Goal: Task Accomplishment & Management: Complete application form

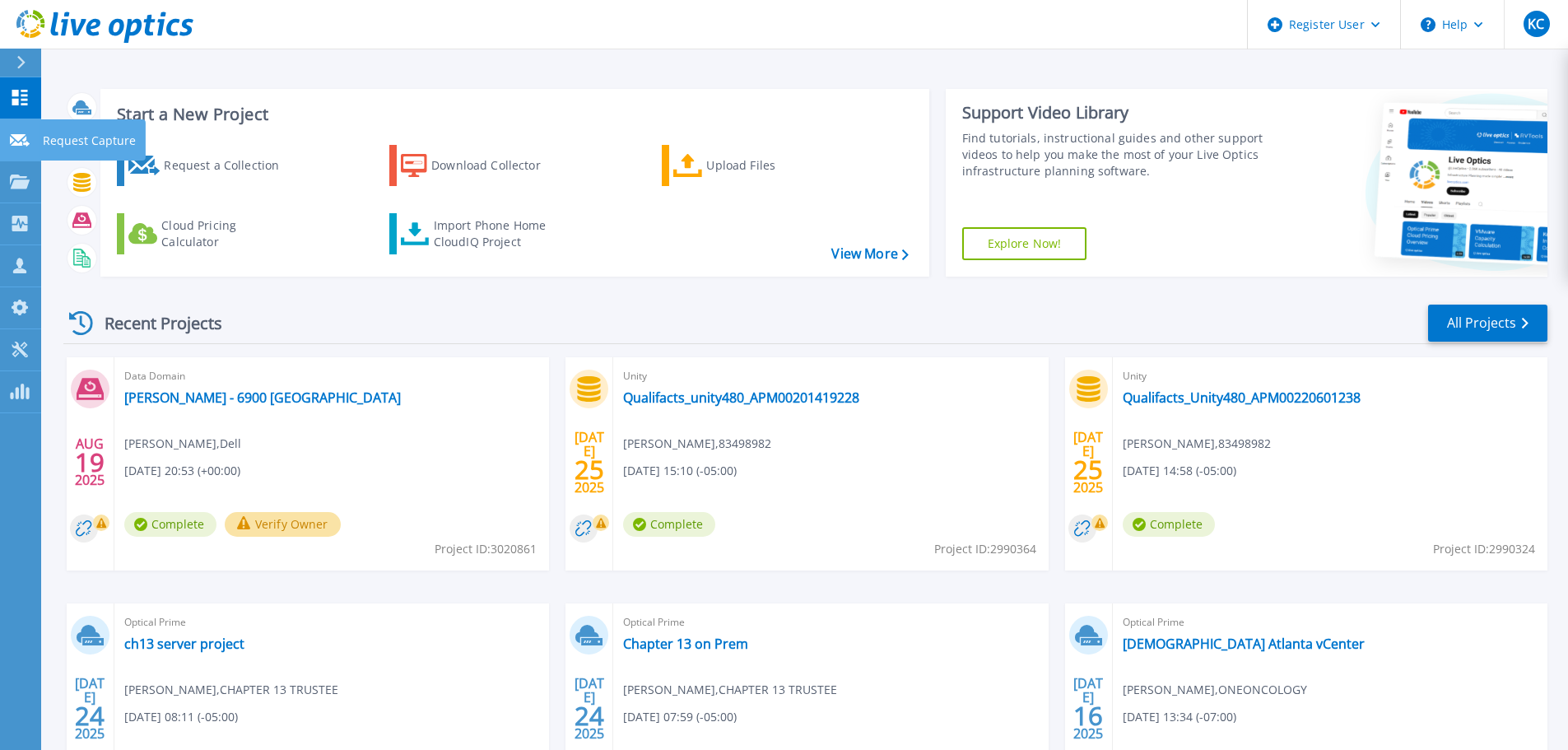
click at [18, 153] on link "Request Capture Request Capture" at bounding box center [21, 140] width 41 height 42
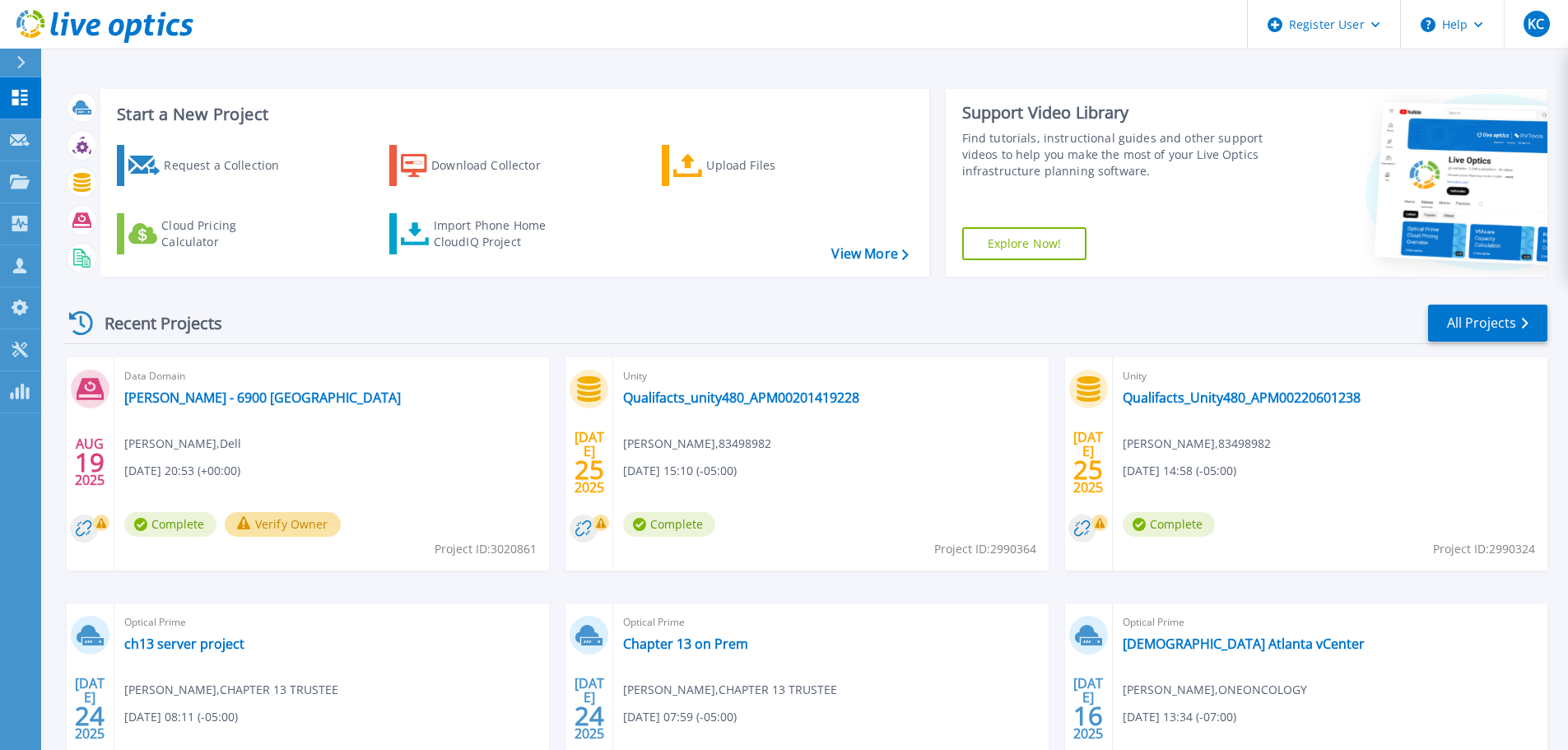
click at [590, 315] on div "Recent Projects All Projects" at bounding box center [805, 323] width 1484 height 41
click at [505, 242] on div "Import Phone Home CloudIQ Project" at bounding box center [498, 233] width 129 height 33
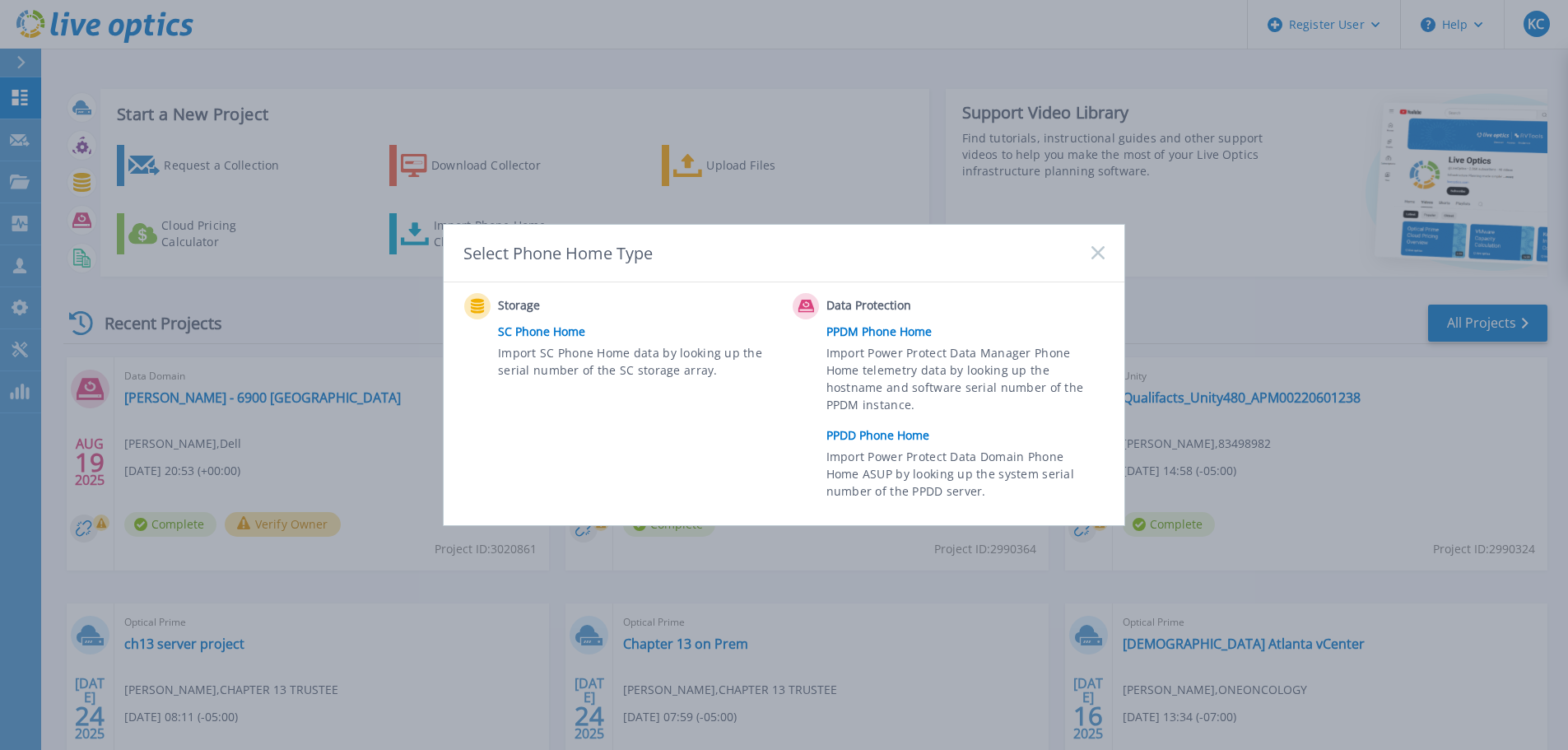
click at [780, 282] on div "Storage SC Phone Home Import SC Phone Home data by looking up the serial number…" at bounding box center [784, 403] width 680 height 243
click at [718, 250] on div "Select Phone Home Type" at bounding box center [784, 253] width 680 height 58
click at [831, 432] on link "PPDD Phone Home" at bounding box center [969, 436] width 286 height 25
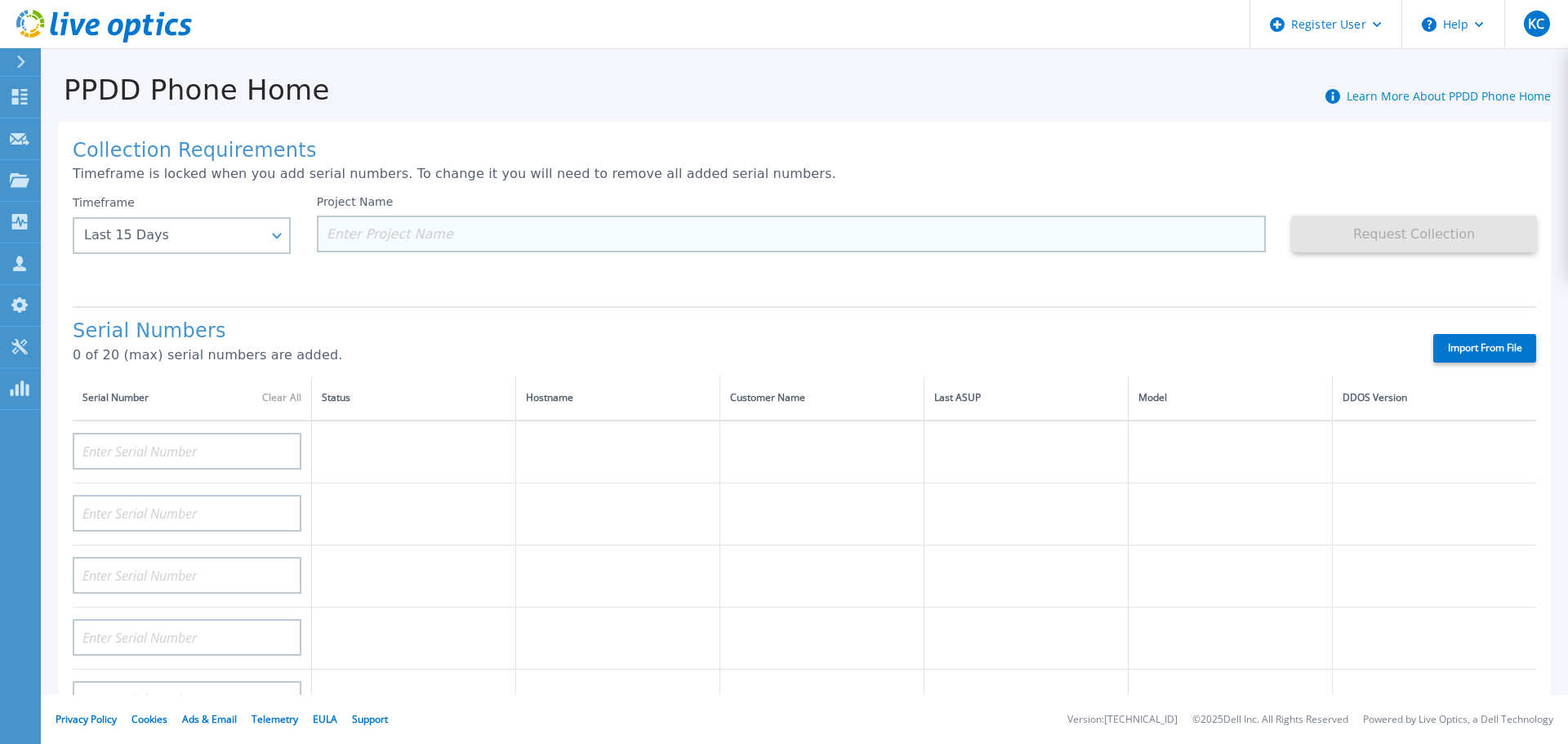
click at [395, 232] on input at bounding box center [791, 233] width 949 height 37
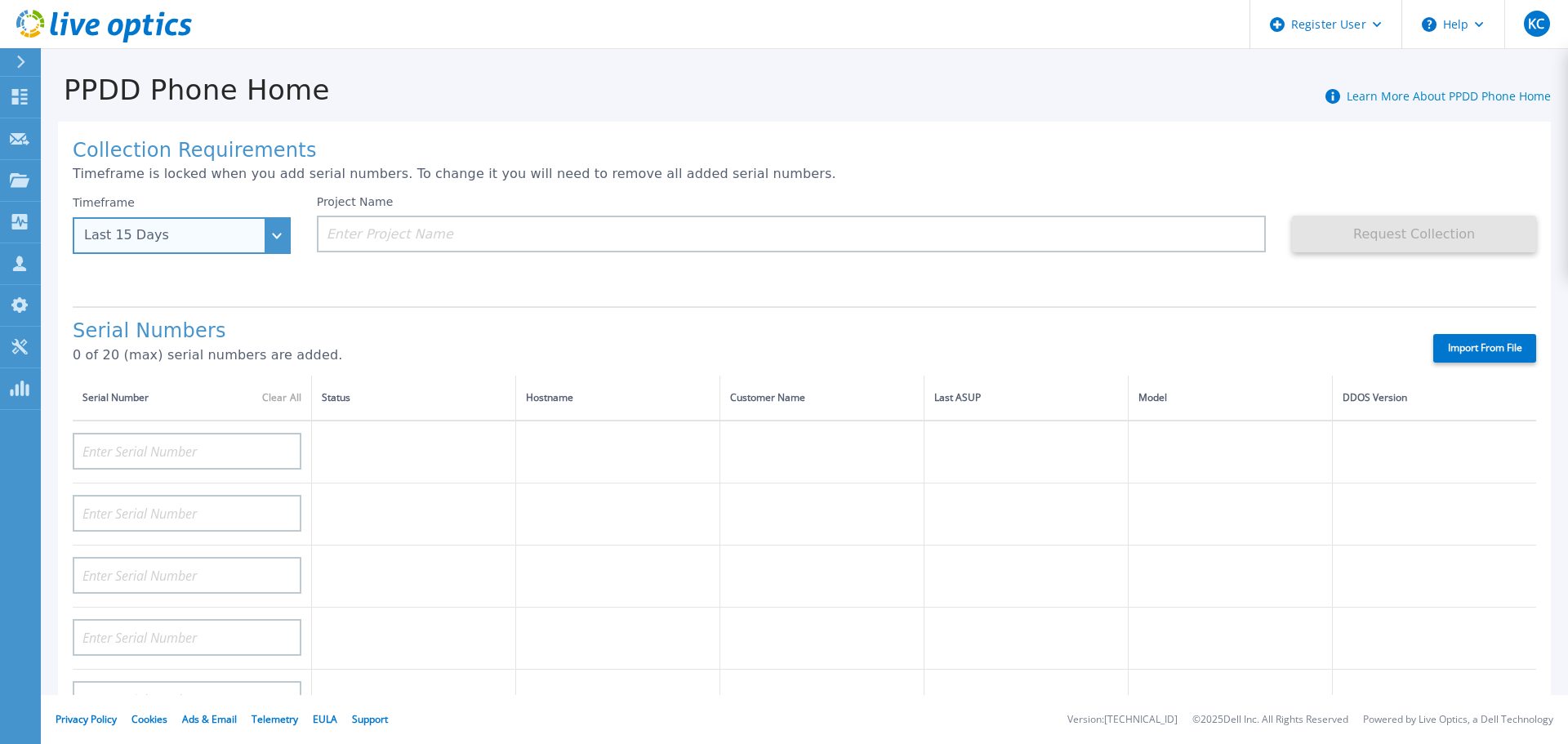
click at [267, 232] on div "Last 15 Days" at bounding box center [182, 235] width 218 height 37
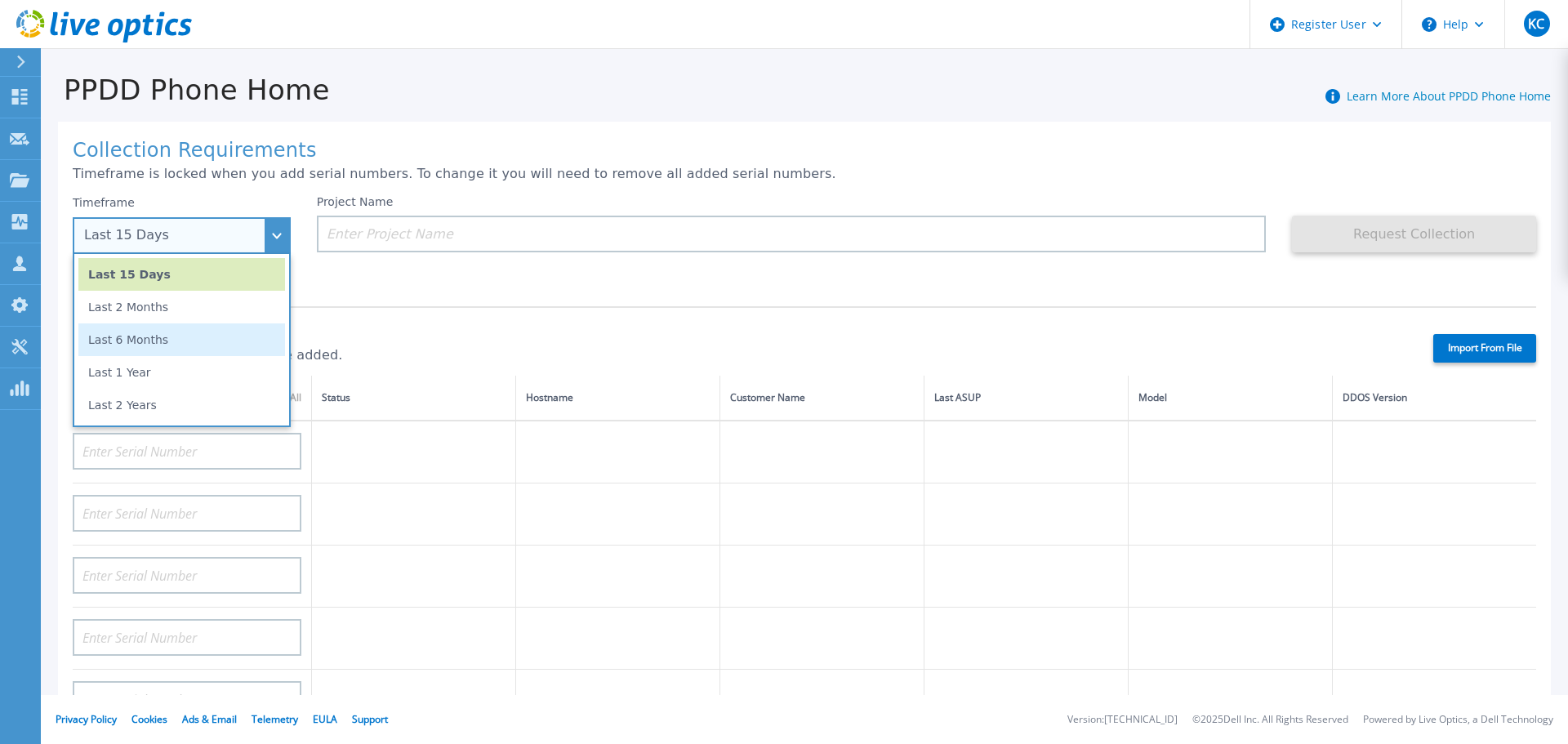
click at [162, 349] on li "Last 6 Months" at bounding box center [182, 340] width 206 height 33
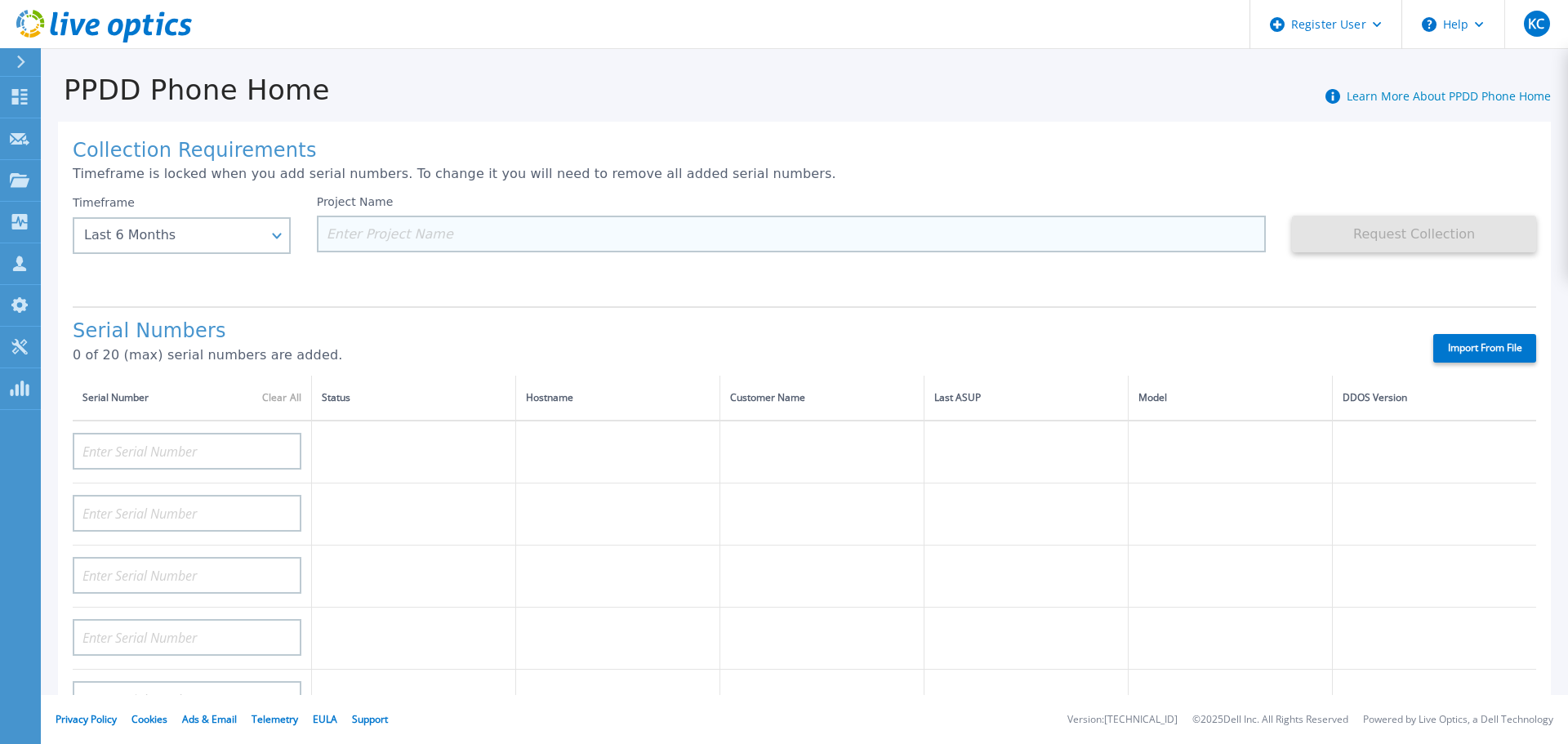
click at [494, 222] on input at bounding box center [791, 233] width 949 height 37
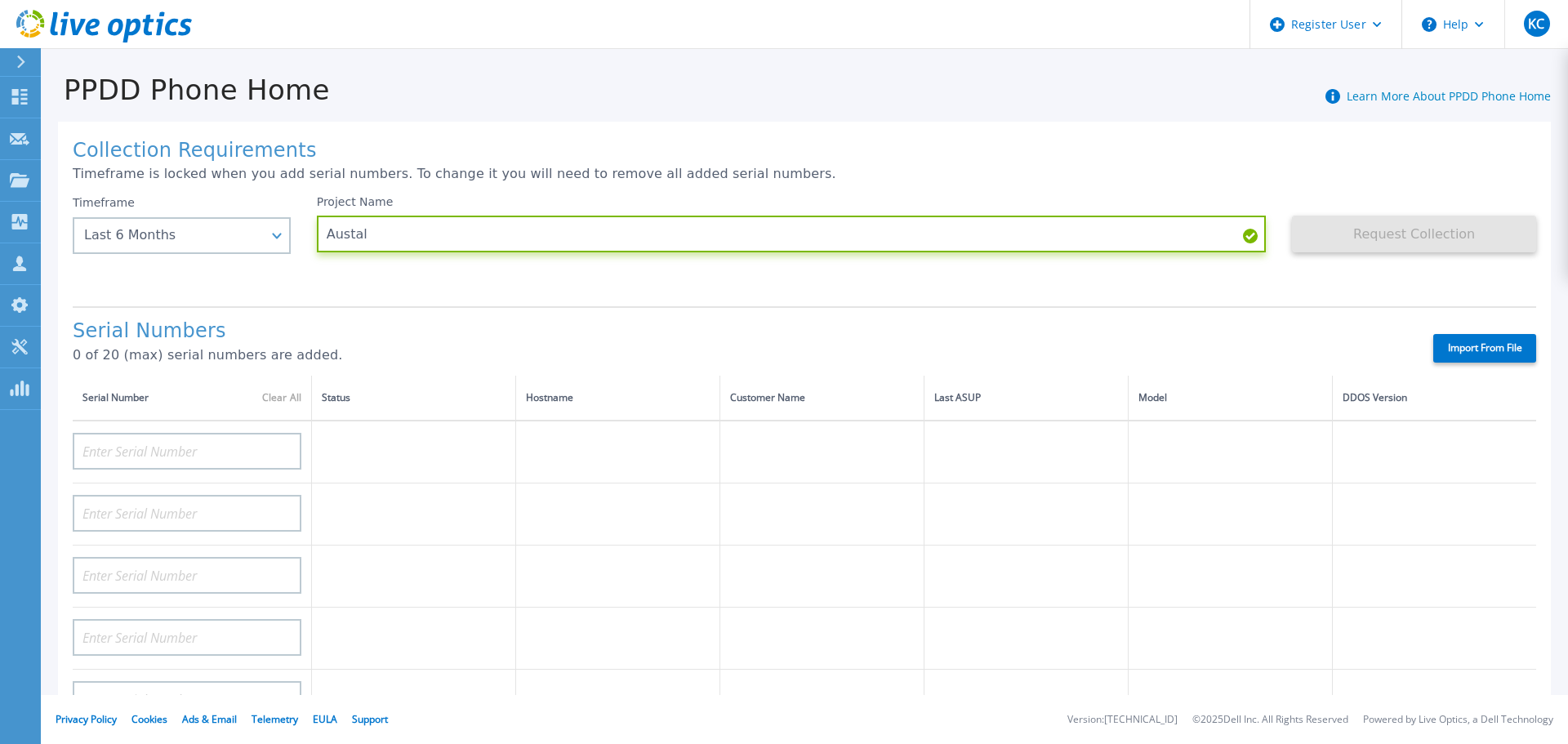
type input "Austal"
click at [539, 160] on h1 "Collection Requirements" at bounding box center [804, 151] width 1463 height 23
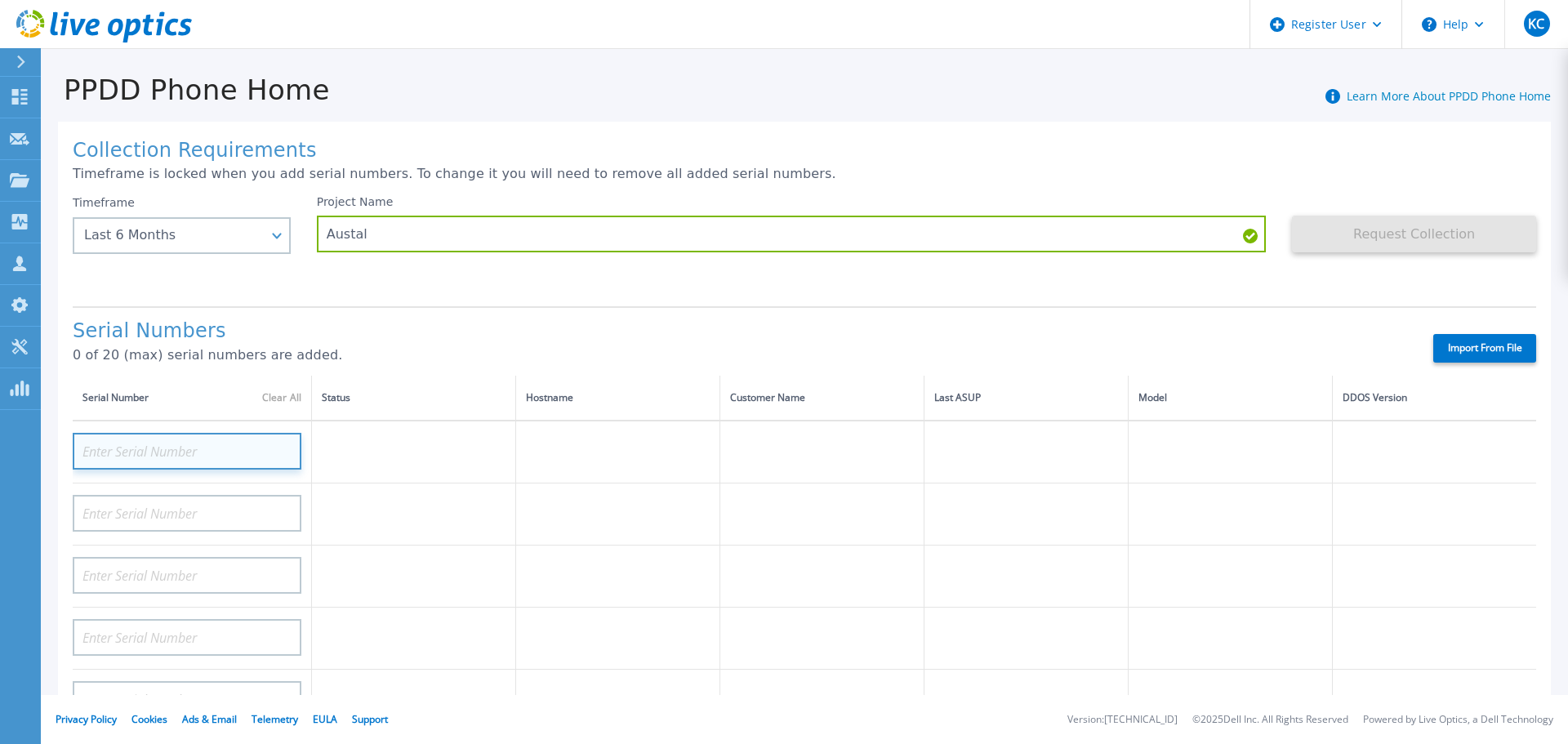
click at [144, 449] on input at bounding box center [187, 451] width 228 height 37
paste input "APX00231800104"
type input "APX00231800104"
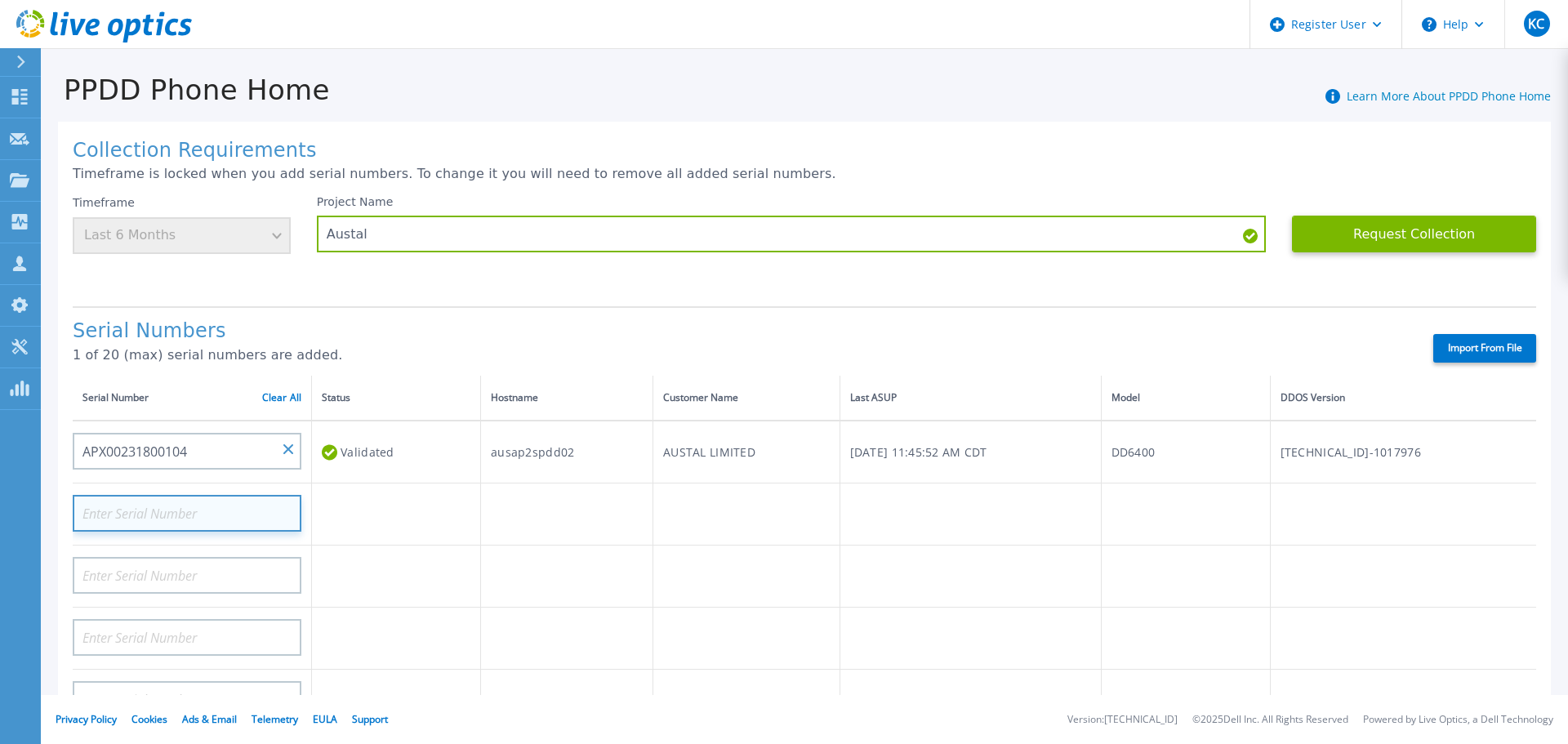
drag, startPoint x: 205, startPoint y: 500, endPoint x: 205, endPoint y: 513, distance: 13.0
click at [205, 502] on input at bounding box center [187, 513] width 228 height 37
paste input "APX00231800106"
type input "APX00231800106"
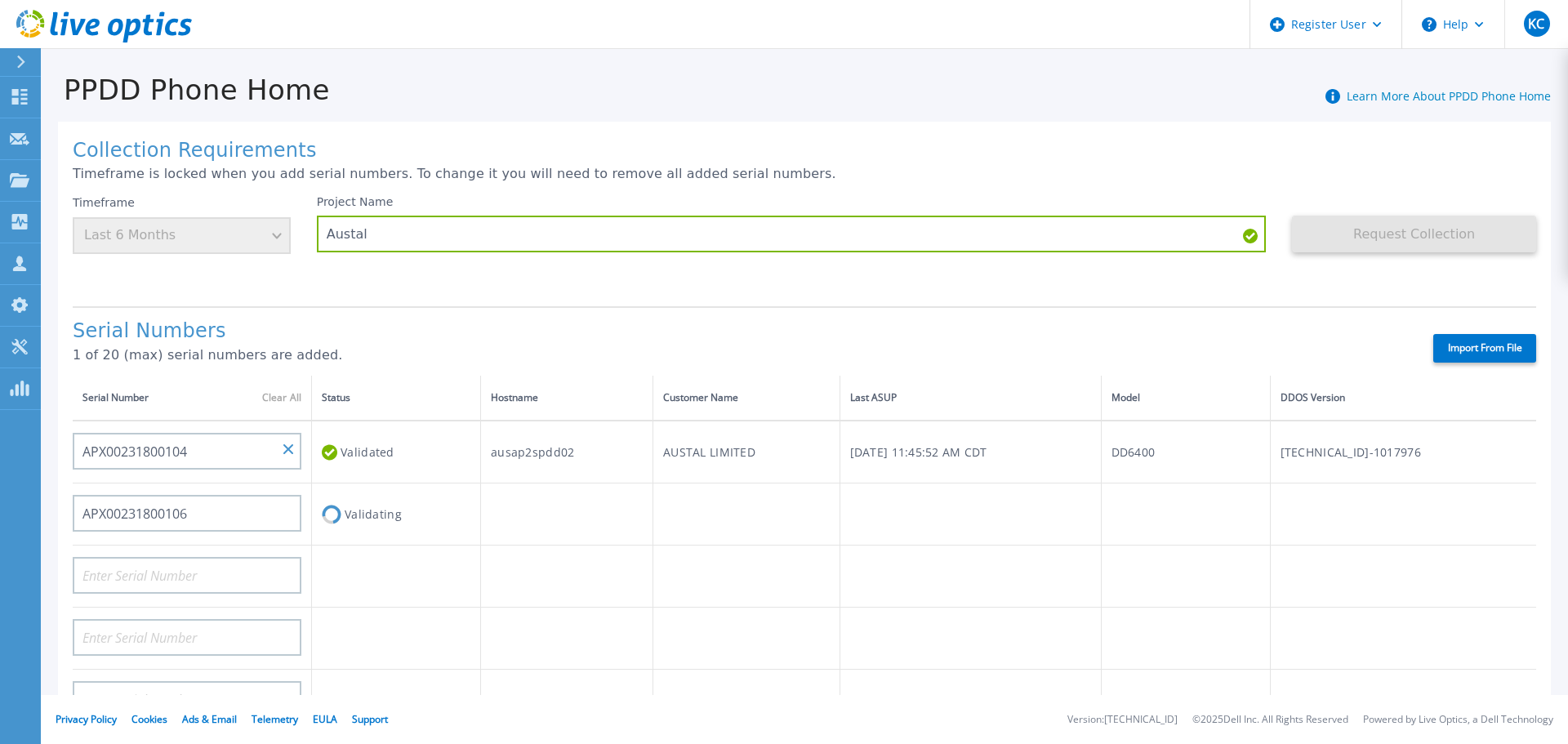
click at [455, 327] on h1 "Serial Numbers" at bounding box center [738, 331] width 1331 height 23
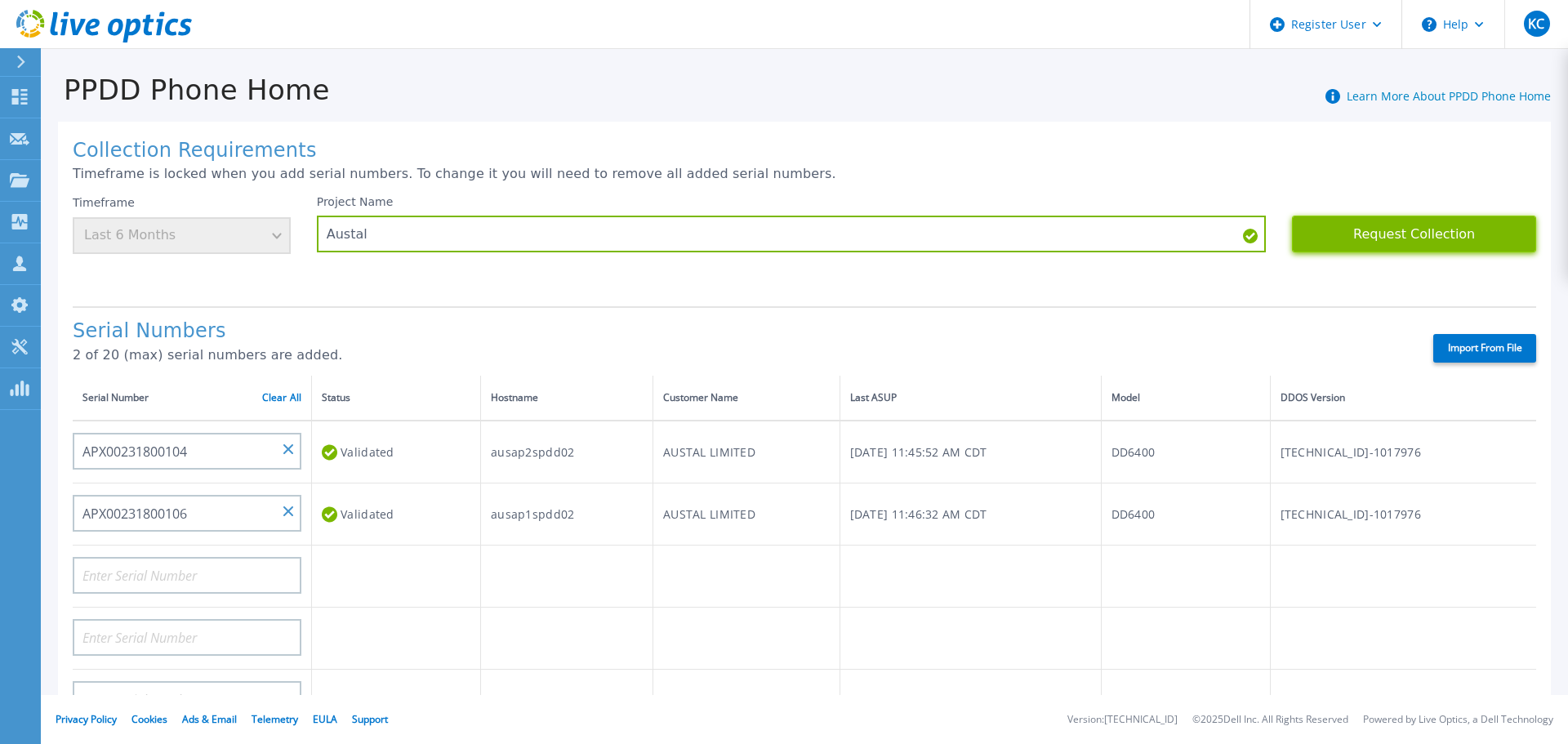
click at [1408, 235] on button "Request Collection" at bounding box center [1413, 233] width 244 height 37
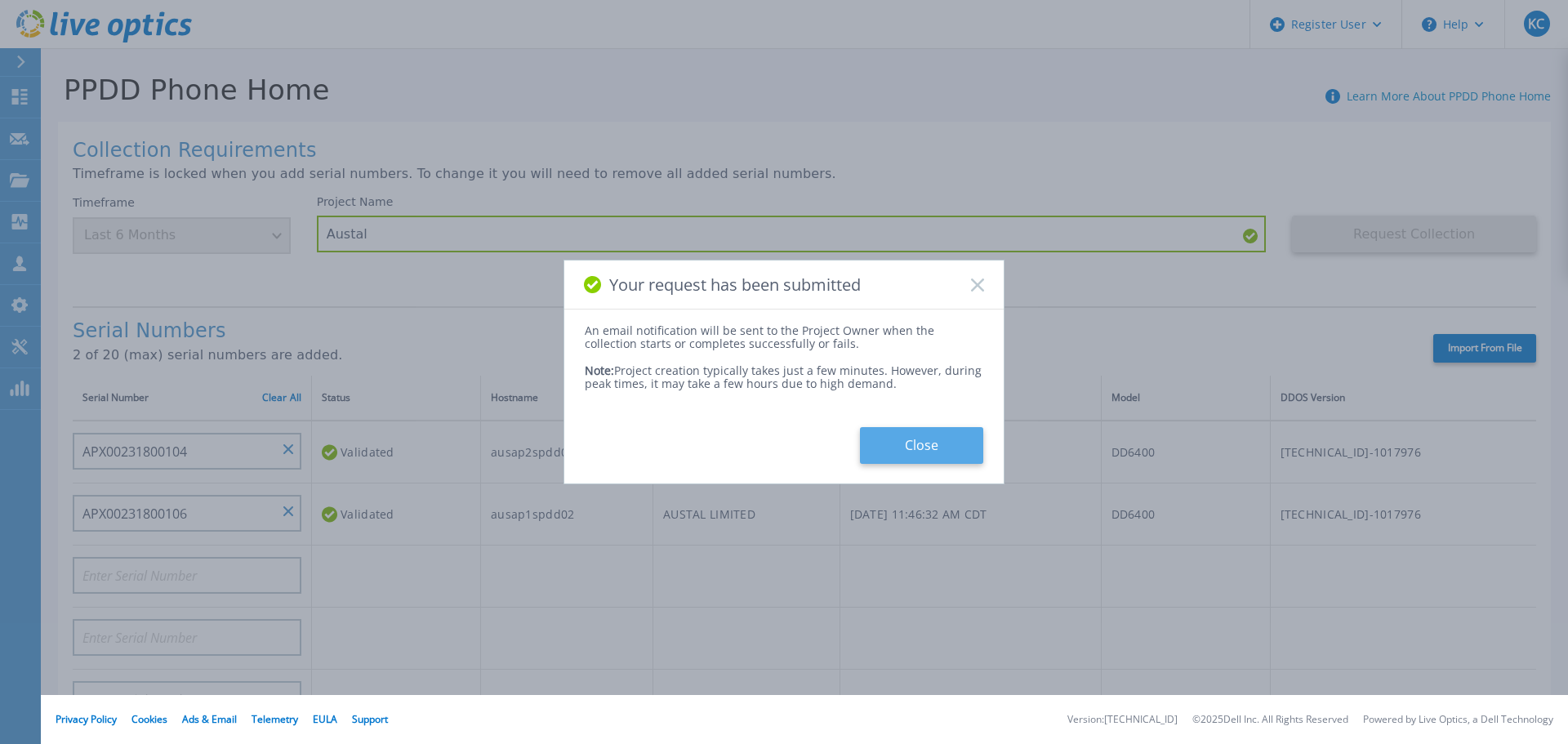
click at [939, 450] on button "Close" at bounding box center [921, 445] width 124 height 37
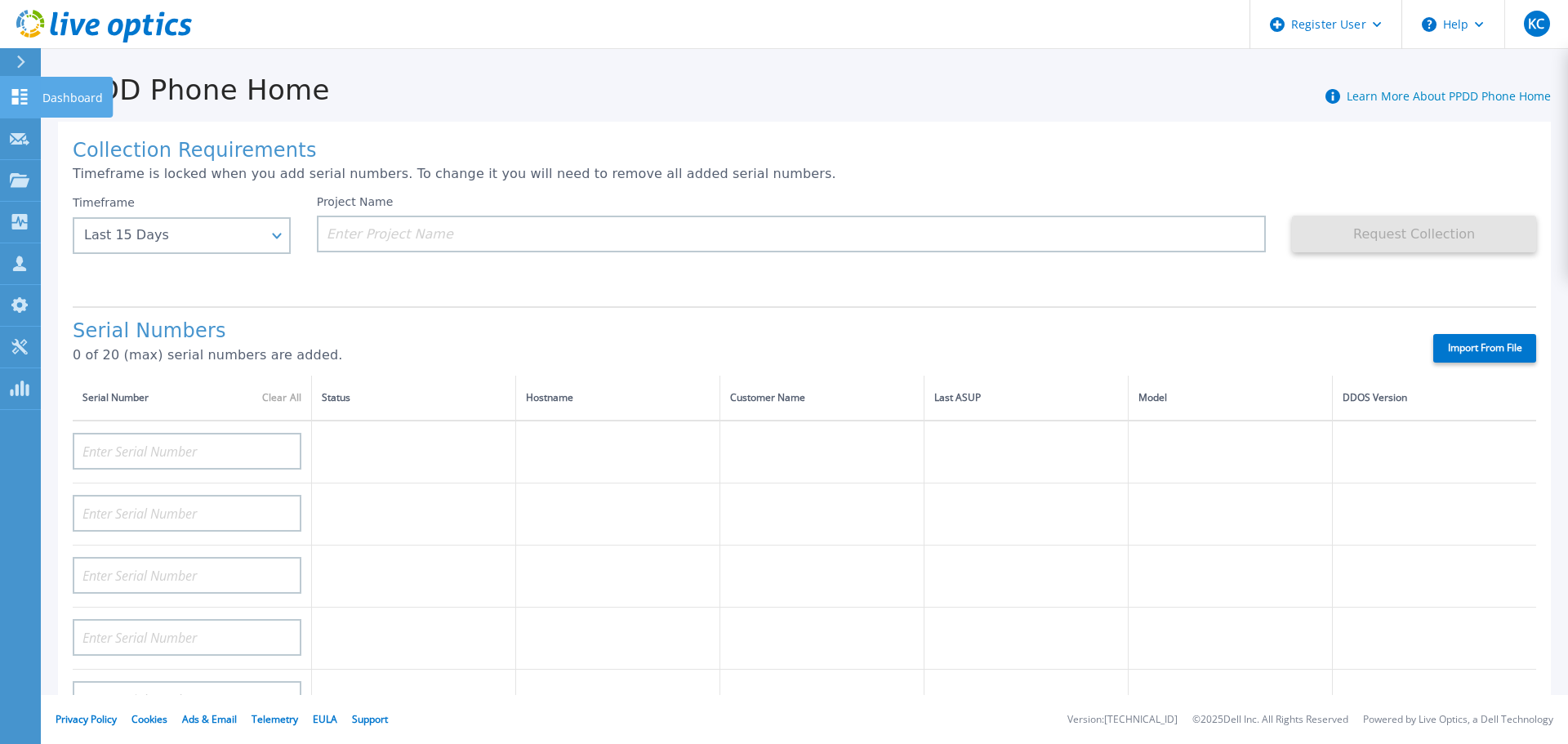
click at [25, 97] on icon at bounding box center [20, 97] width 20 height 16
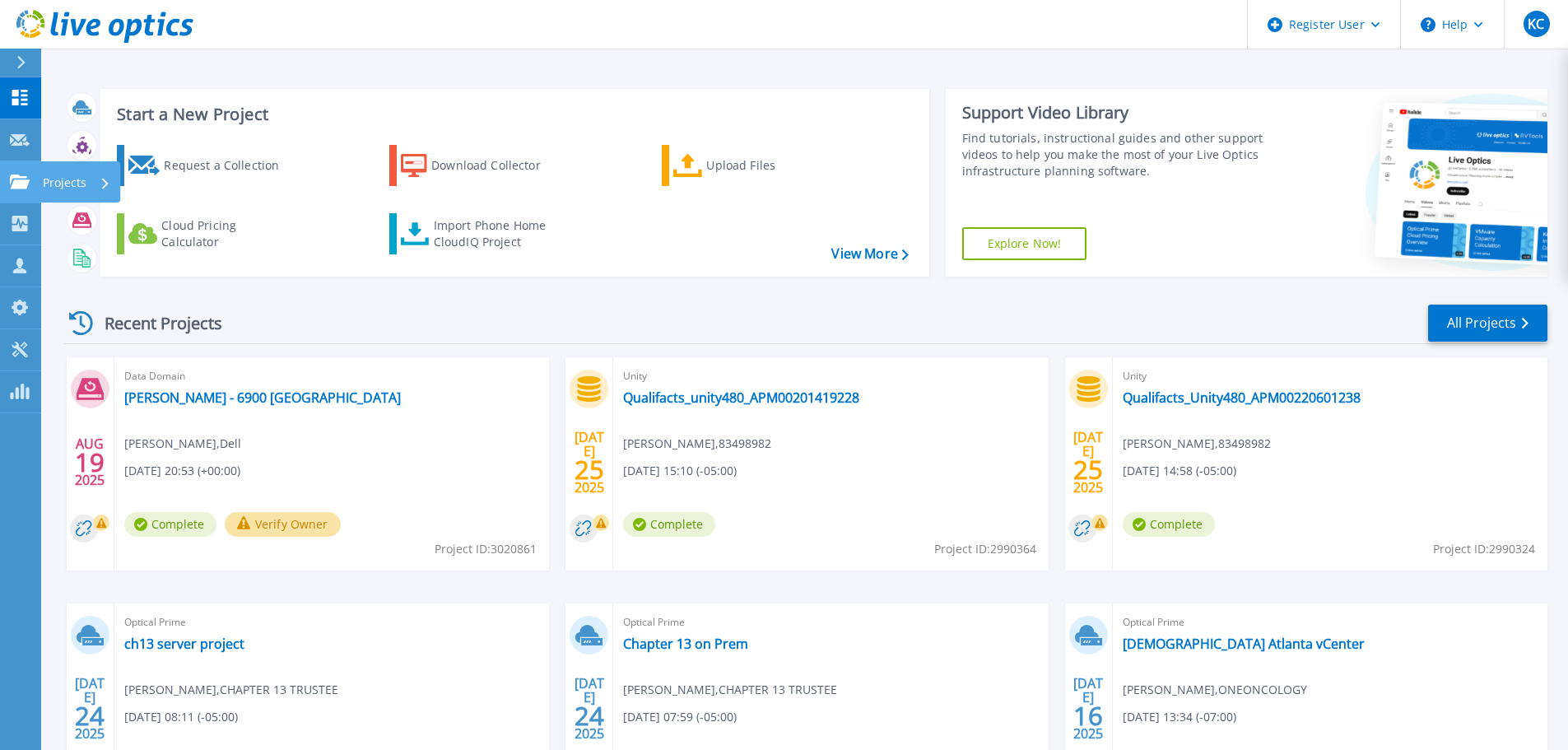
click at [21, 163] on link "Projects Projects" at bounding box center [21, 182] width 41 height 42
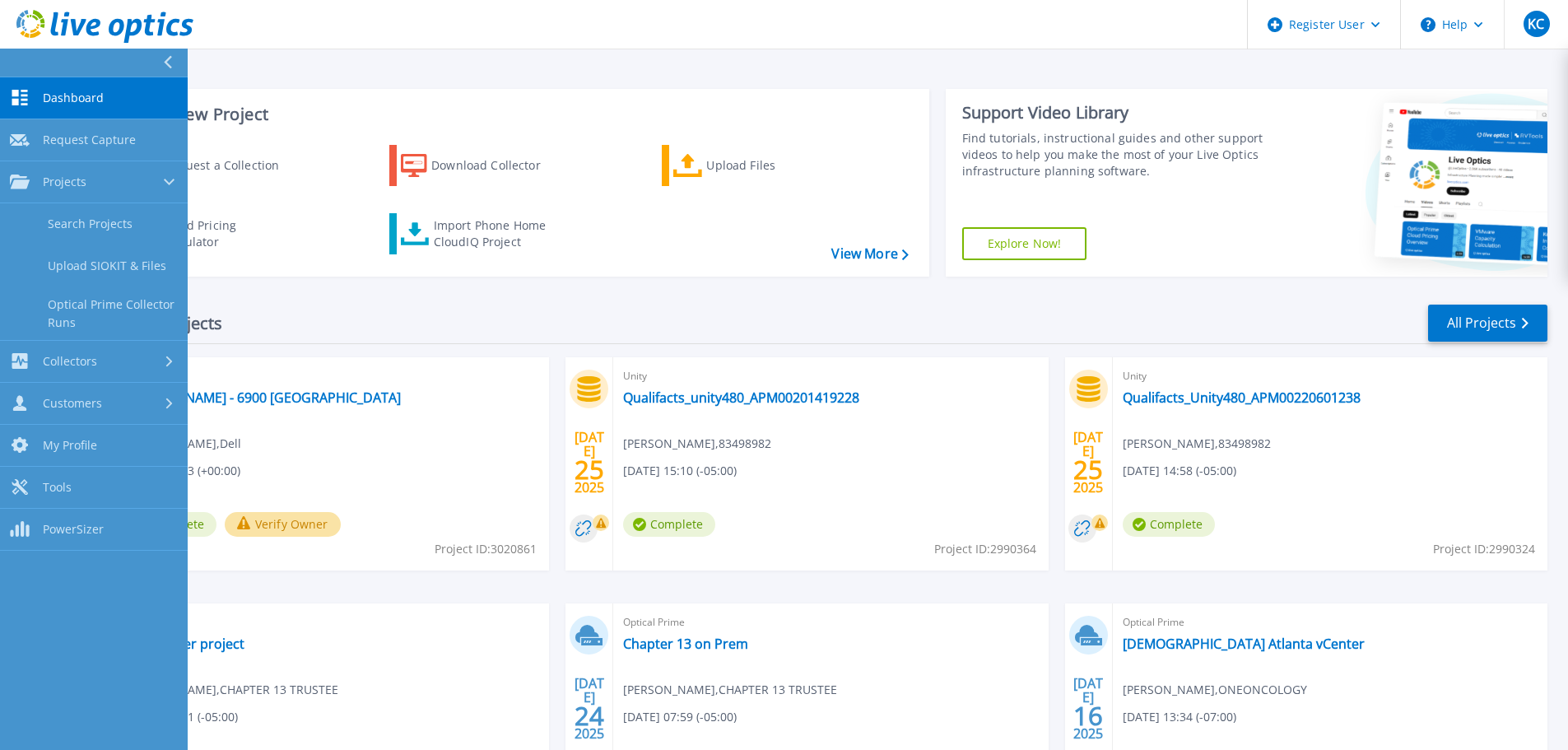
click at [374, 311] on div "Recent Projects All Projects" at bounding box center [805, 323] width 1484 height 41
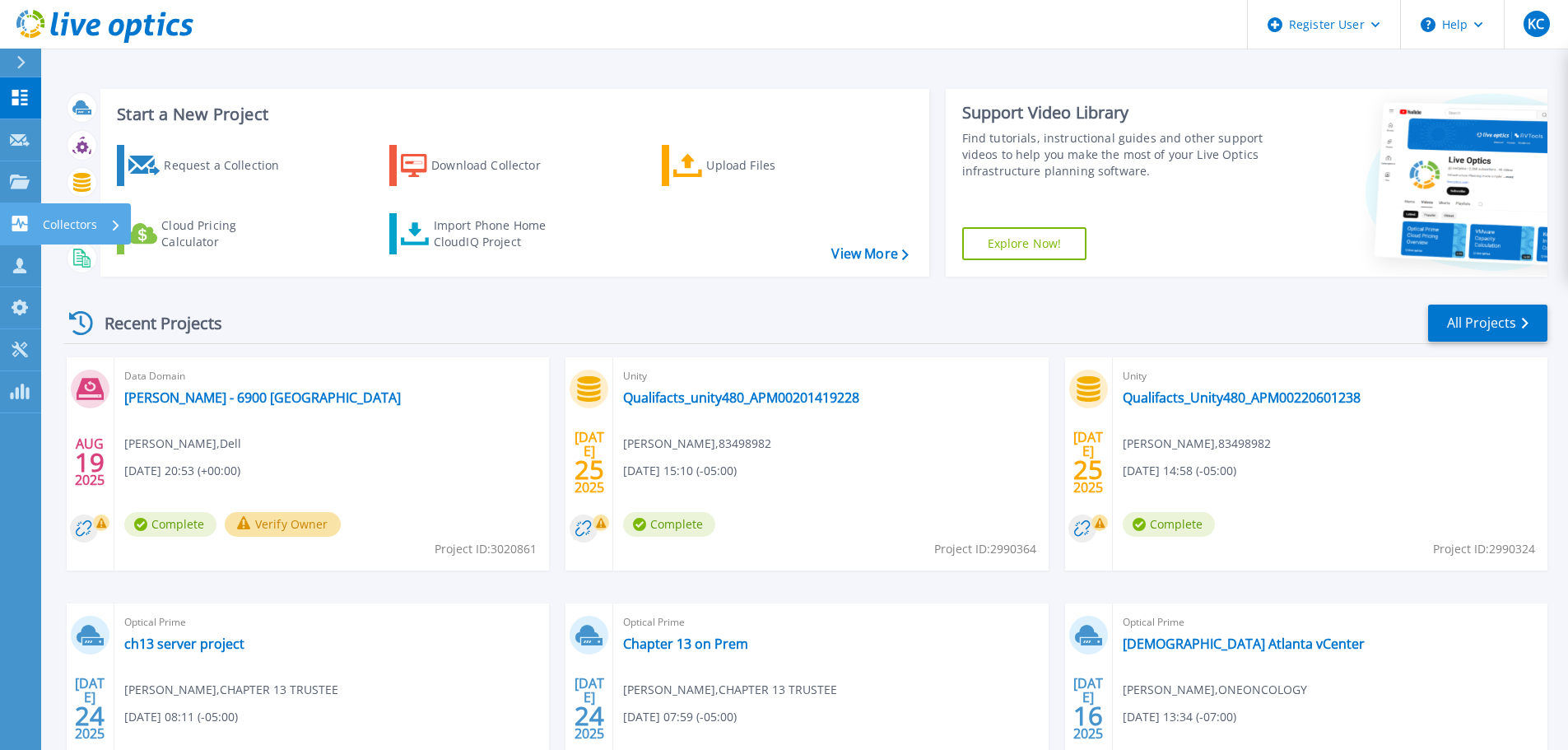
click at [21, 220] on icon at bounding box center [20, 223] width 16 height 16
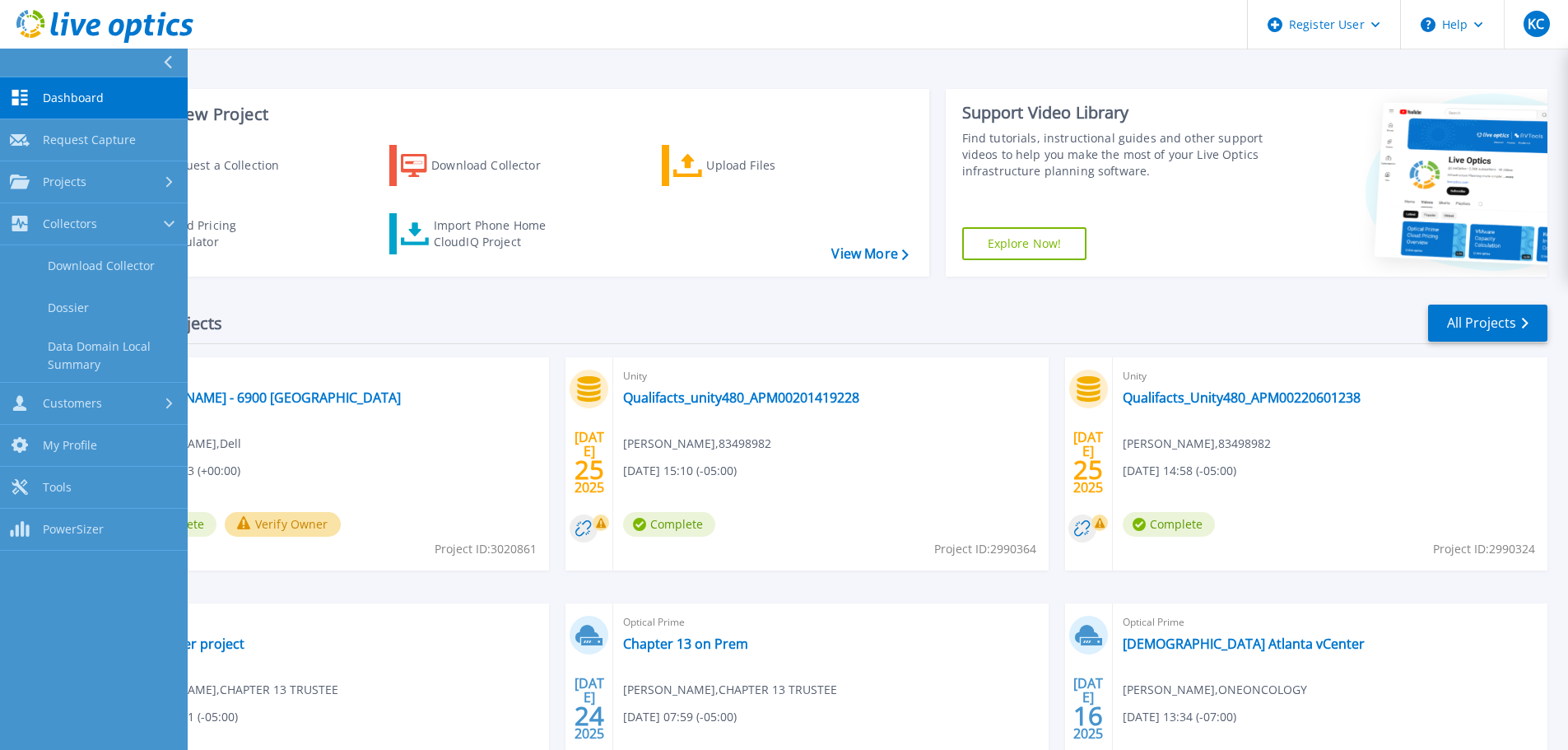
click at [305, 327] on div "Recent Projects All Projects" at bounding box center [805, 323] width 1484 height 41
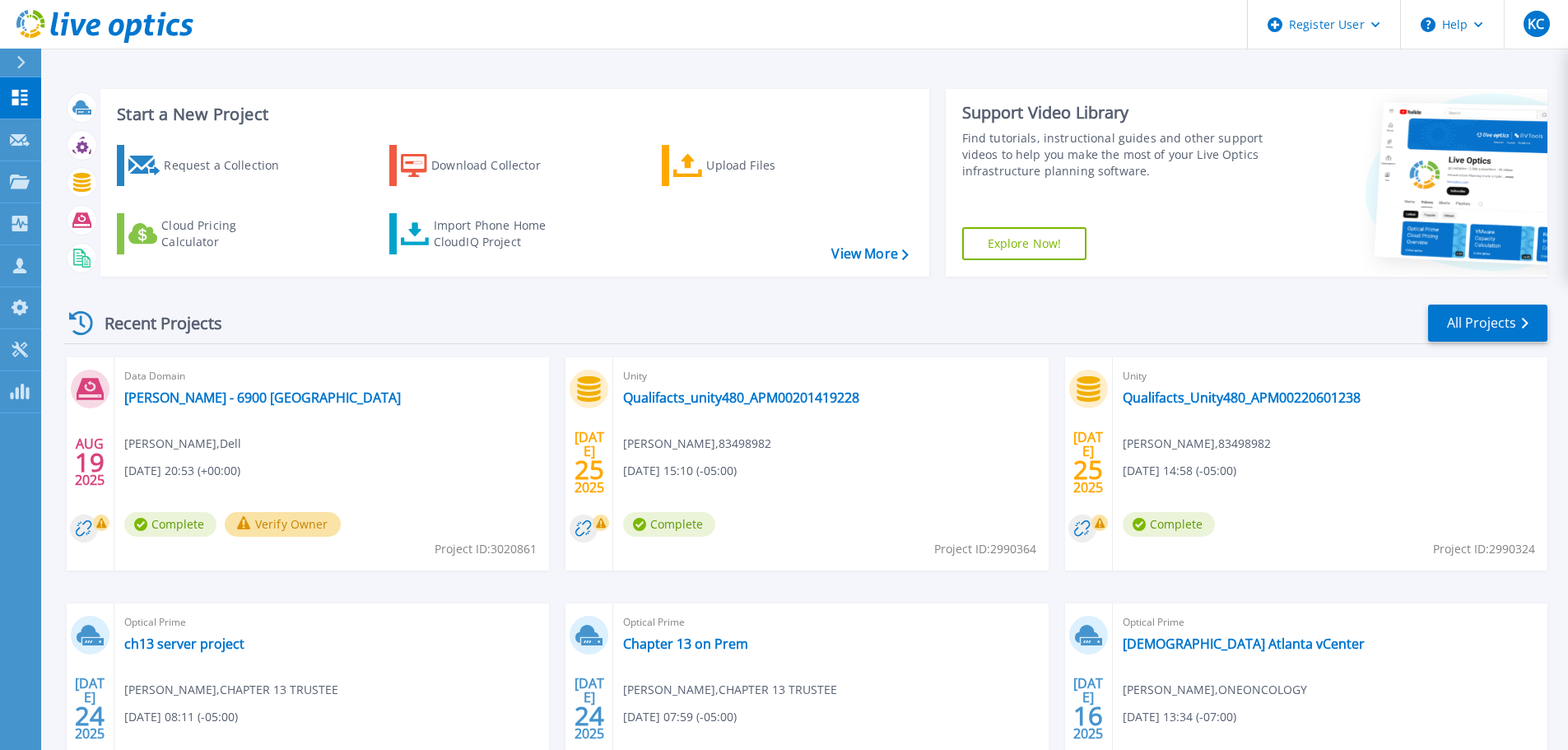
click at [351, 101] on div "Start a New Project Request a Collection Download Collector Upload Files Cloud …" at bounding box center [515, 182] width 829 height 187
click at [16, 179] on icon at bounding box center [20, 182] width 20 height 14
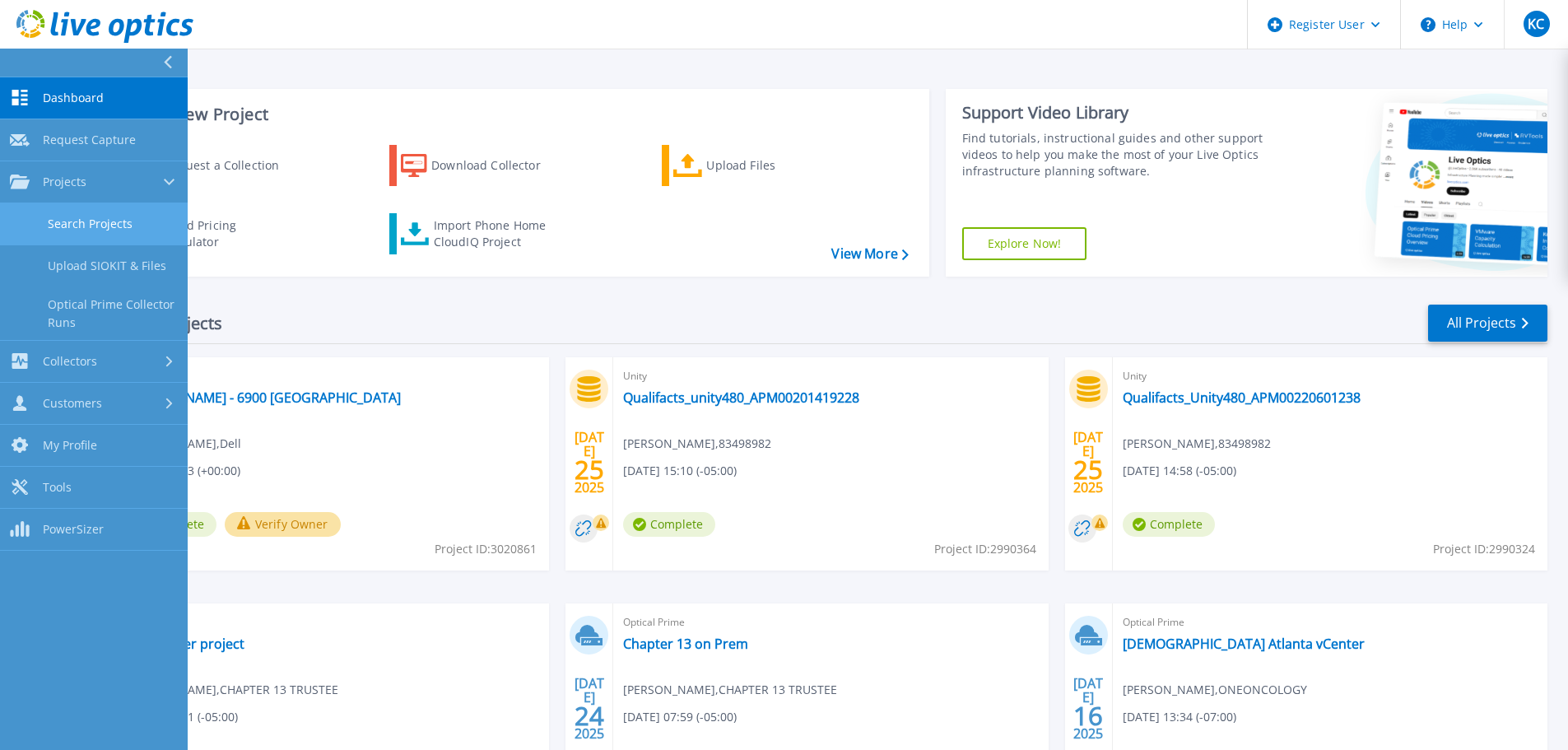
click at [69, 230] on link "Search Projects" at bounding box center [93, 224] width 187 height 42
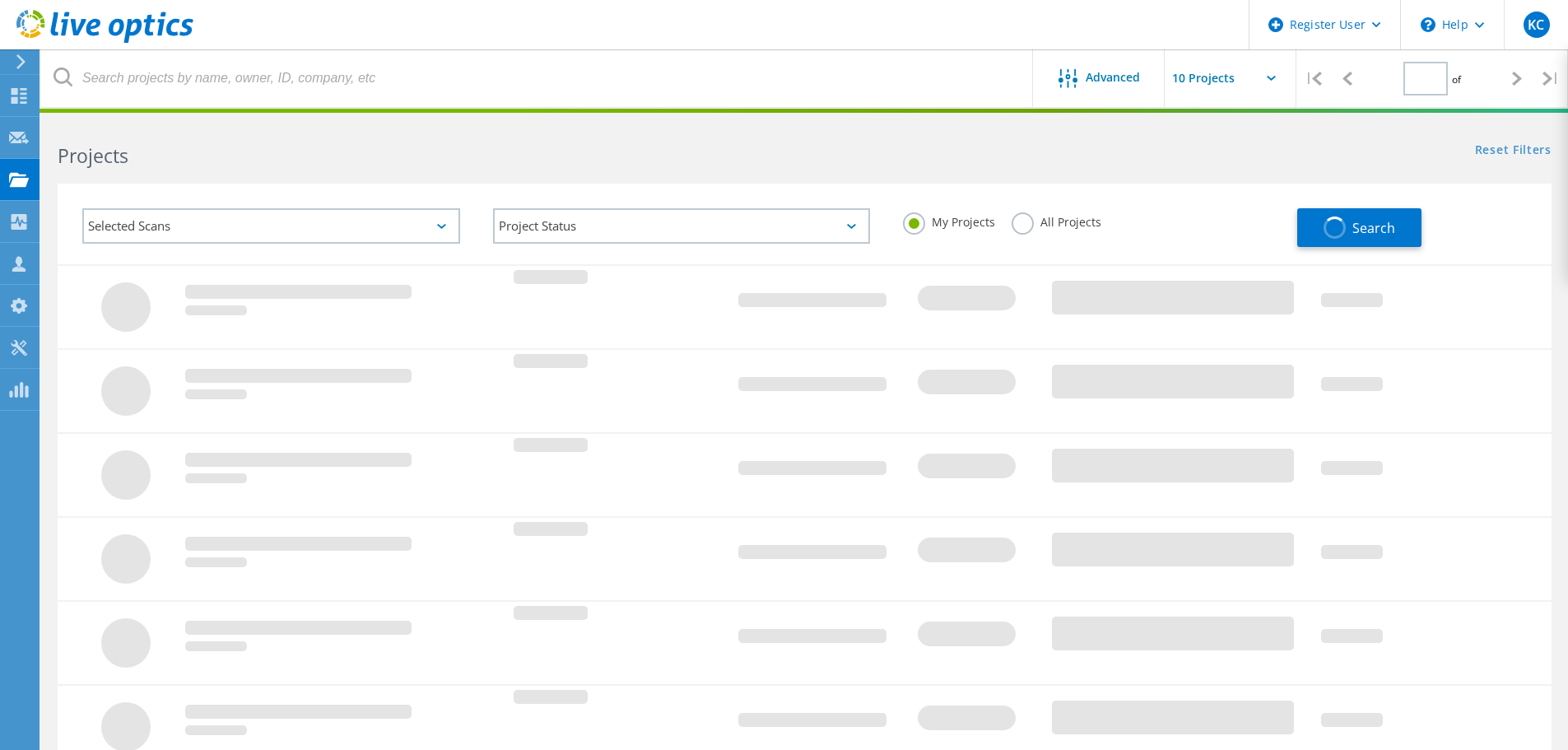
type input "1"
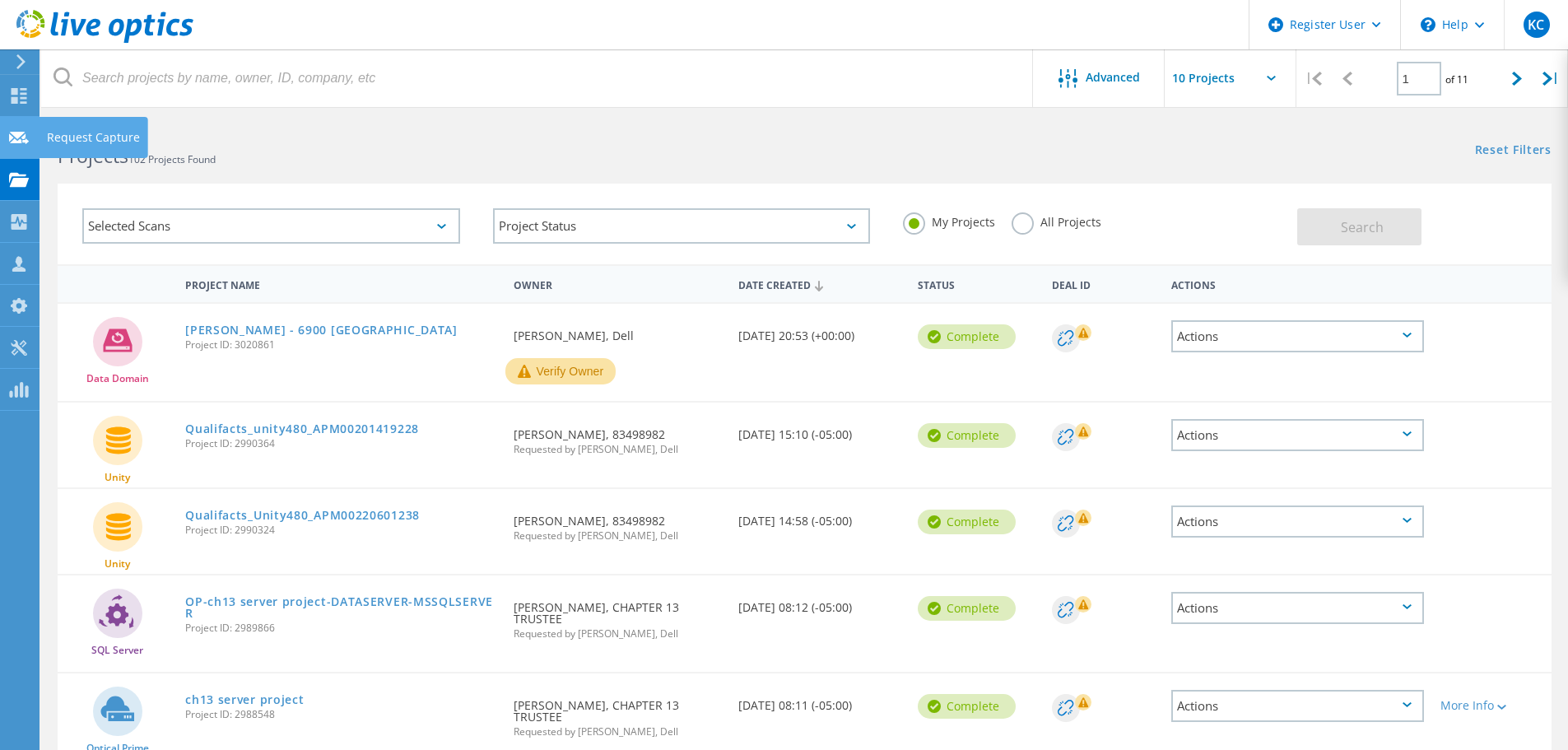
click at [15, 137] on icon at bounding box center [19, 138] width 20 height 16
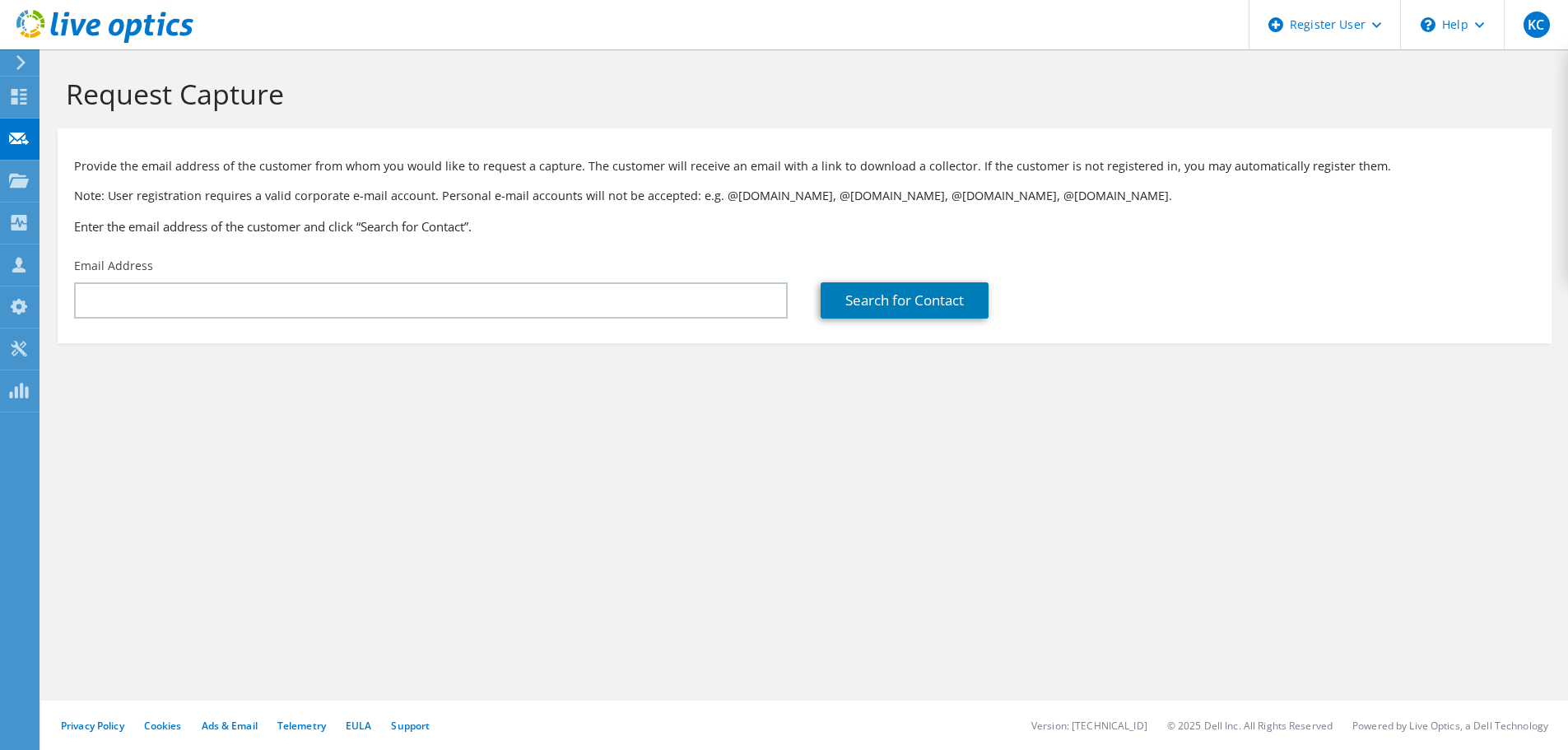
click at [21, 97] on icon at bounding box center [19, 97] width 20 height 16
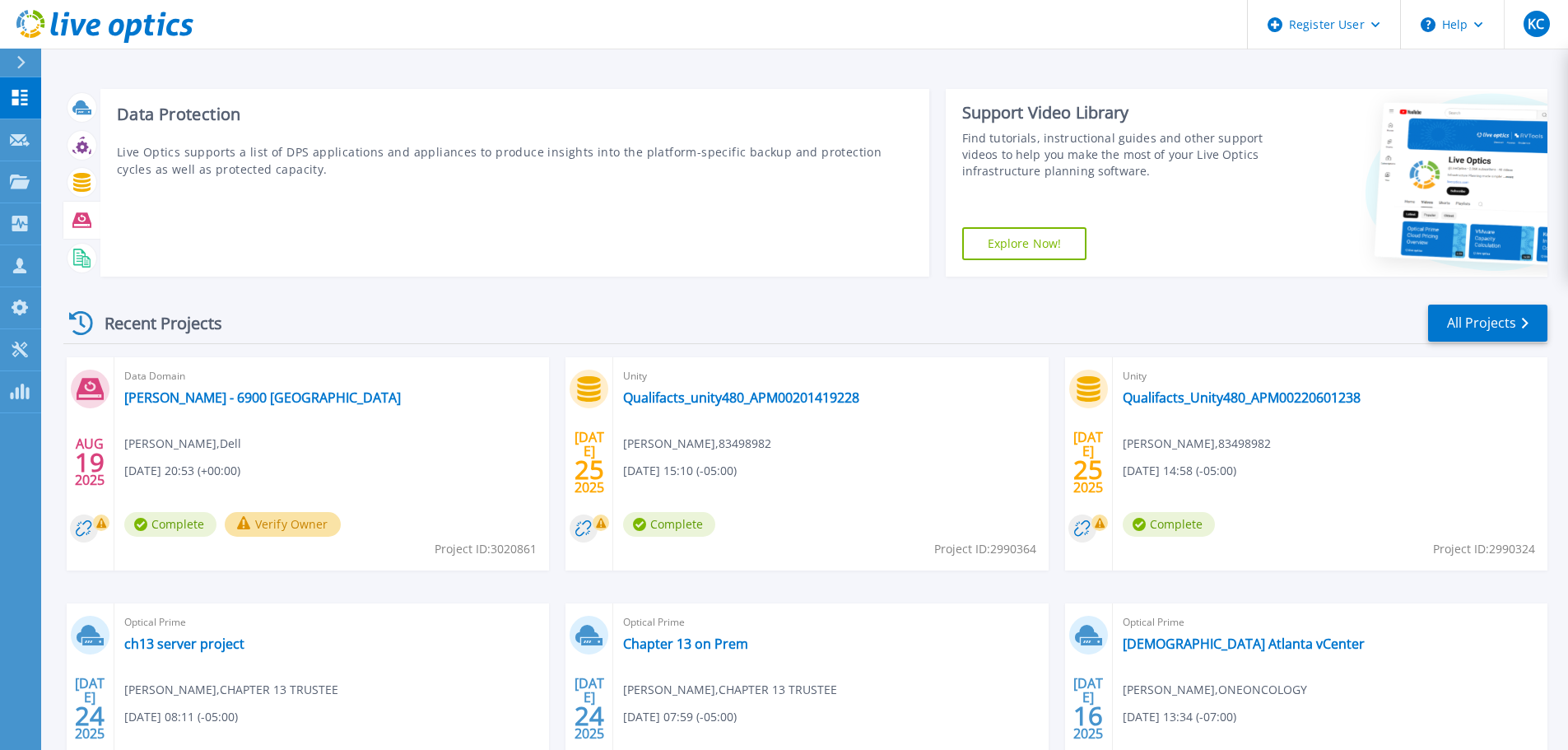
click at [86, 224] on icon at bounding box center [82, 219] width 19 height 19
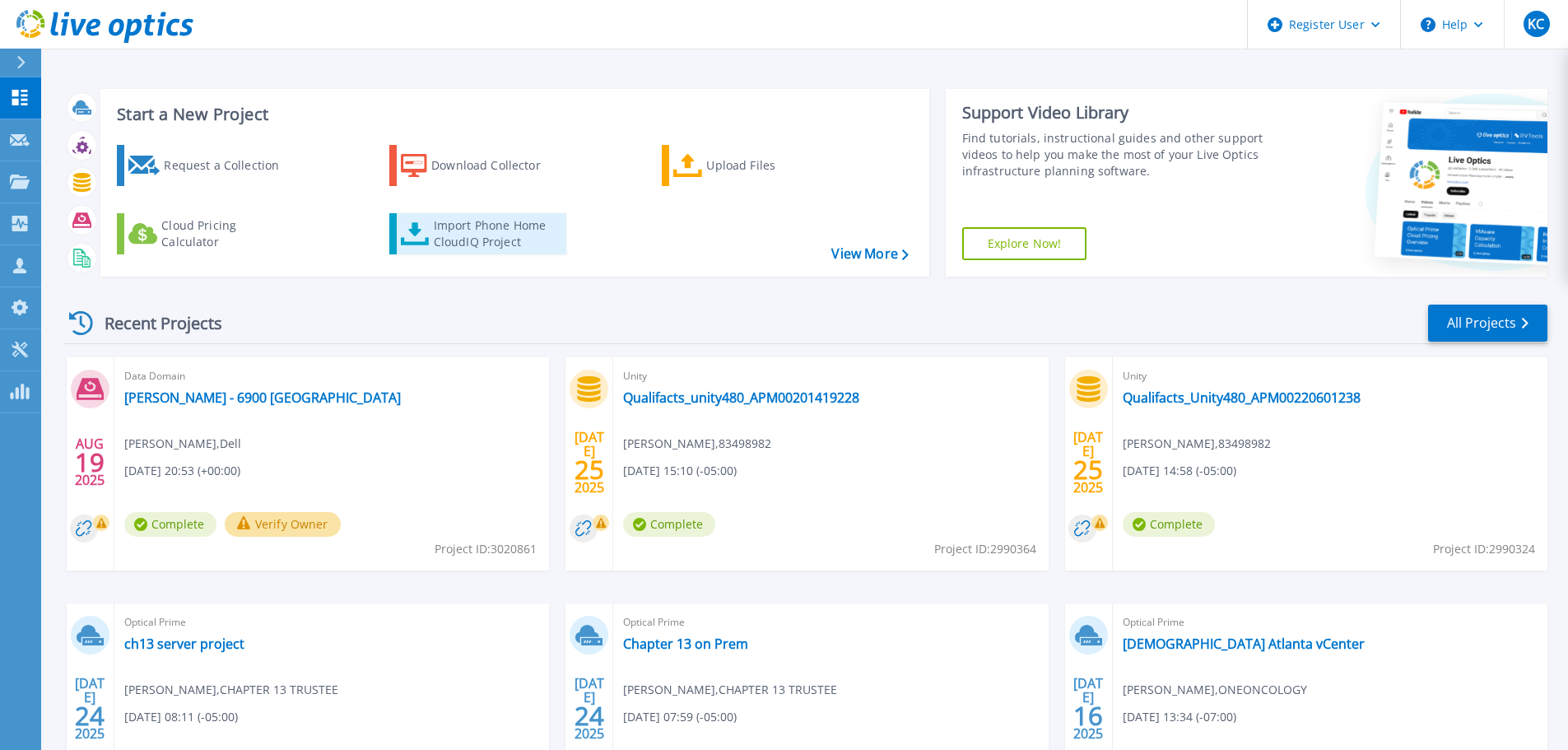
click at [468, 240] on div "Import Phone Home CloudIQ Project" at bounding box center [498, 233] width 129 height 33
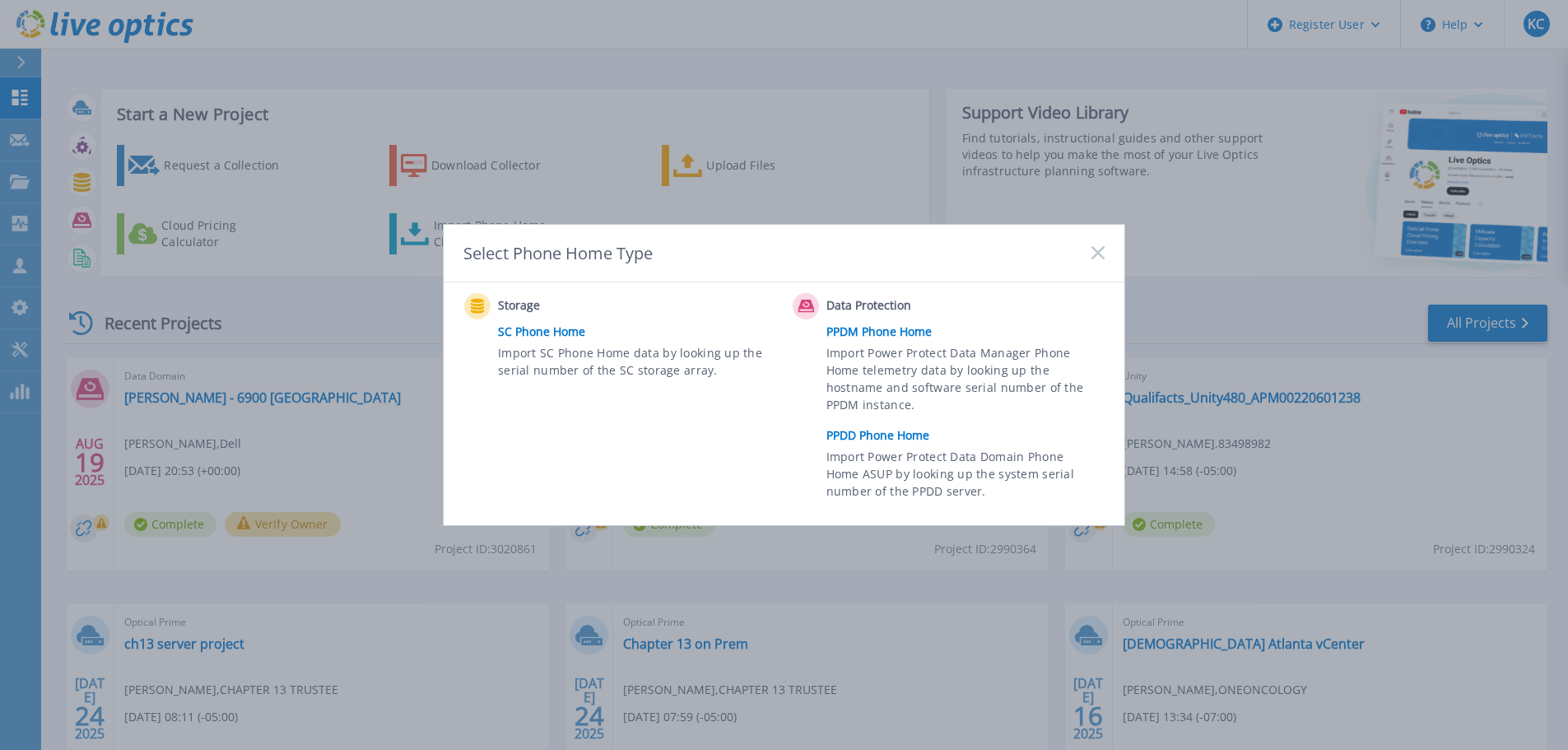
drag, startPoint x: 821, startPoint y: 416, endPoint x: 752, endPoint y: 431, distance: 70.6
click at [753, 432] on div "Storage SC Phone Home Import SC Phone Home data by looking up the serial number…" at bounding box center [624, 400] width 320 height 215
click at [839, 434] on link "PPDD Phone Home" at bounding box center [969, 436] width 286 height 25
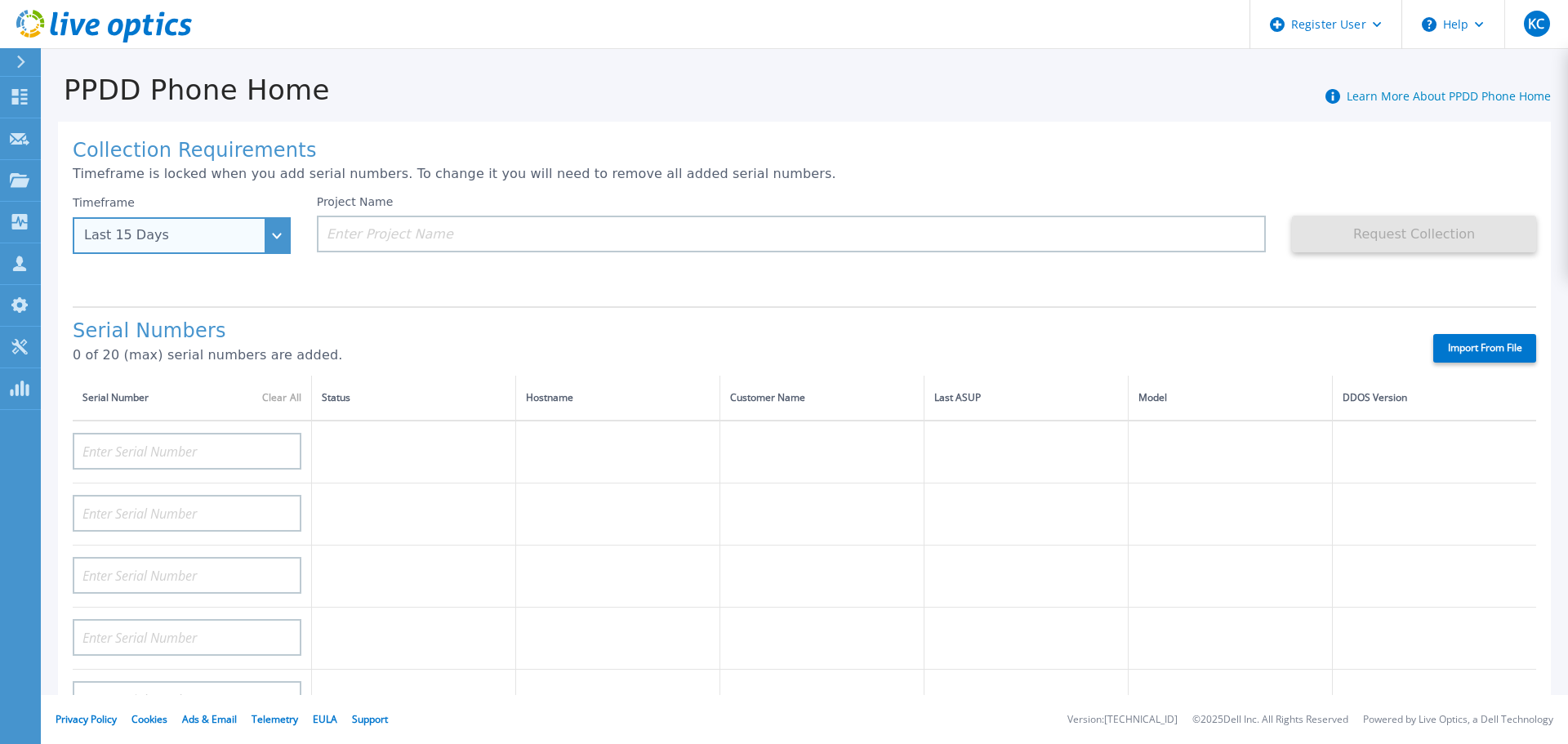
click at [237, 241] on div "Last 15 Days" at bounding box center [173, 235] width 178 height 15
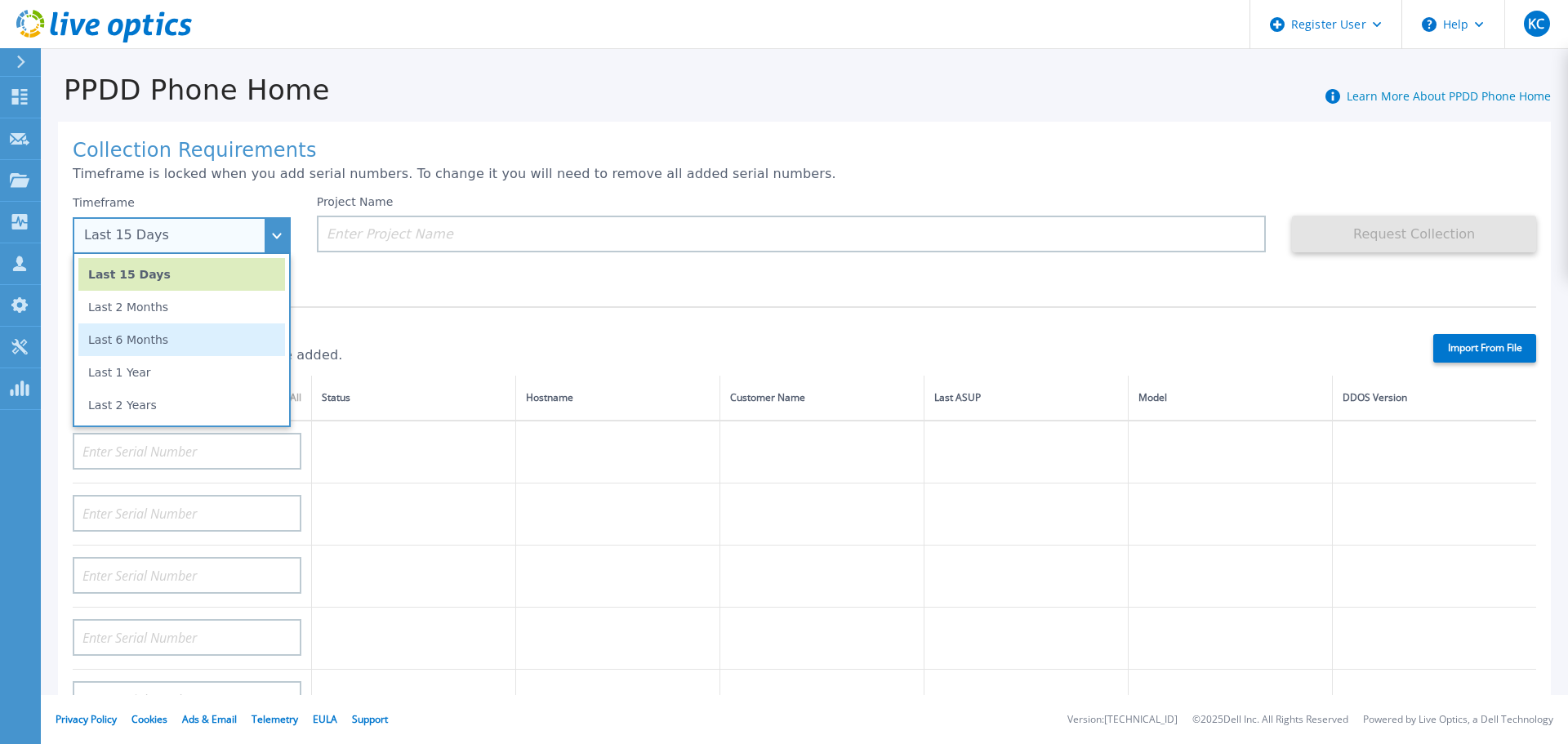
click at [180, 349] on li "Last 6 Months" at bounding box center [182, 340] width 206 height 33
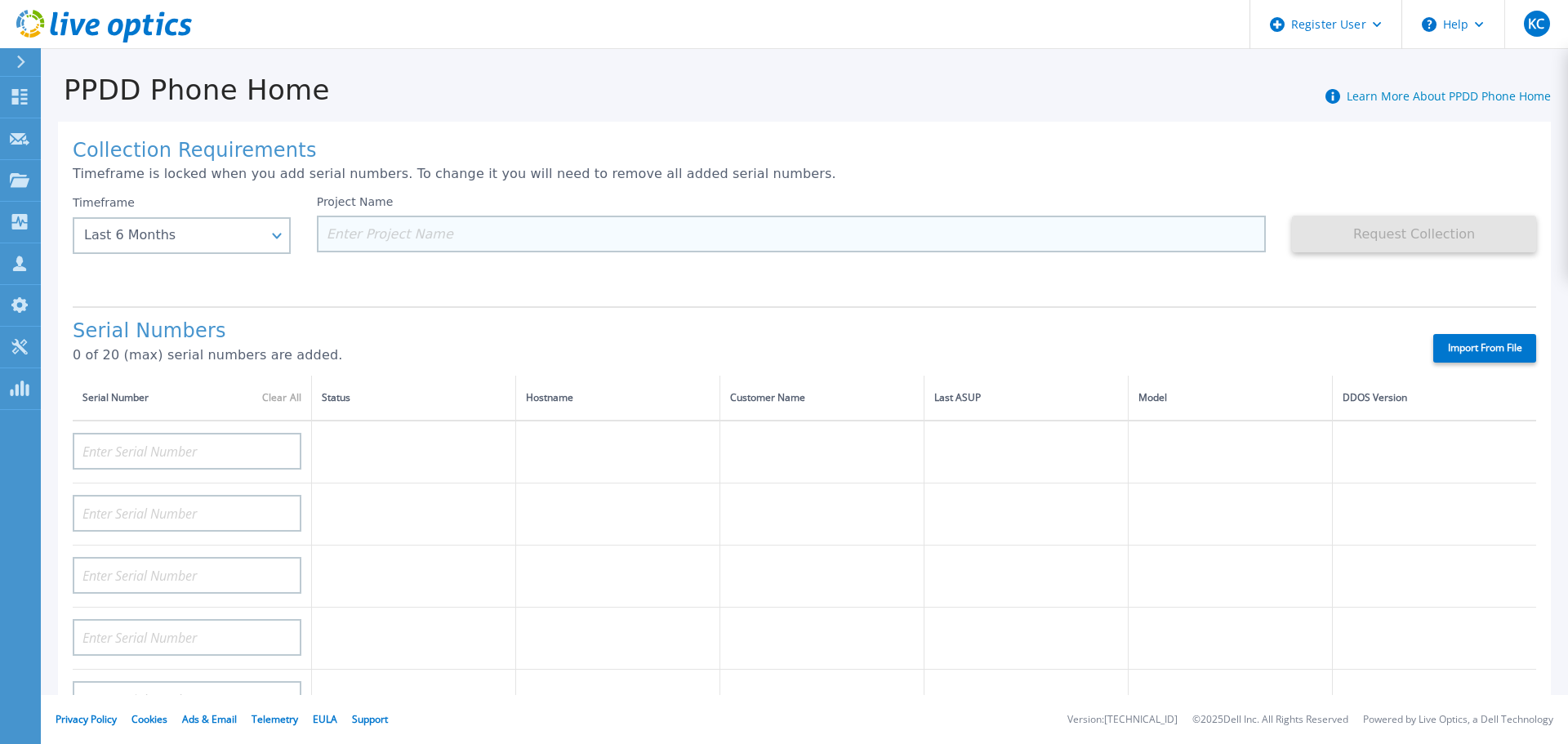
click at [372, 219] on input at bounding box center [791, 233] width 949 height 37
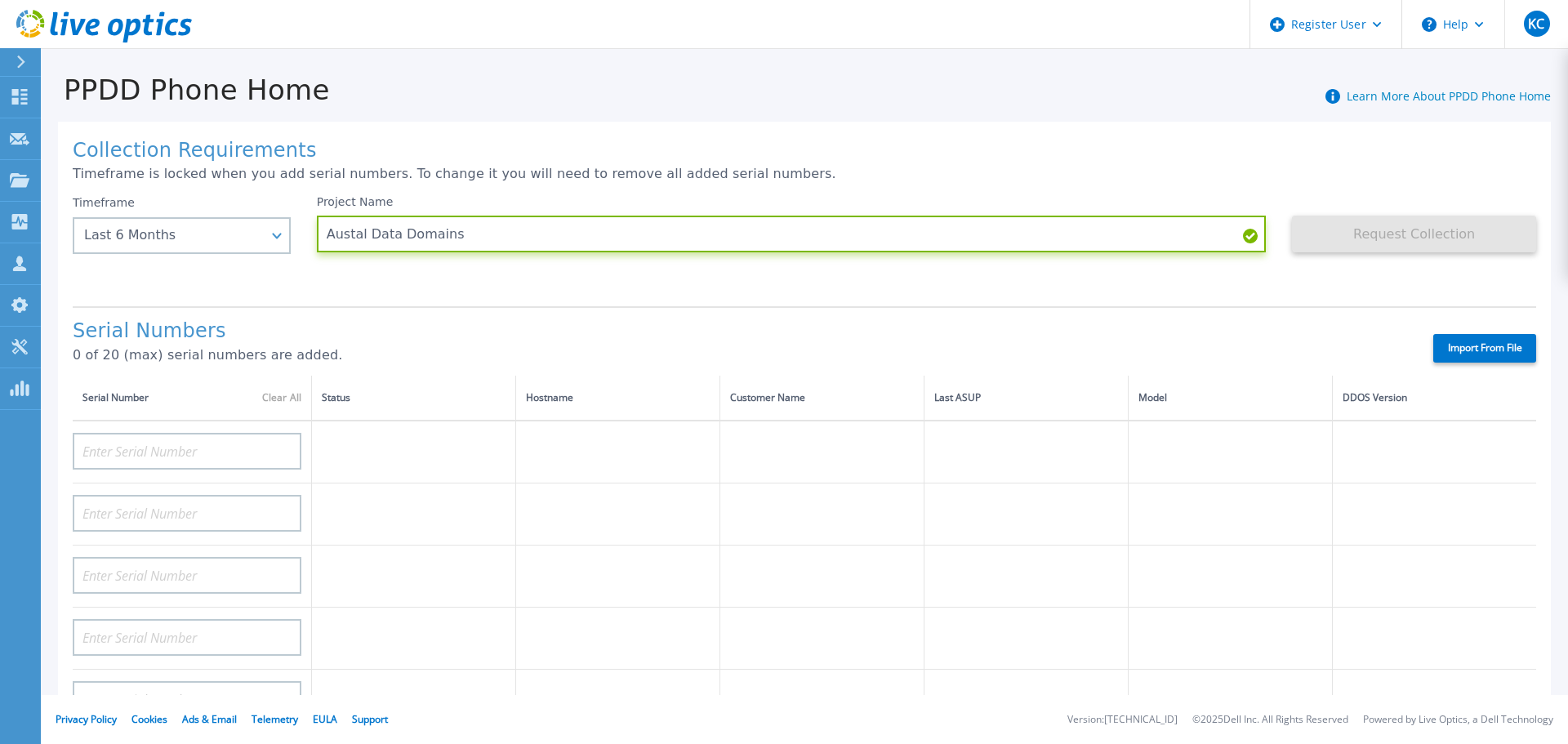
type input "Austal Data Domains"
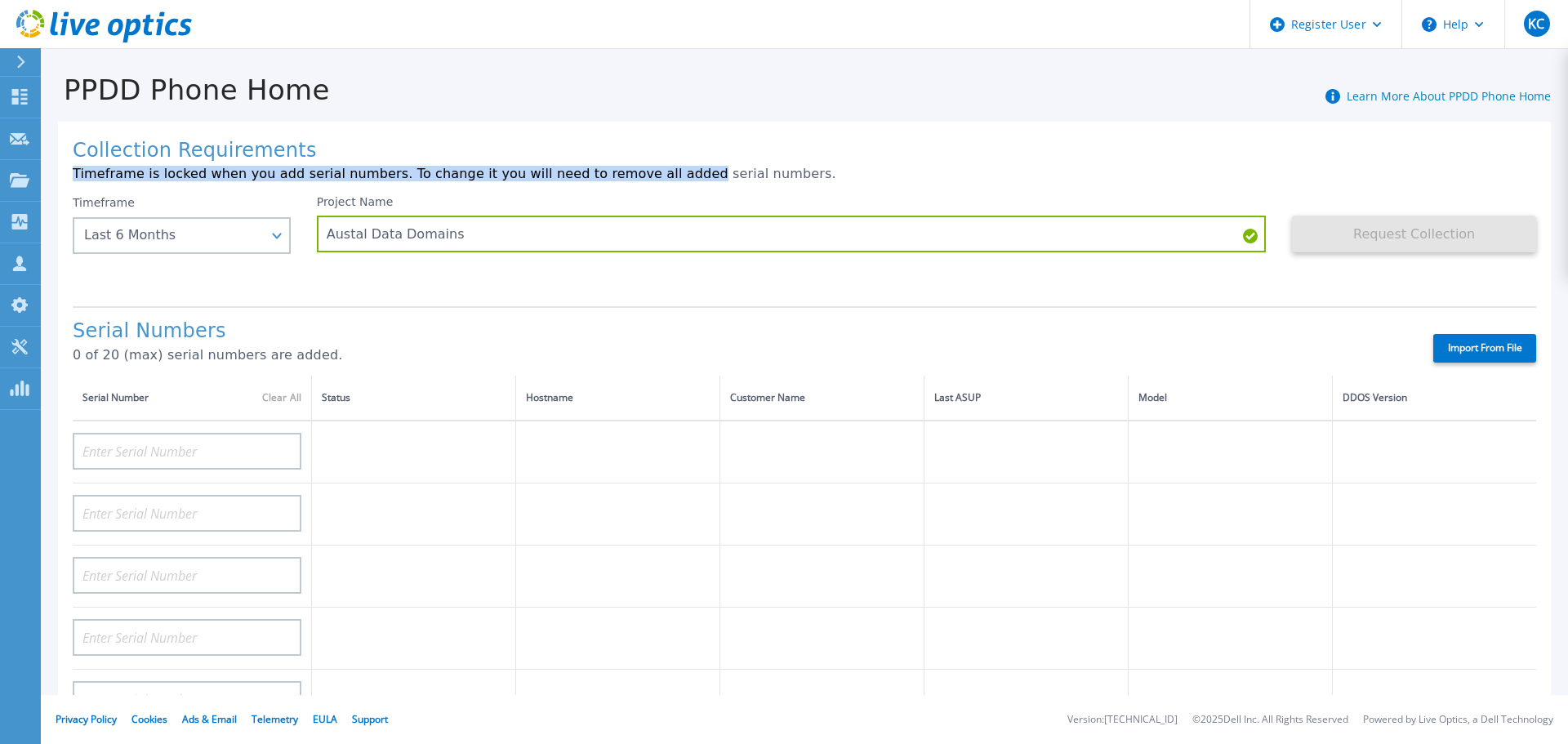
click at [642, 161] on div "Collection Requirements Timeframe is locked when you add serial numbers. To cha…" at bounding box center [804, 584] width 1493 height 923
click at [565, 125] on div "Collection Requirements Timeframe is locked when you add serial numbers. To cha…" at bounding box center [804, 584] width 1493 height 923
click at [602, 169] on p "Timeframe is locked when you add serial numbers. To change it you will need to …" at bounding box center [804, 174] width 1463 height 15
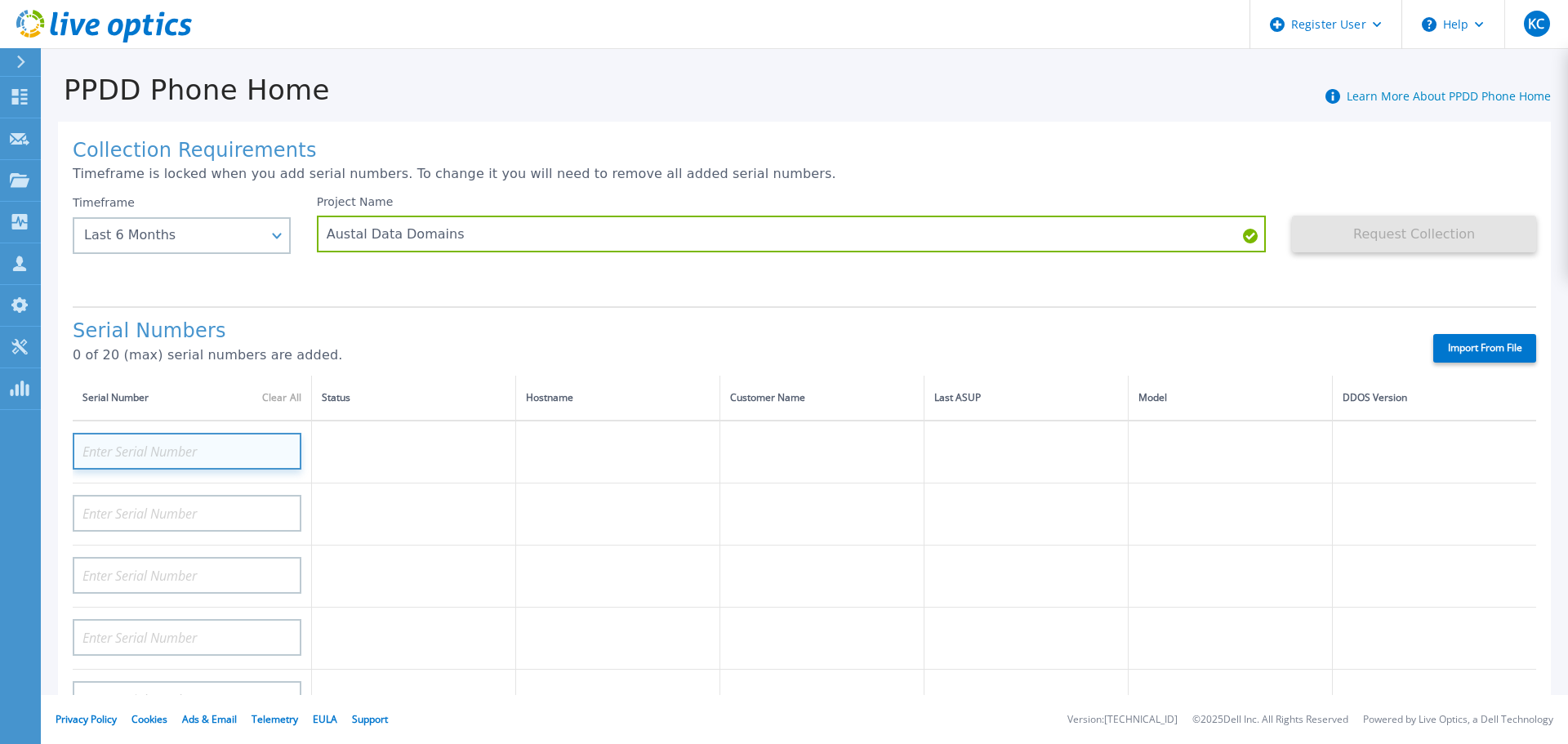
click at [190, 456] on input at bounding box center [187, 451] width 228 height 37
paste input "APX00231800106"
type input "APX00231800106"
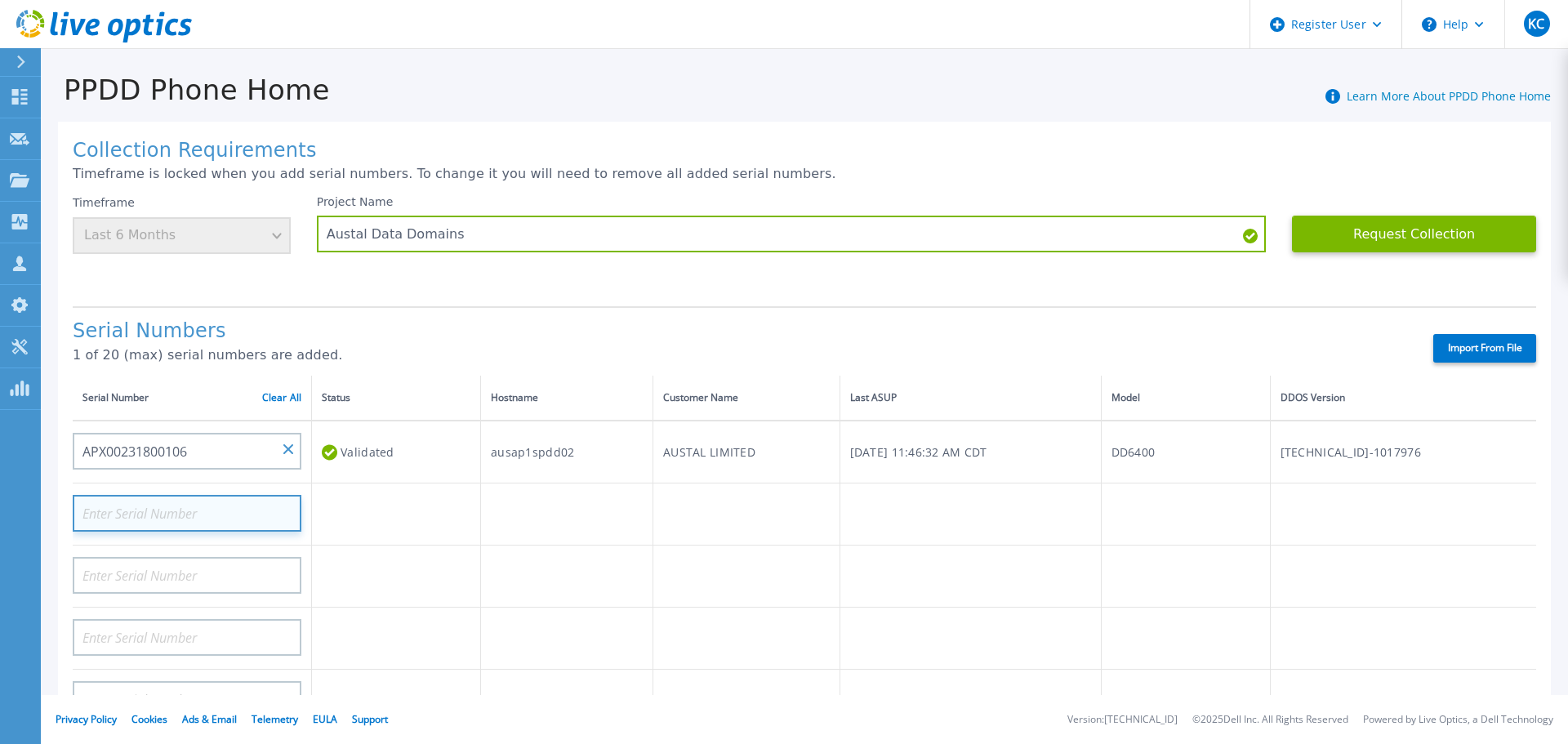
click at [206, 507] on input at bounding box center [187, 513] width 228 height 37
paste input "APX00231800104"
type input "APX00231800104"
click at [365, 318] on div "Serial Numbers 1 of 20 (max) serial numbers are added. Import From File" at bounding box center [804, 340] width 1463 height 70
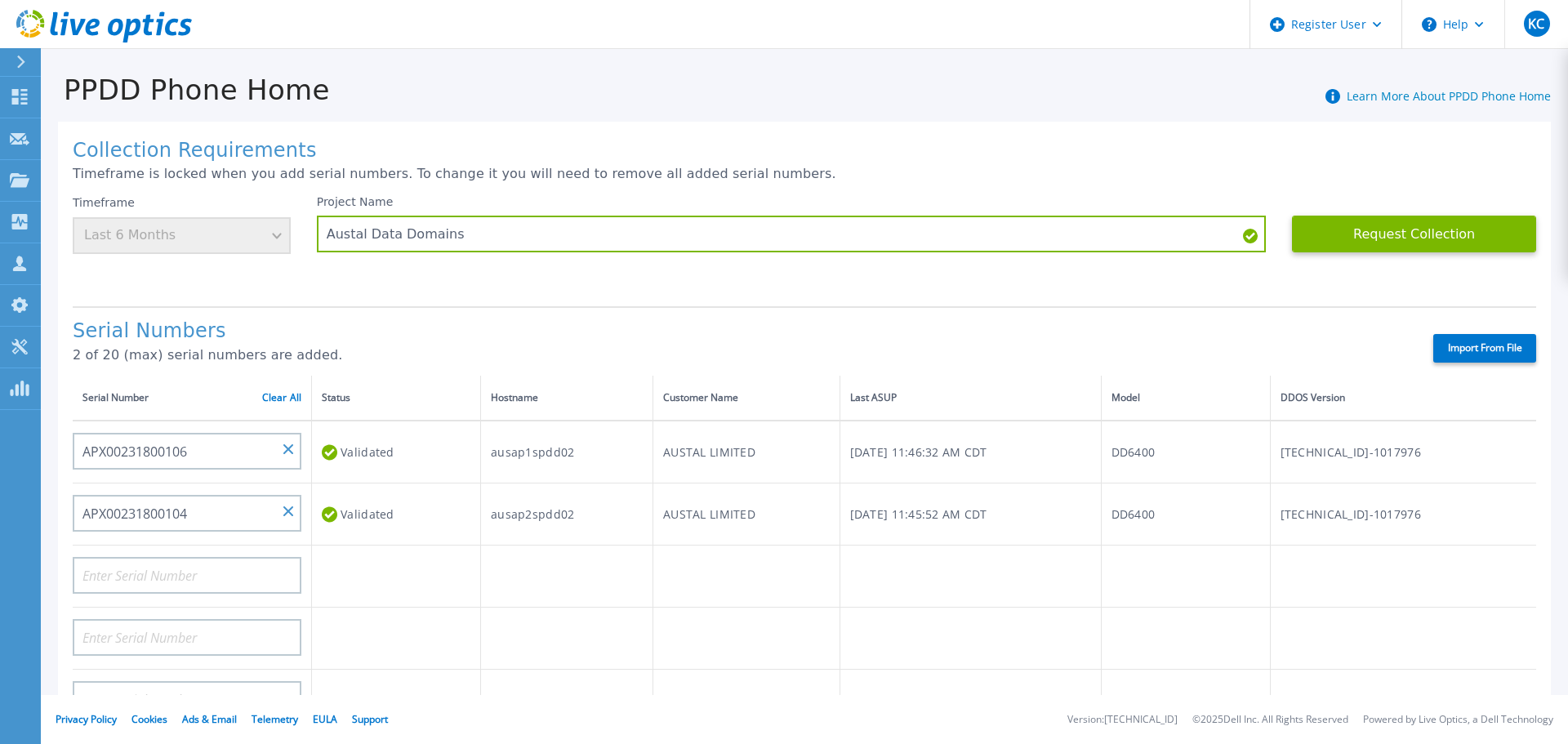
click at [478, 158] on h1 "Collection Requirements" at bounding box center [804, 151] width 1463 height 23
click at [455, 316] on div "Serial Numbers 2 of 20 (max) serial numbers are added. Import From File" at bounding box center [804, 340] width 1463 height 70
click at [1332, 237] on button "Request Collection" at bounding box center [1413, 233] width 244 height 37
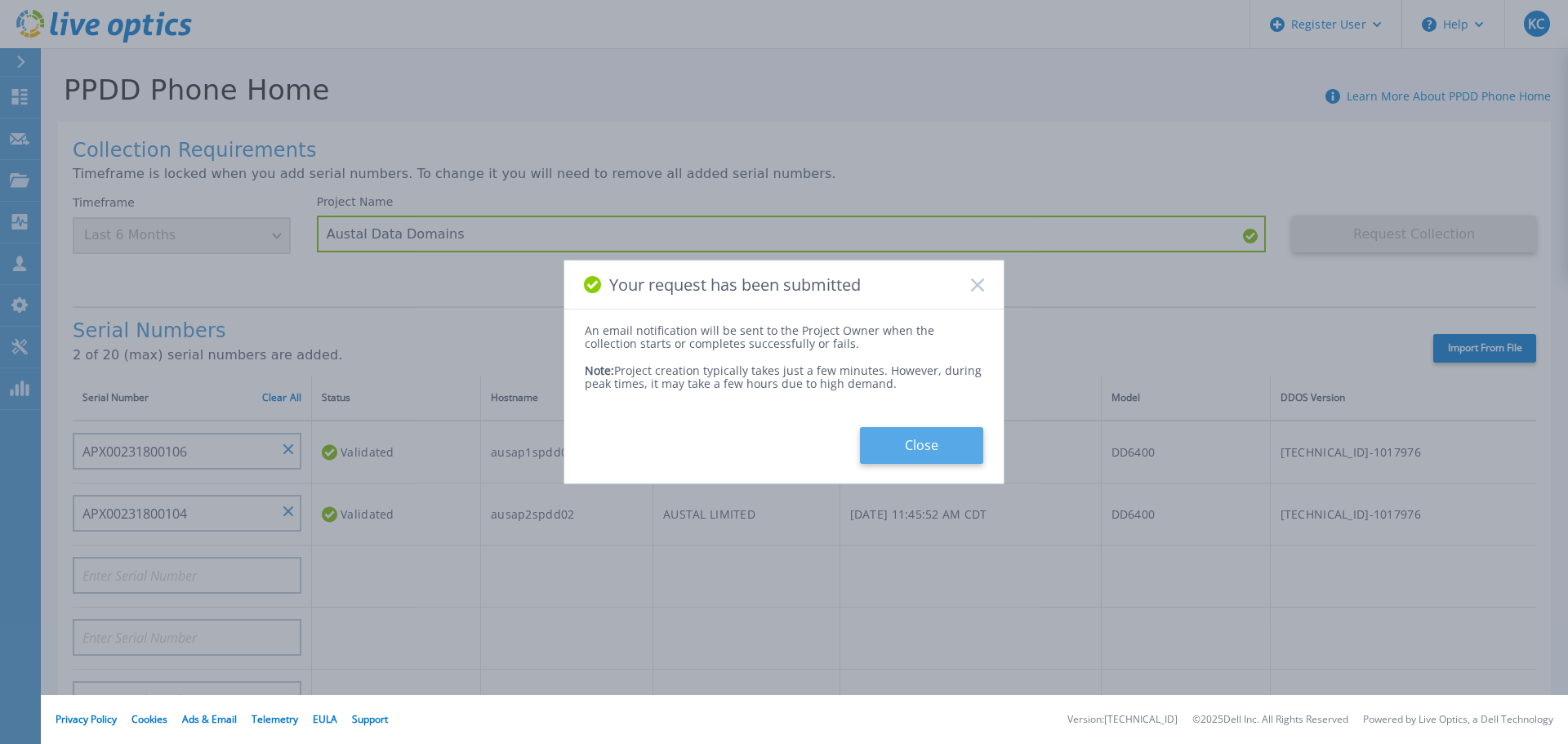
click at [966, 443] on button "Close" at bounding box center [921, 445] width 124 height 37
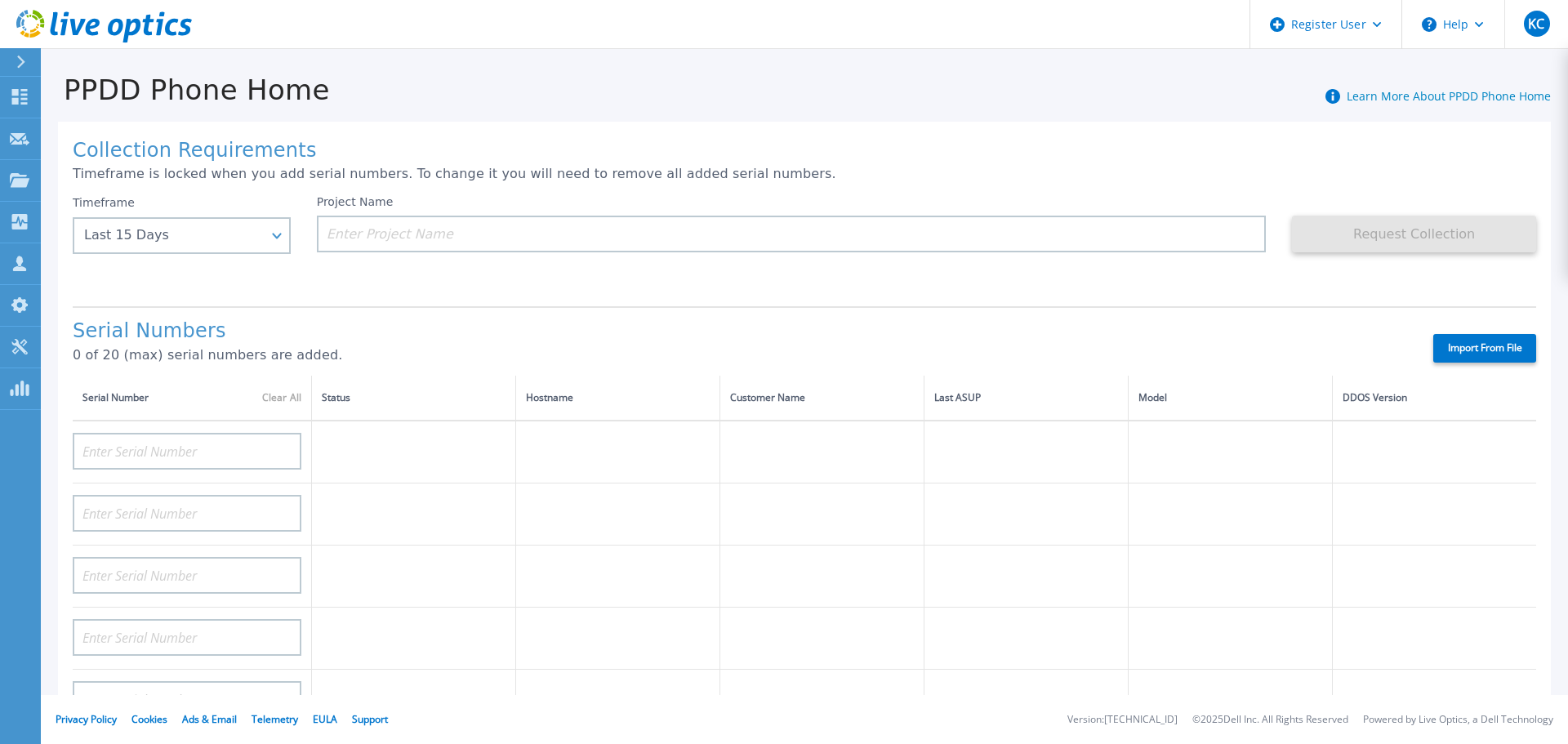
click at [749, 174] on p "Timeframe is locked when you add serial numbers. To change it you will need to …" at bounding box center [804, 174] width 1463 height 15
click at [17, 105] on icon at bounding box center [20, 97] width 16 height 16
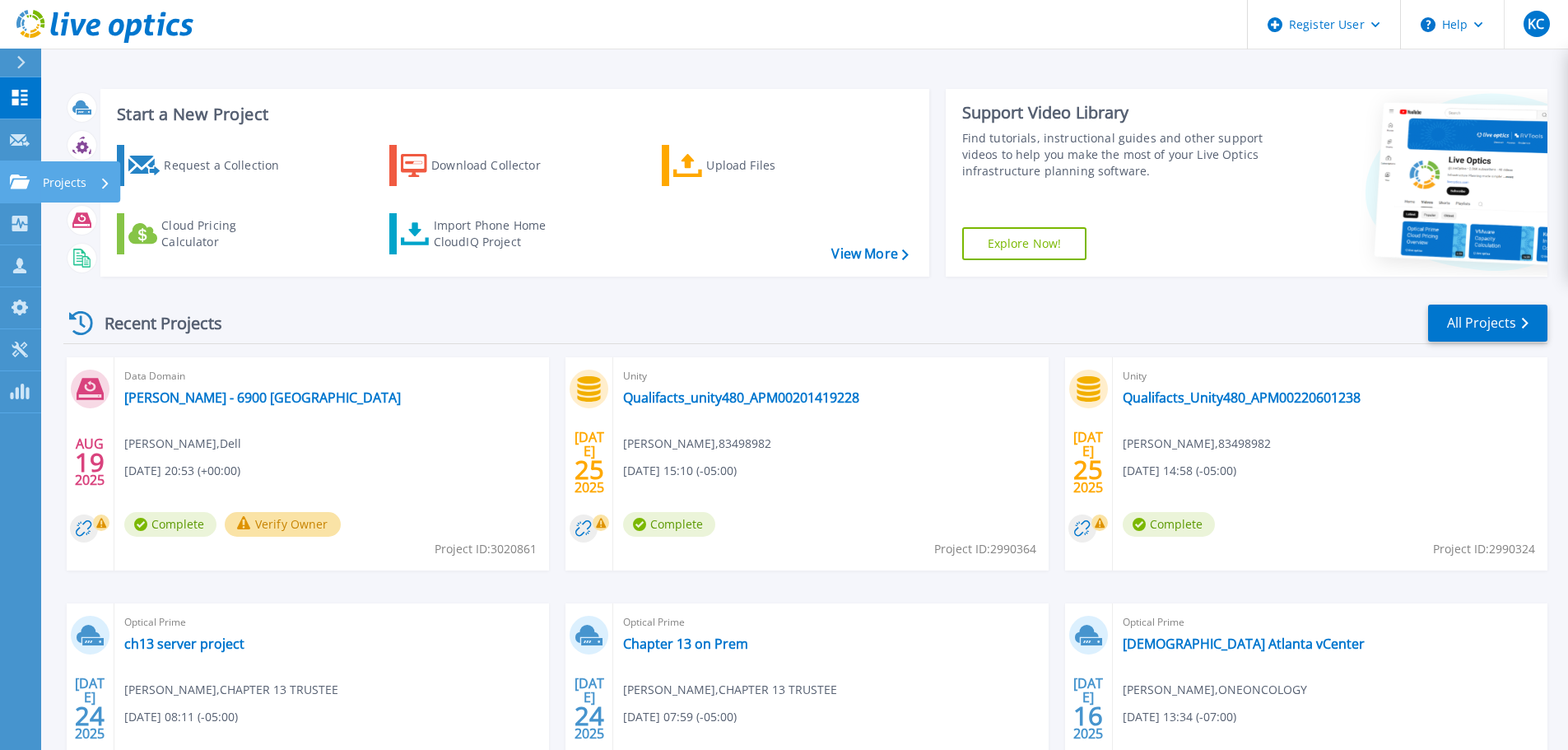
click at [26, 185] on icon at bounding box center [20, 182] width 20 height 14
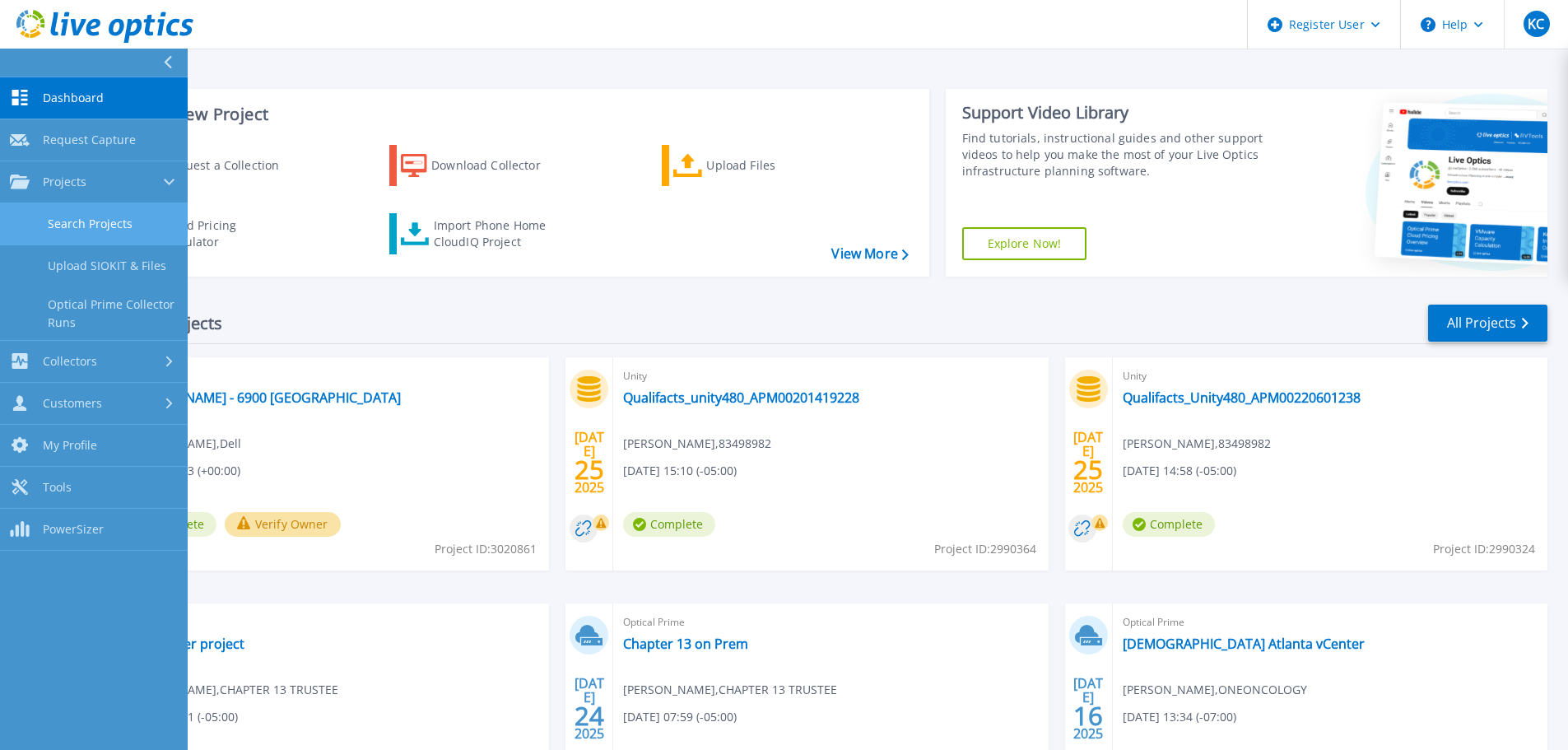
click at [64, 222] on link "Search Projects" at bounding box center [93, 224] width 187 height 42
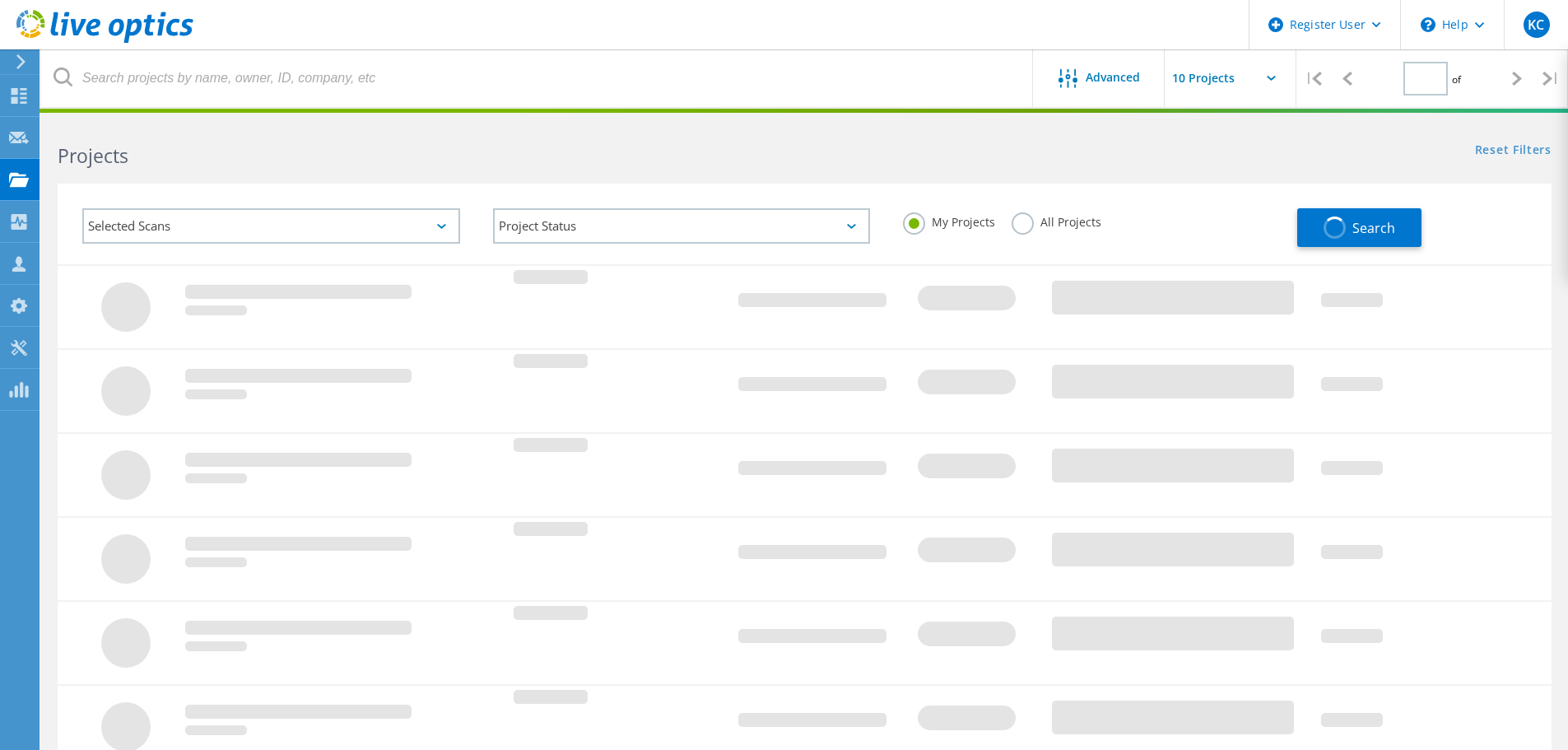
type input "1"
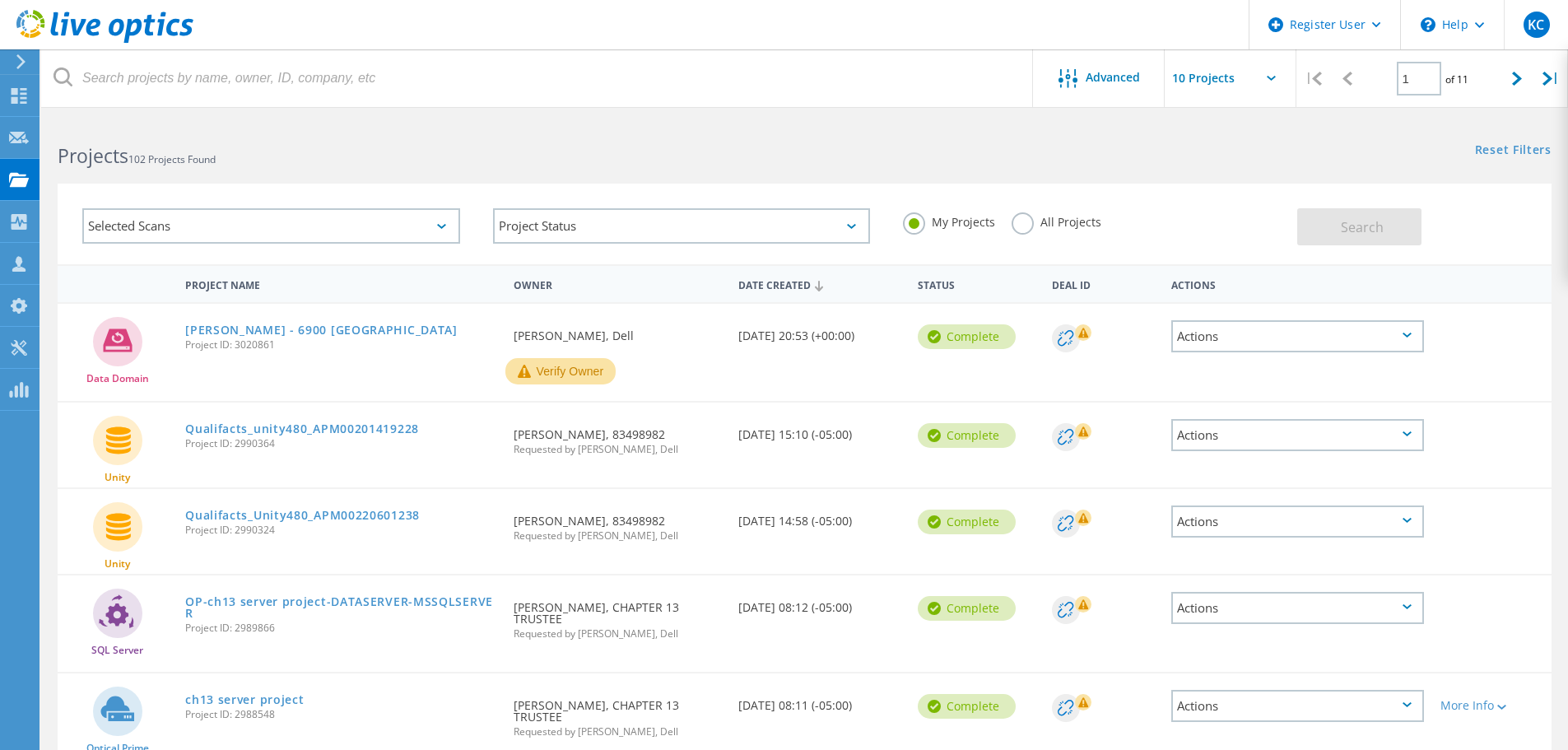
click at [313, 115] on html "Register User \n Help Explore Helpful Articles Contact Support KC Dell User [PE…" at bounding box center [784, 643] width 1568 height 1285
click at [23, 137] on use at bounding box center [19, 137] width 20 height 12
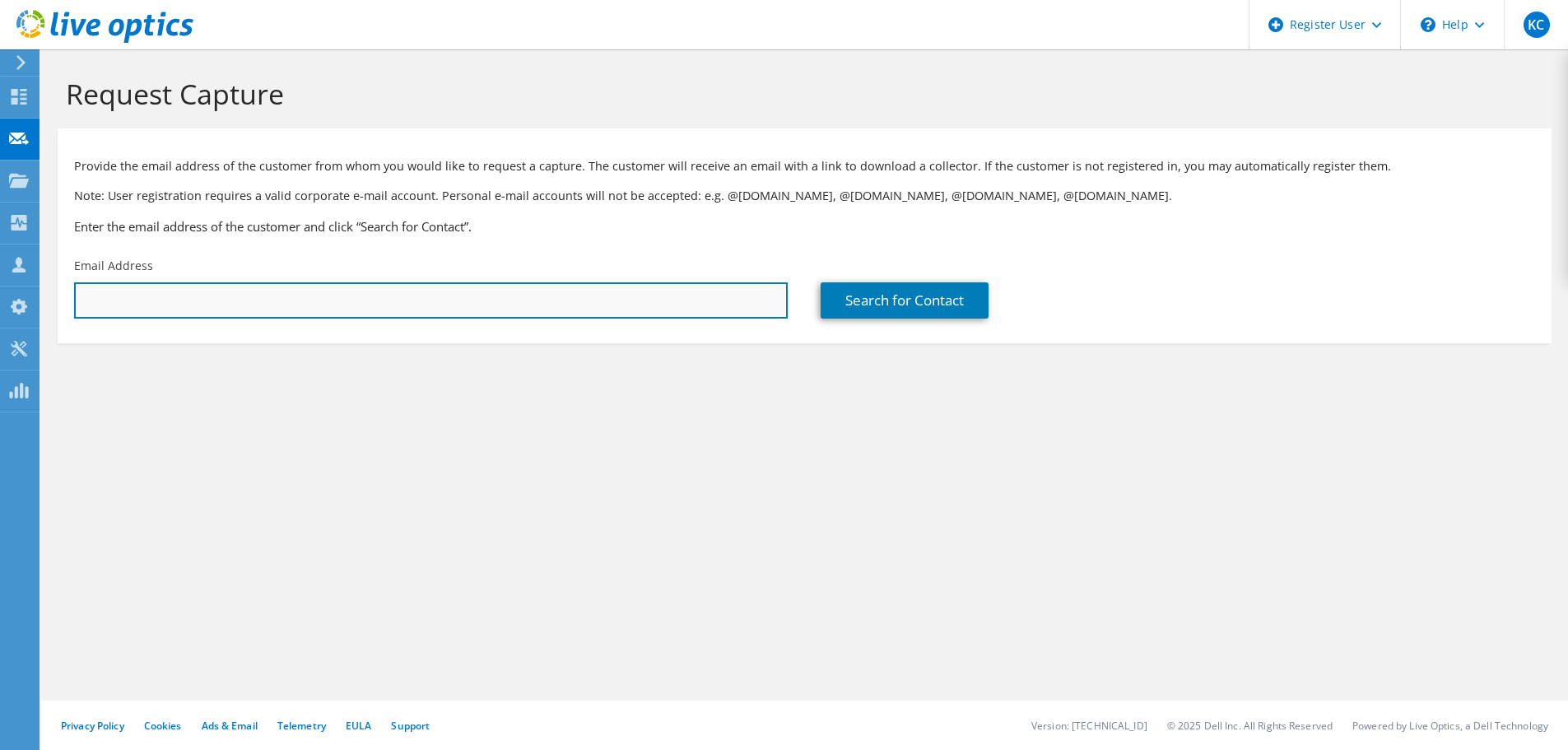
click at [294, 305] on input "text" at bounding box center [431, 300] width 713 height 36
drag, startPoint x: 123, startPoint y: 298, endPoint x: 23, endPoint y: 298, distance: 100.0
click at [22, 299] on div "KC Dell User Kerrigan Clark Kerrigan.Clark@dell.com Dell My Profile Log Out \n …" at bounding box center [784, 375] width 1568 height 750
type input "ra"
click at [159, 300] on input "ra" at bounding box center [431, 300] width 713 height 36
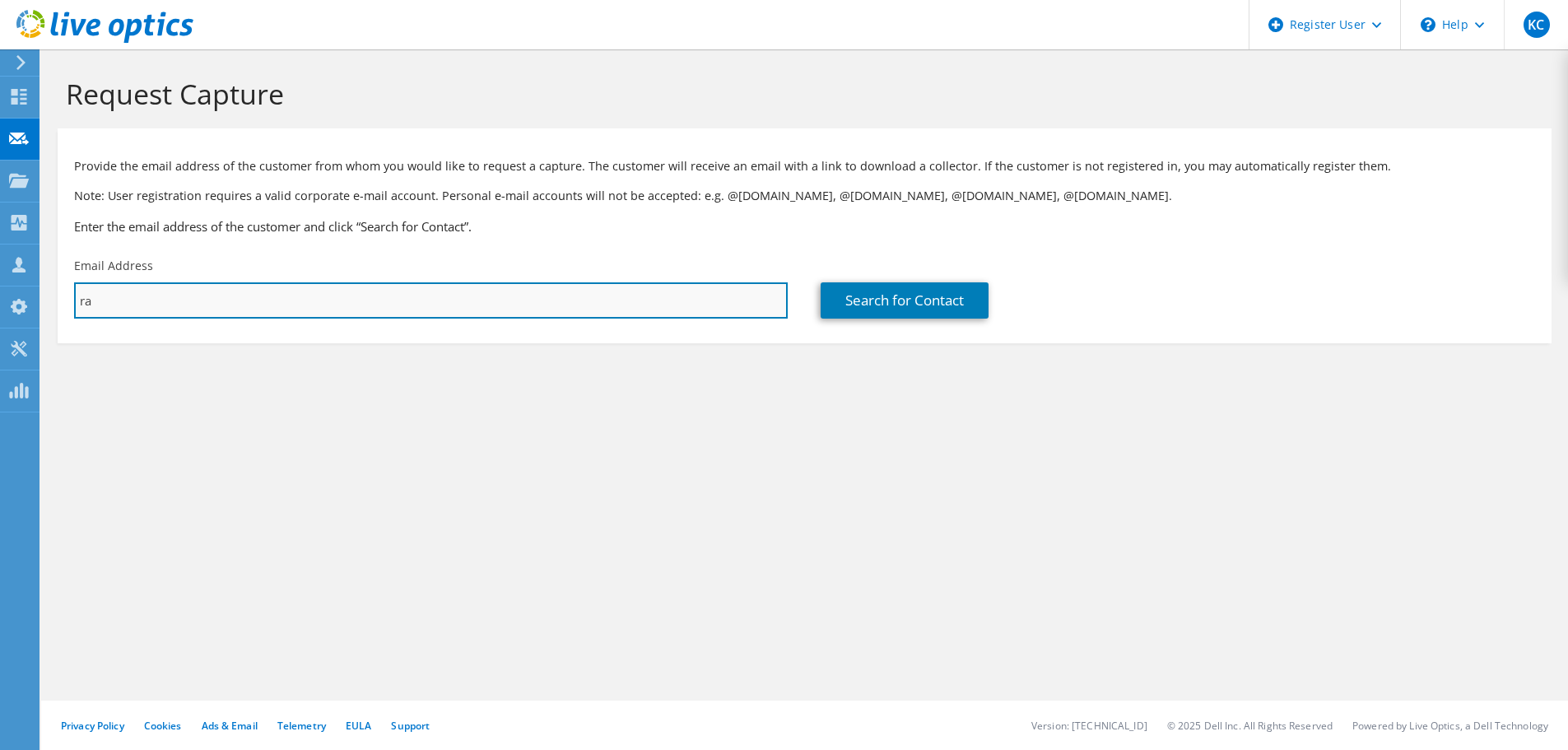
click at [159, 300] on input "ra" at bounding box center [431, 300] width 713 height 36
paste input "[PERSON_NAME][EMAIL_ADDRESS][PERSON_NAME][DOMAIN_NAME]"
type input "[PERSON_NAME][EMAIL_ADDRESS][PERSON_NAME][DOMAIN_NAME]"
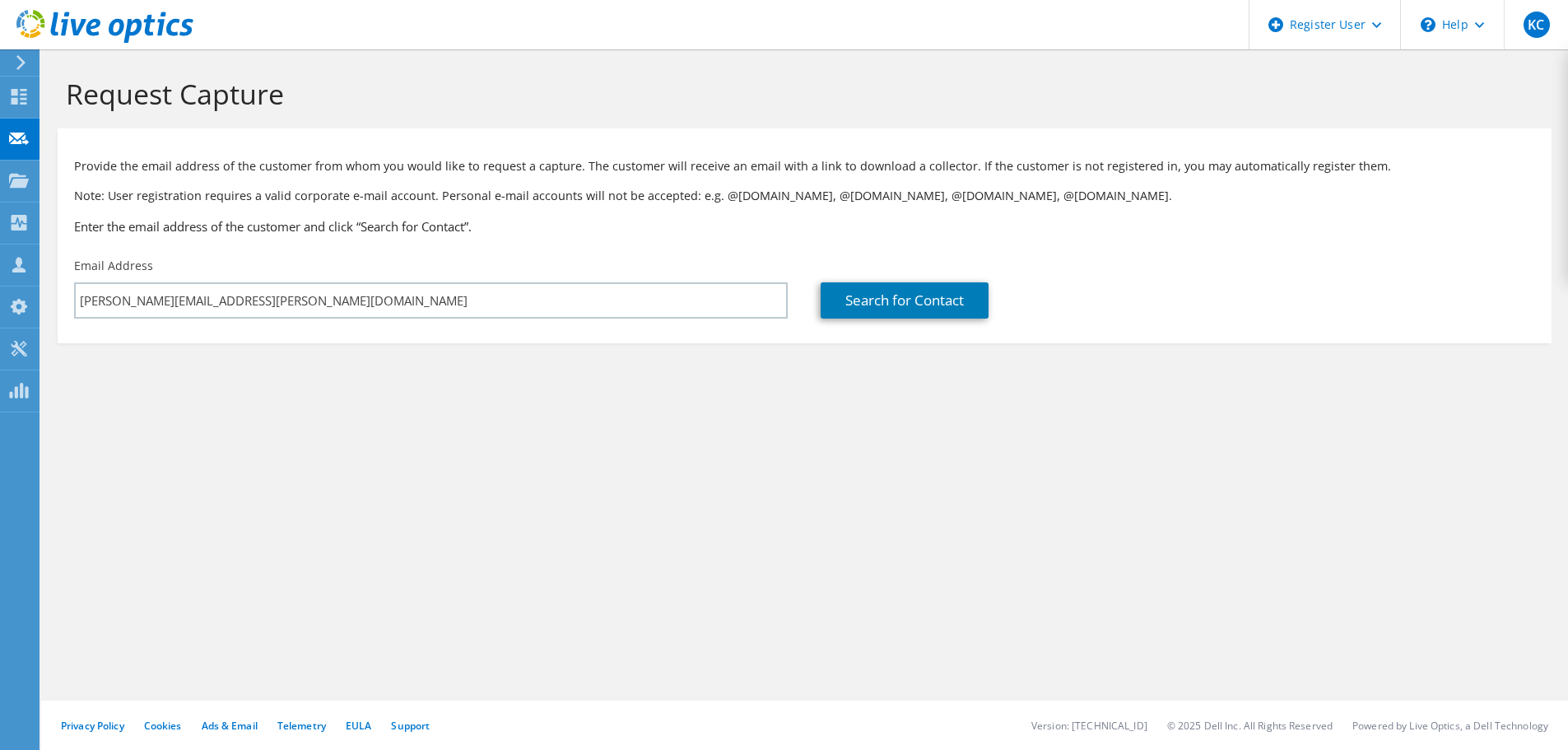
click at [289, 224] on h3 "Enter the email address of the customer and click “Search for Contact”." at bounding box center [804, 226] width 1461 height 18
click at [864, 303] on link "Search for Contact" at bounding box center [905, 300] width 168 height 36
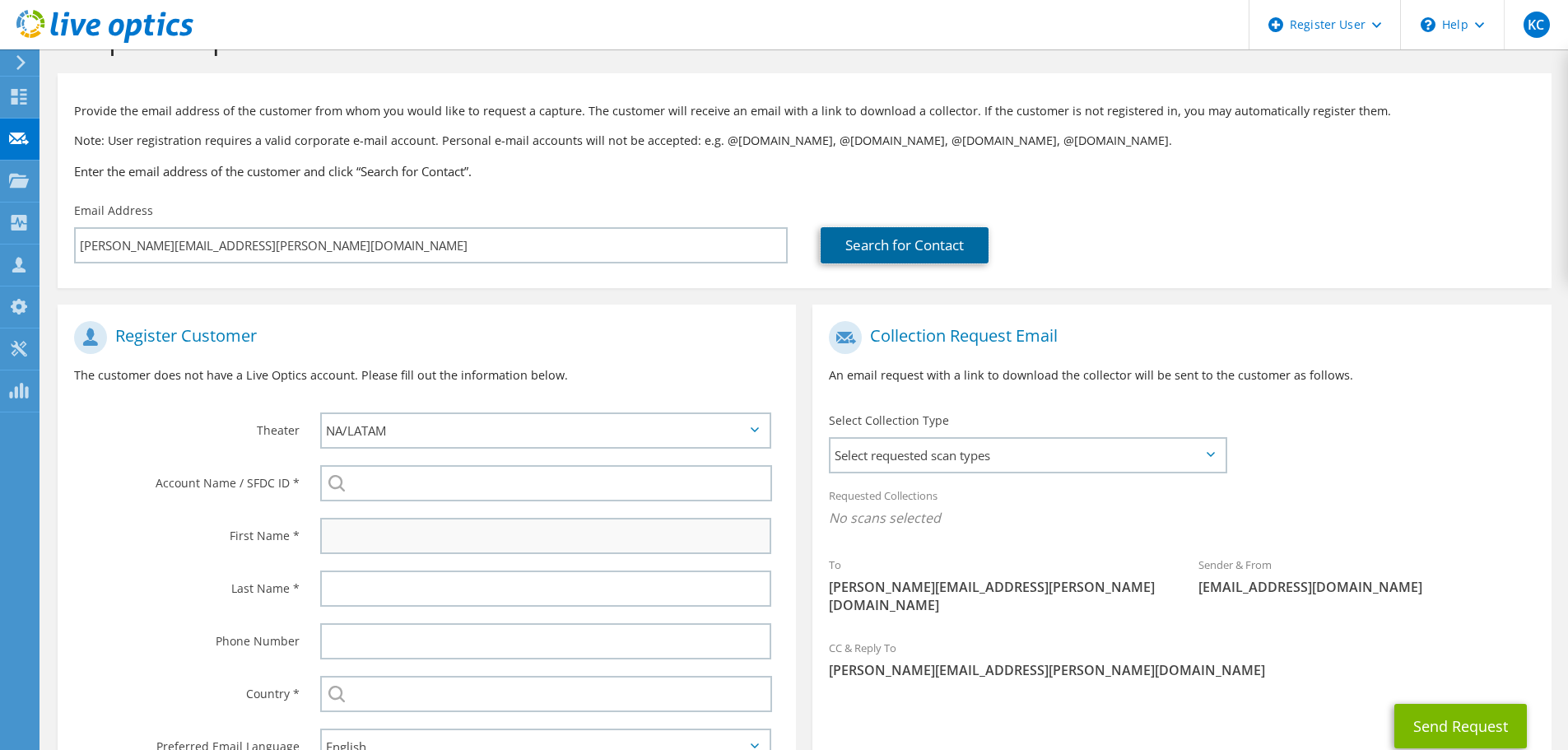
scroll to position [165, 0]
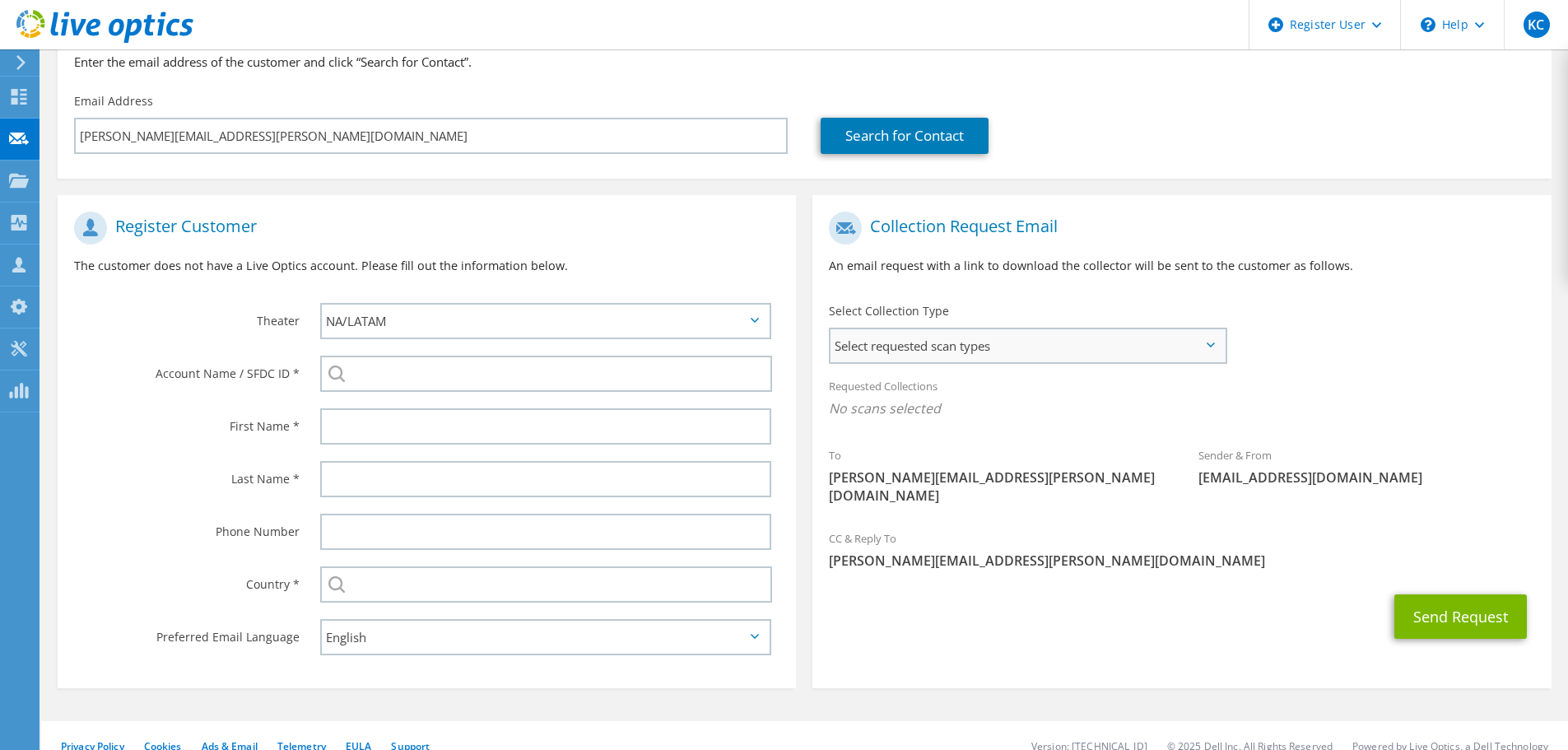
click at [1012, 335] on span "Select requested scan types" at bounding box center [1028, 346] width 394 height 33
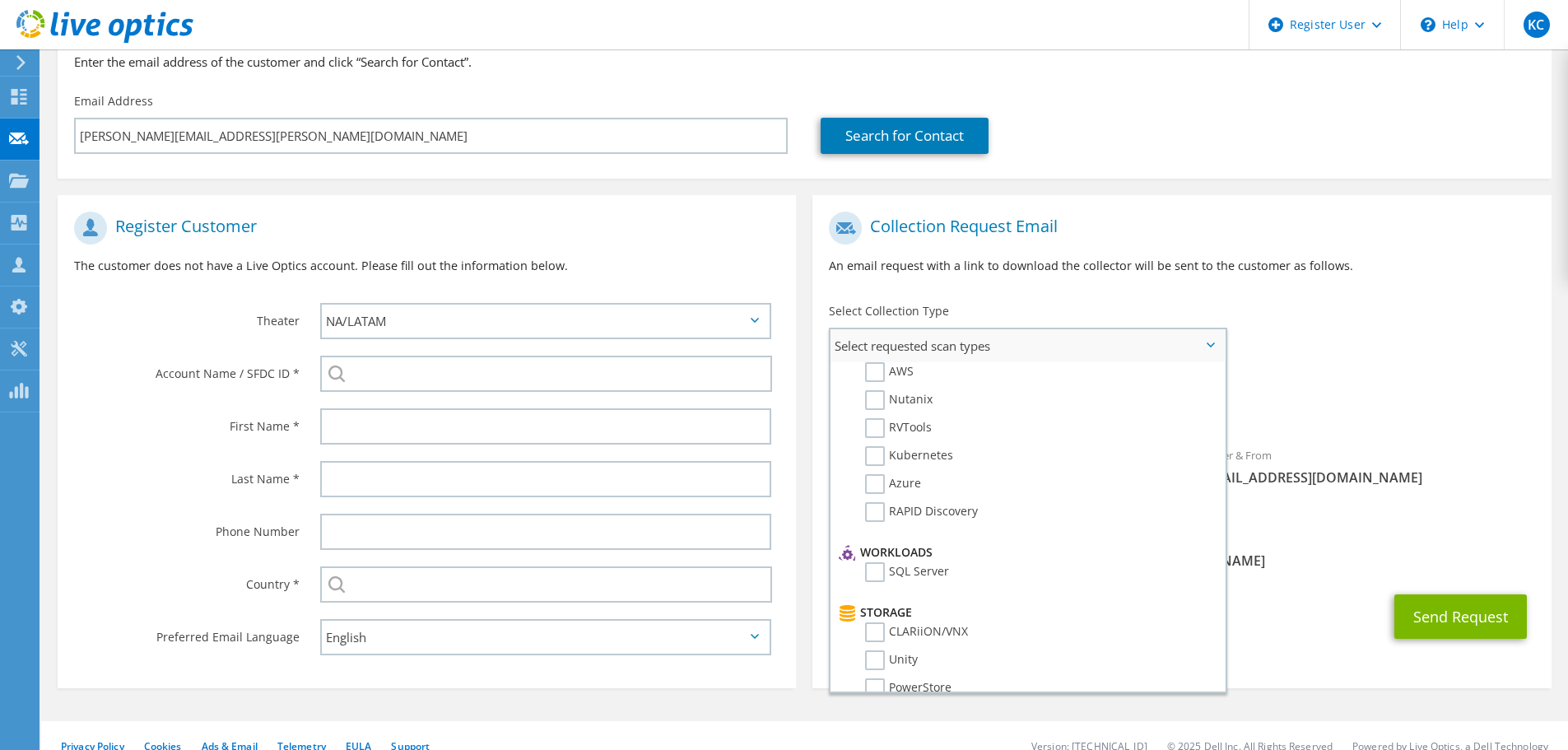
scroll to position [0, 0]
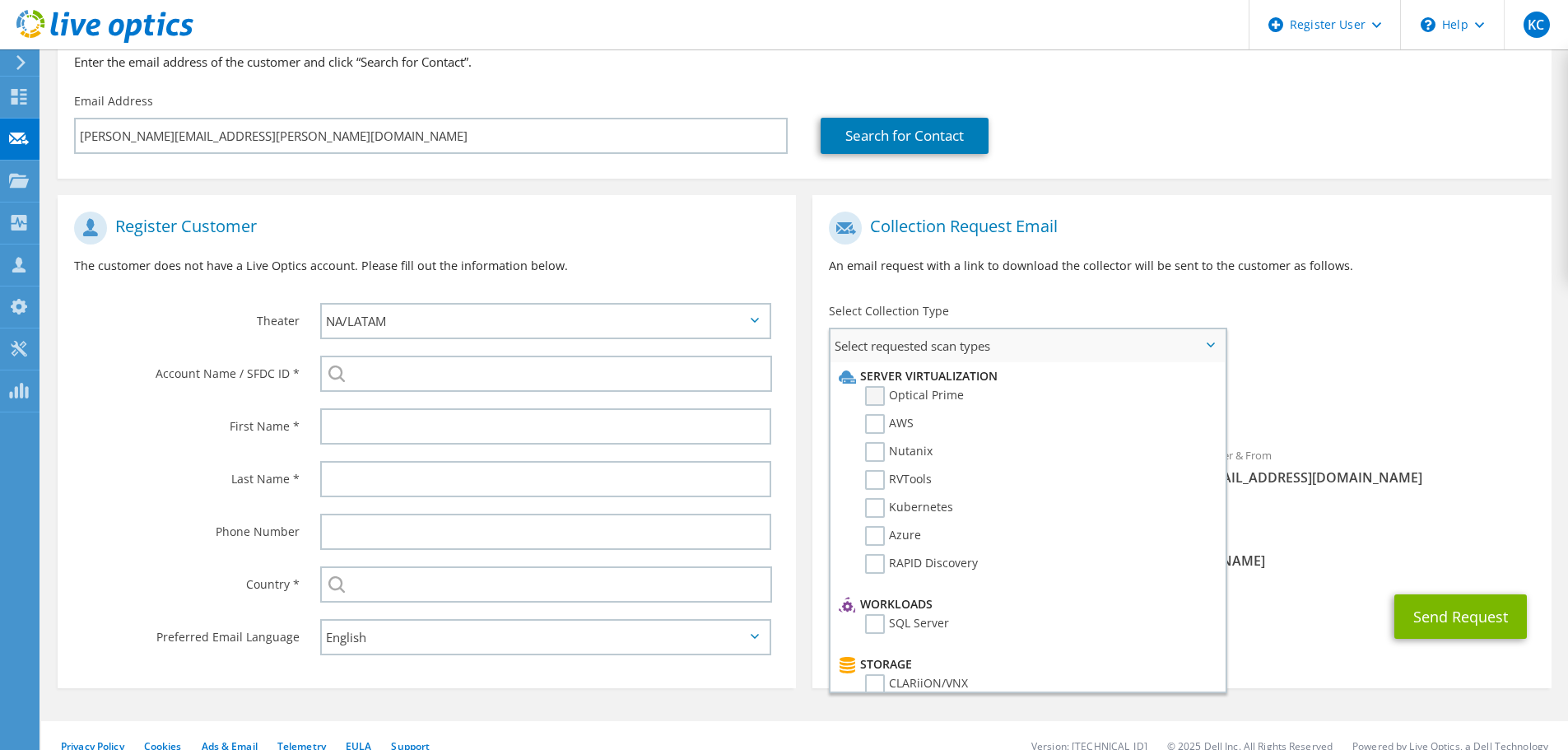
click at [880, 397] on label "Optical Prime" at bounding box center [915, 396] width 99 height 20
click at [0, 0] on input "Optical Prime" at bounding box center [0, 0] width 0 height 0
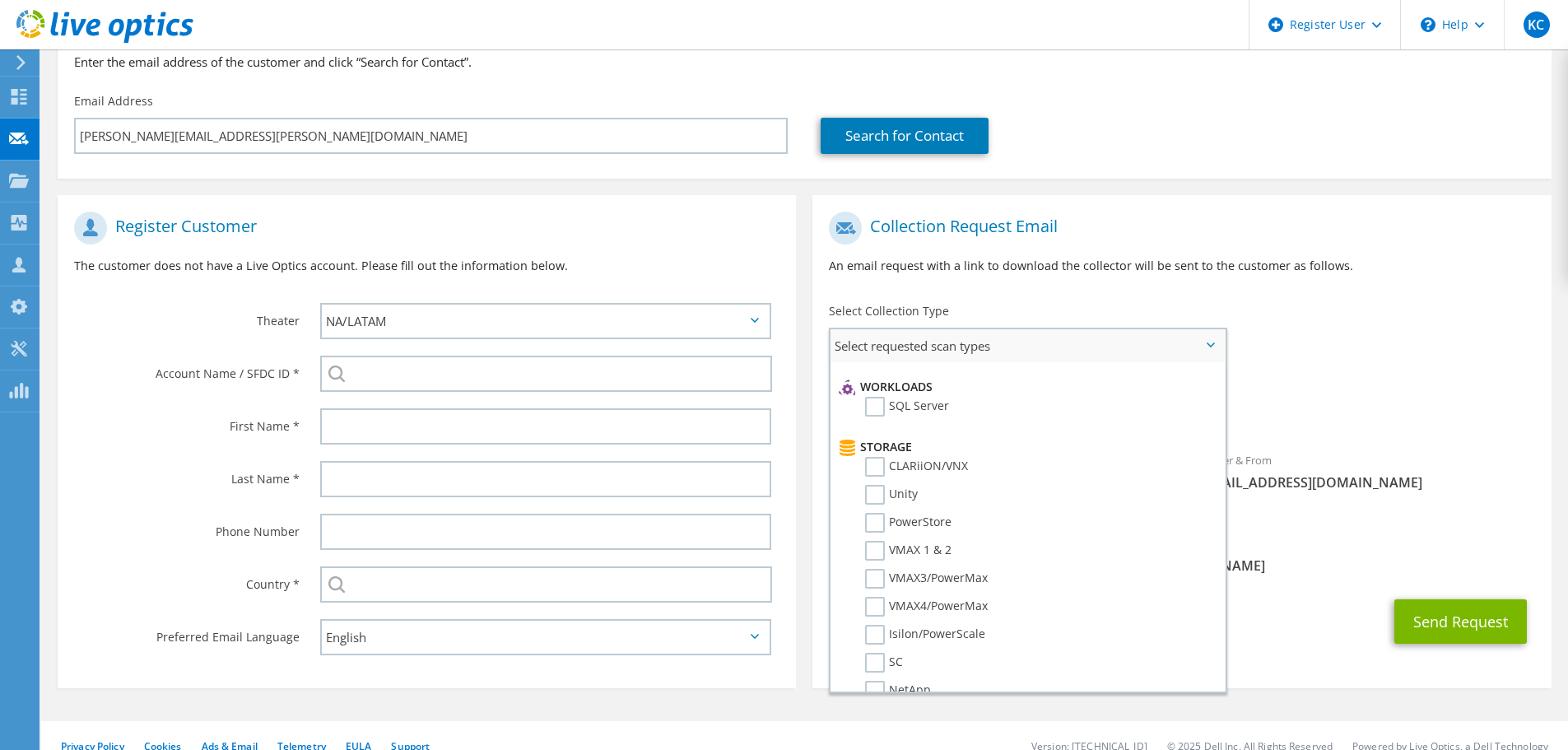
scroll to position [247, 0]
click at [882, 462] on label "Unity" at bounding box center [892, 465] width 53 height 20
click at [0, 0] on input "Unity" at bounding box center [0, 0] width 0 height 0
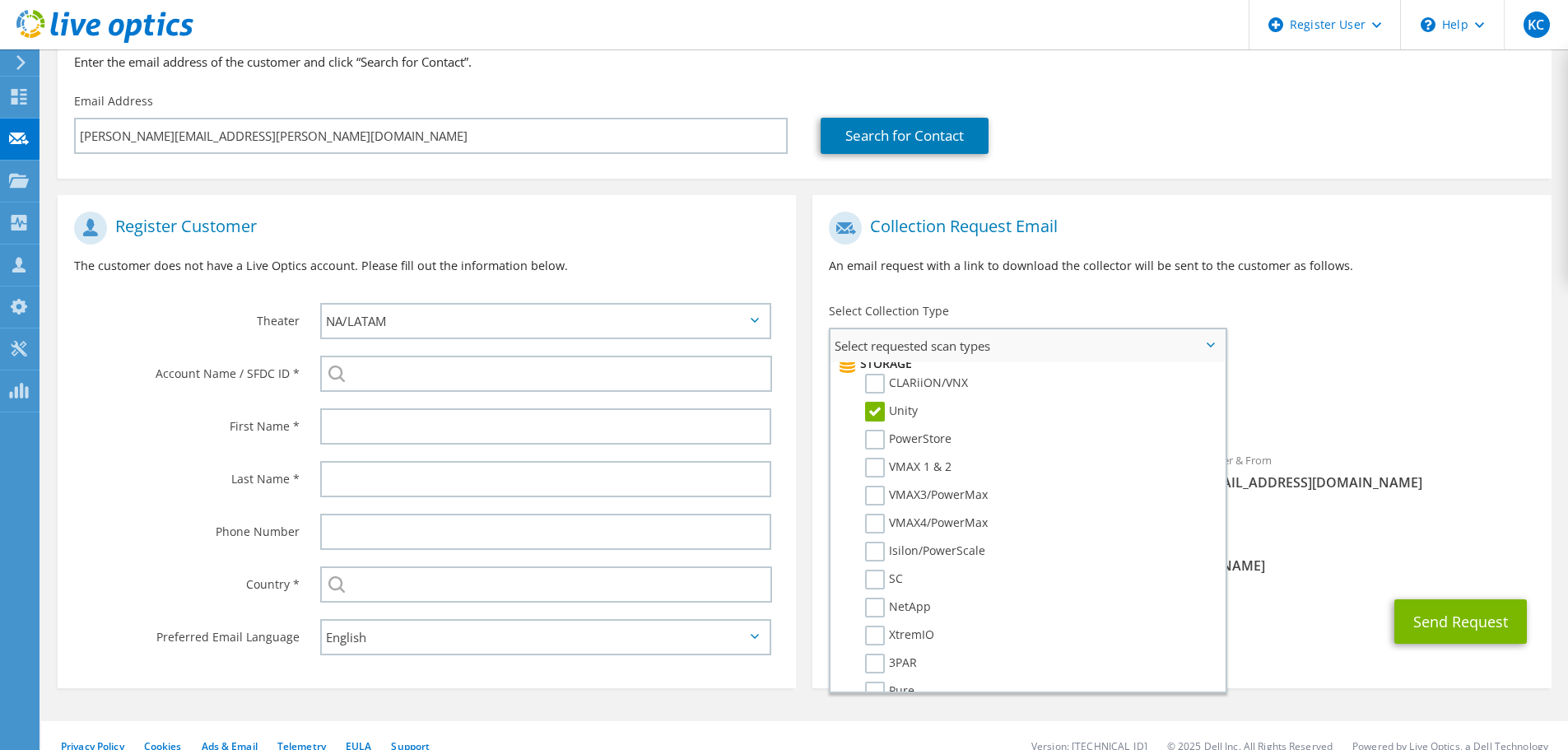
scroll to position [329, 0]
click at [879, 520] on label "Isilon/PowerScale" at bounding box center [925, 523] width 120 height 20
click at [0, 0] on input "Isilon/PowerScale" at bounding box center [0, 0] width 0 height 0
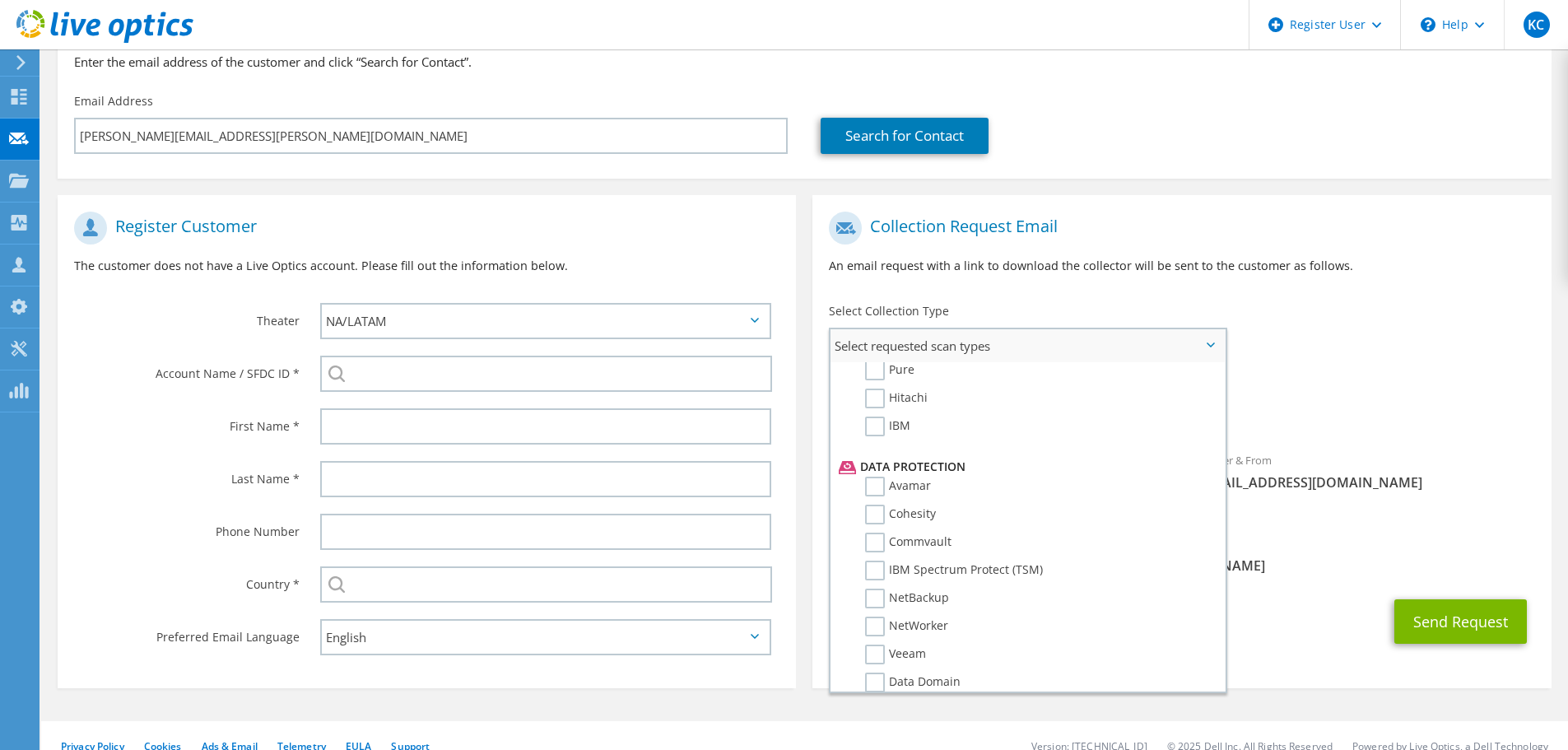
scroll to position [658, 0]
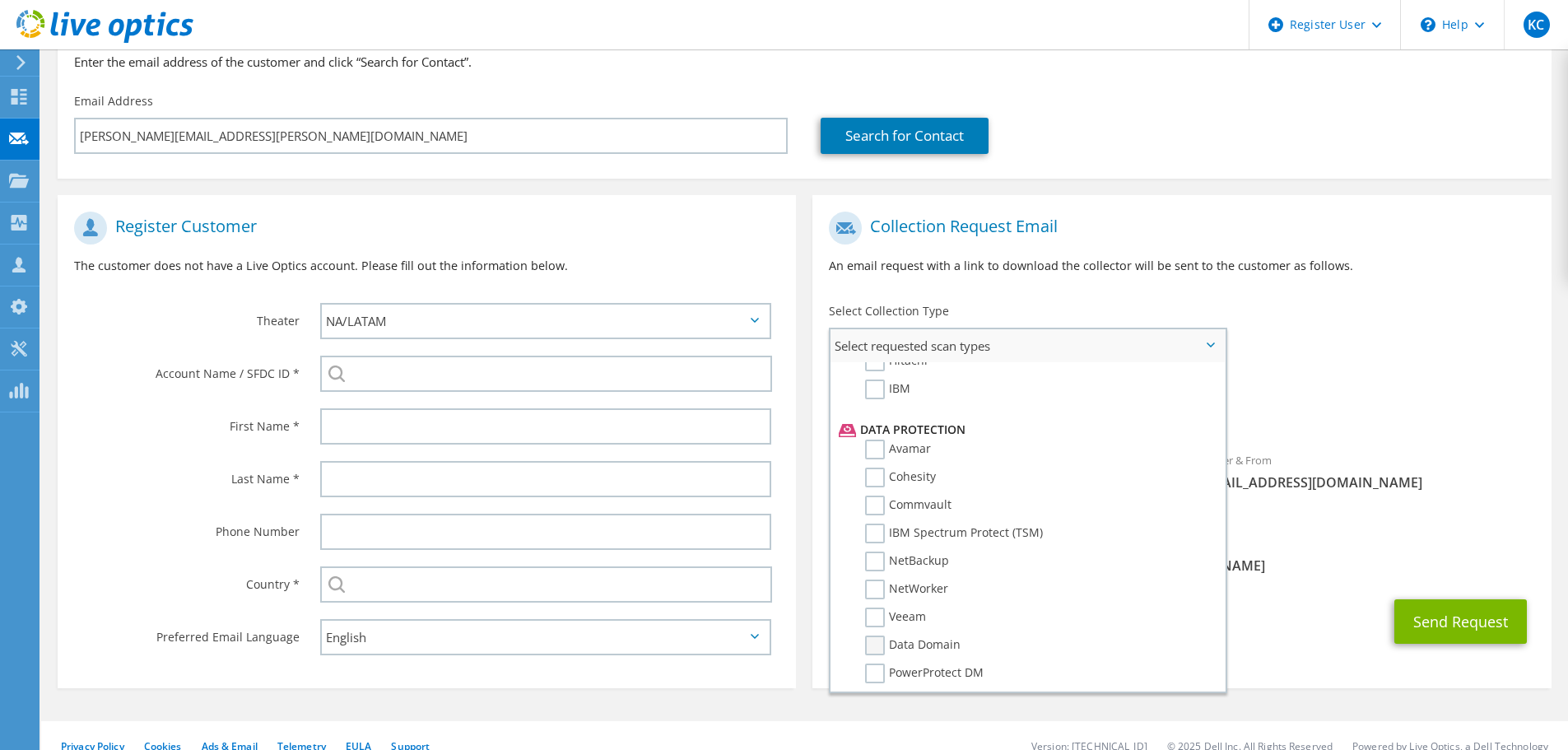
click at [884, 644] on label "Data Domain" at bounding box center [913, 645] width 96 height 20
click at [0, 0] on input "Data Domain" at bounding box center [0, 0] width 0 height 0
click at [1316, 290] on div "Collection Request Email An email request with a link to download the collector…" at bounding box center [1181, 248] width 738 height 92
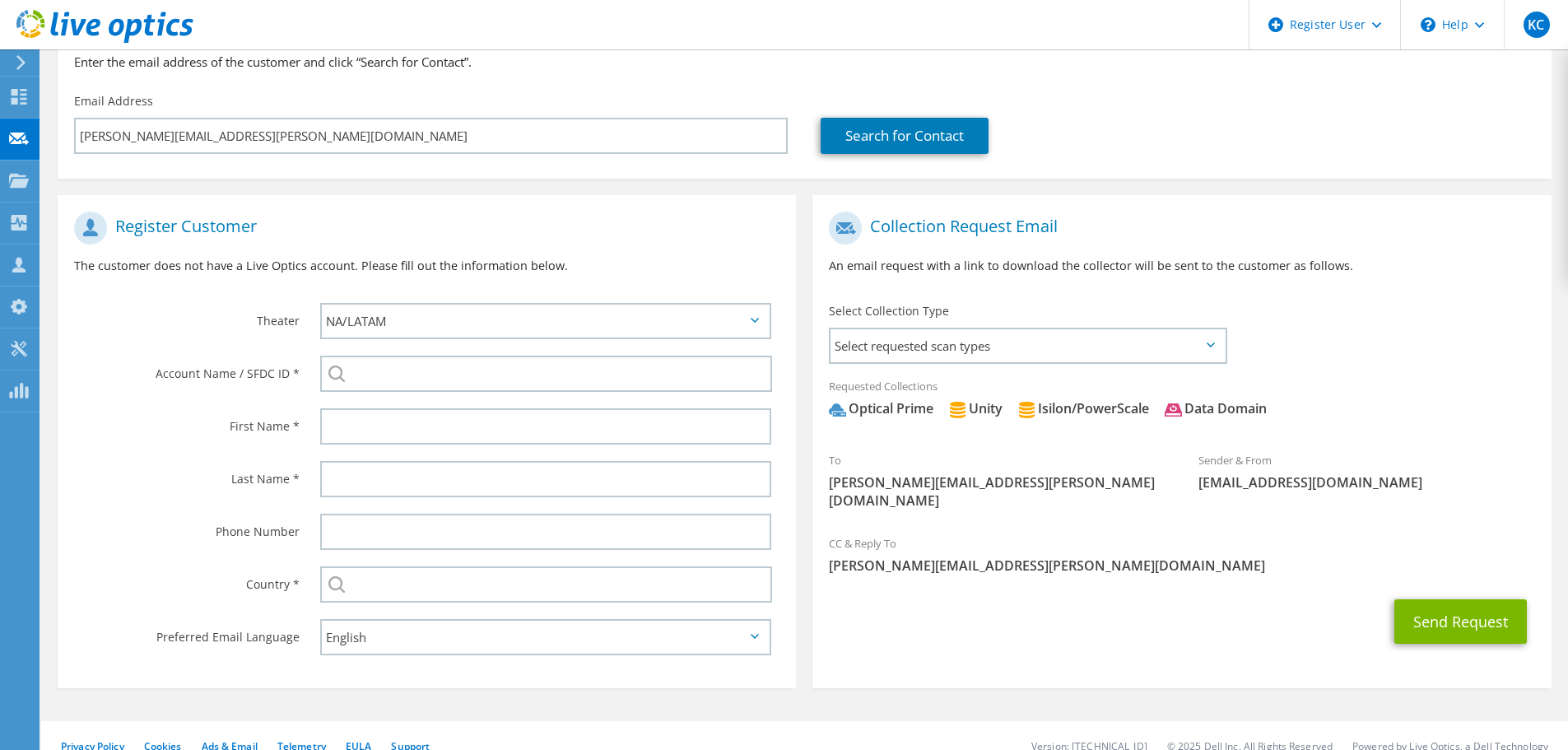
drag, startPoint x: 1445, startPoint y: 652, endPoint x: 1443, endPoint y: 661, distance: 9.2
drag, startPoint x: 1443, startPoint y: 661, endPoint x: 1087, endPoint y: 611, distance: 359.5
click at [1067, 616] on div "Send Request" at bounding box center [1181, 621] width 738 height 61
click at [1360, 456] on div "Sender & From liveoptics@liveoptics.com" at bounding box center [1367, 471] width 370 height 57
click at [1468, 618] on button "Send Request" at bounding box center [1460, 621] width 133 height 45
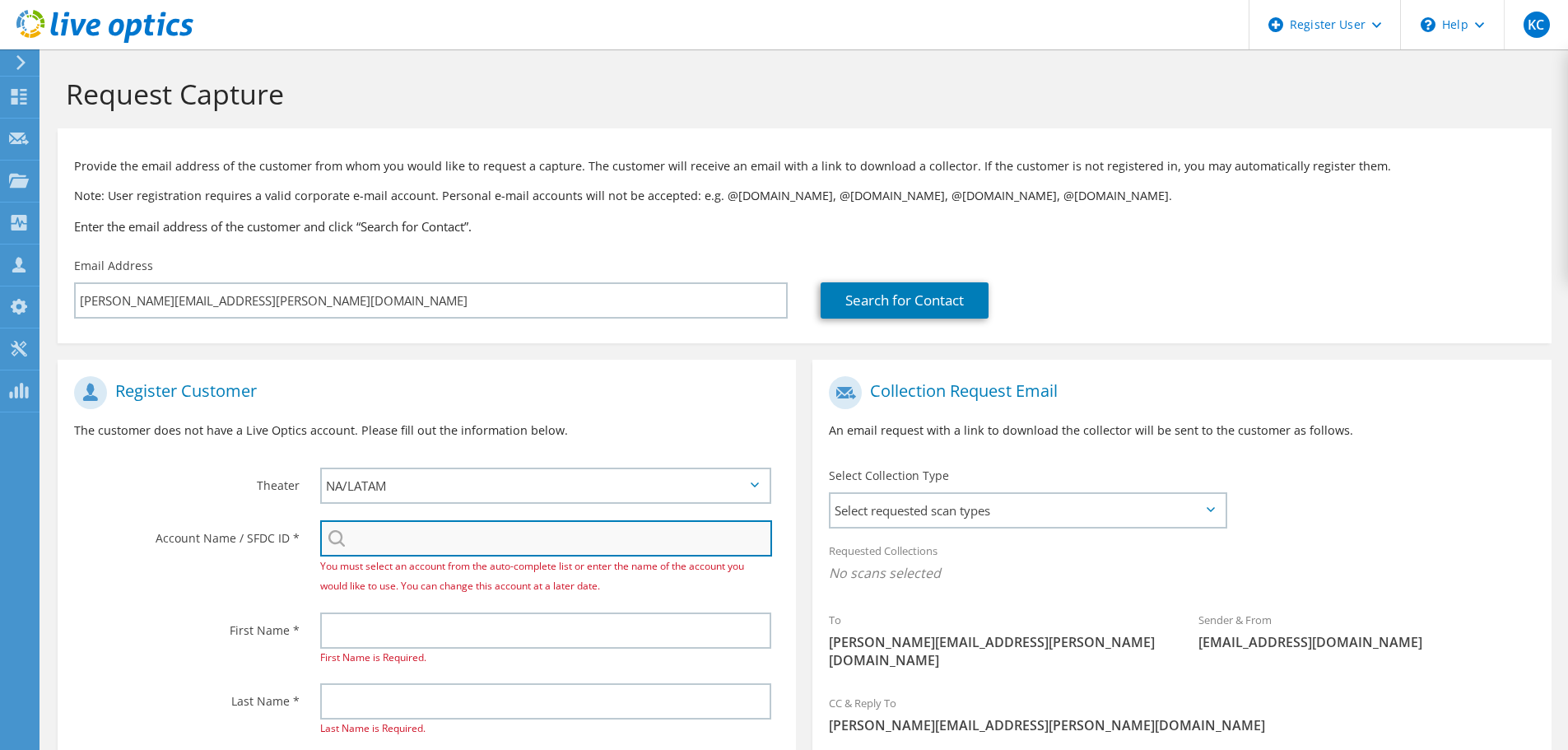
click at [498, 554] on input "search" at bounding box center [546, 539] width 452 height 36
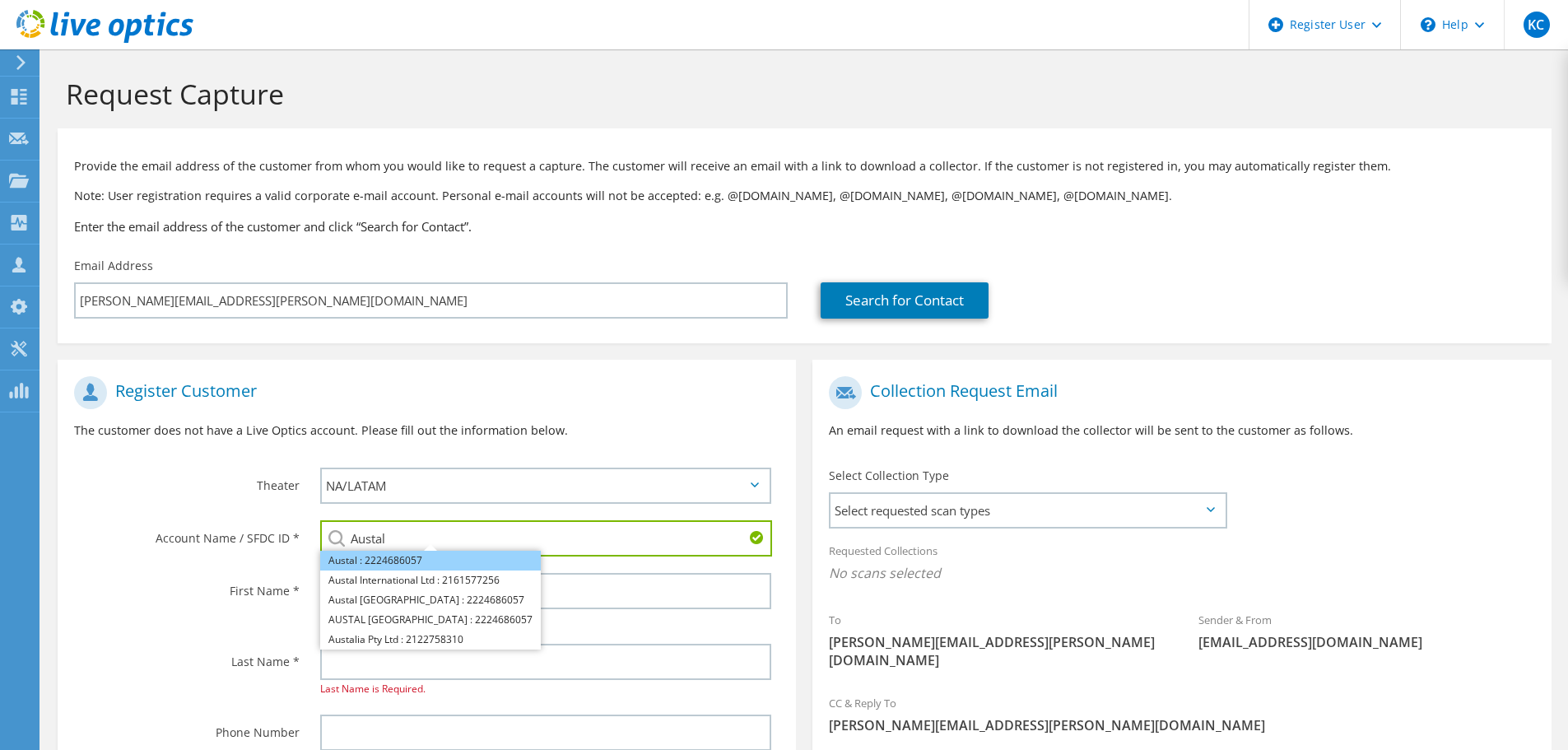
click at [461, 559] on li "Austal : 2224686057" at bounding box center [430, 560] width 220 height 20
type input "Austal : 2224686057"
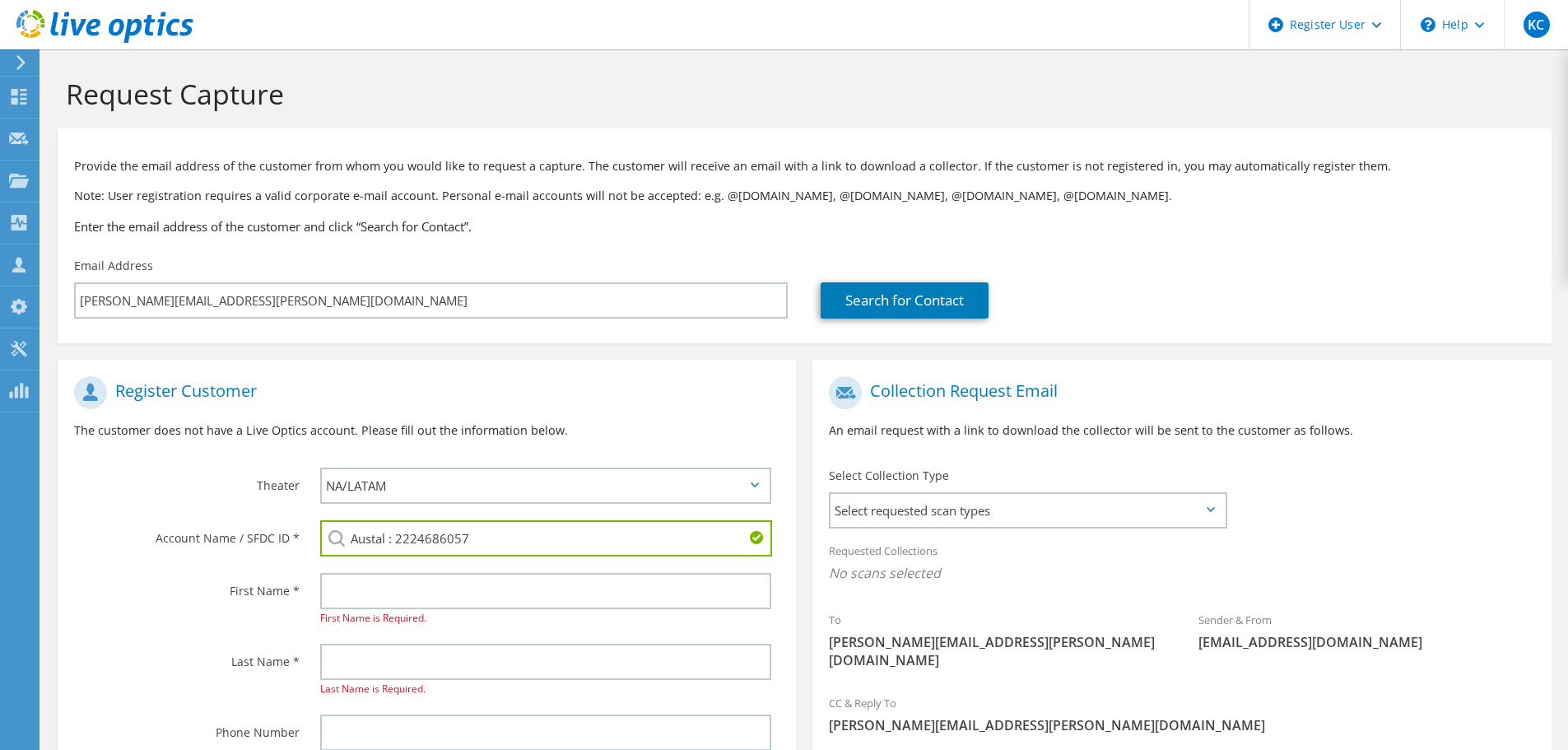
click at [236, 448] on div "Register Customer The customer does not have a Live Optics account. Please fill…" at bounding box center [426, 413] width 738 height 92
click at [373, 601] on input "text" at bounding box center [545, 591] width 451 height 36
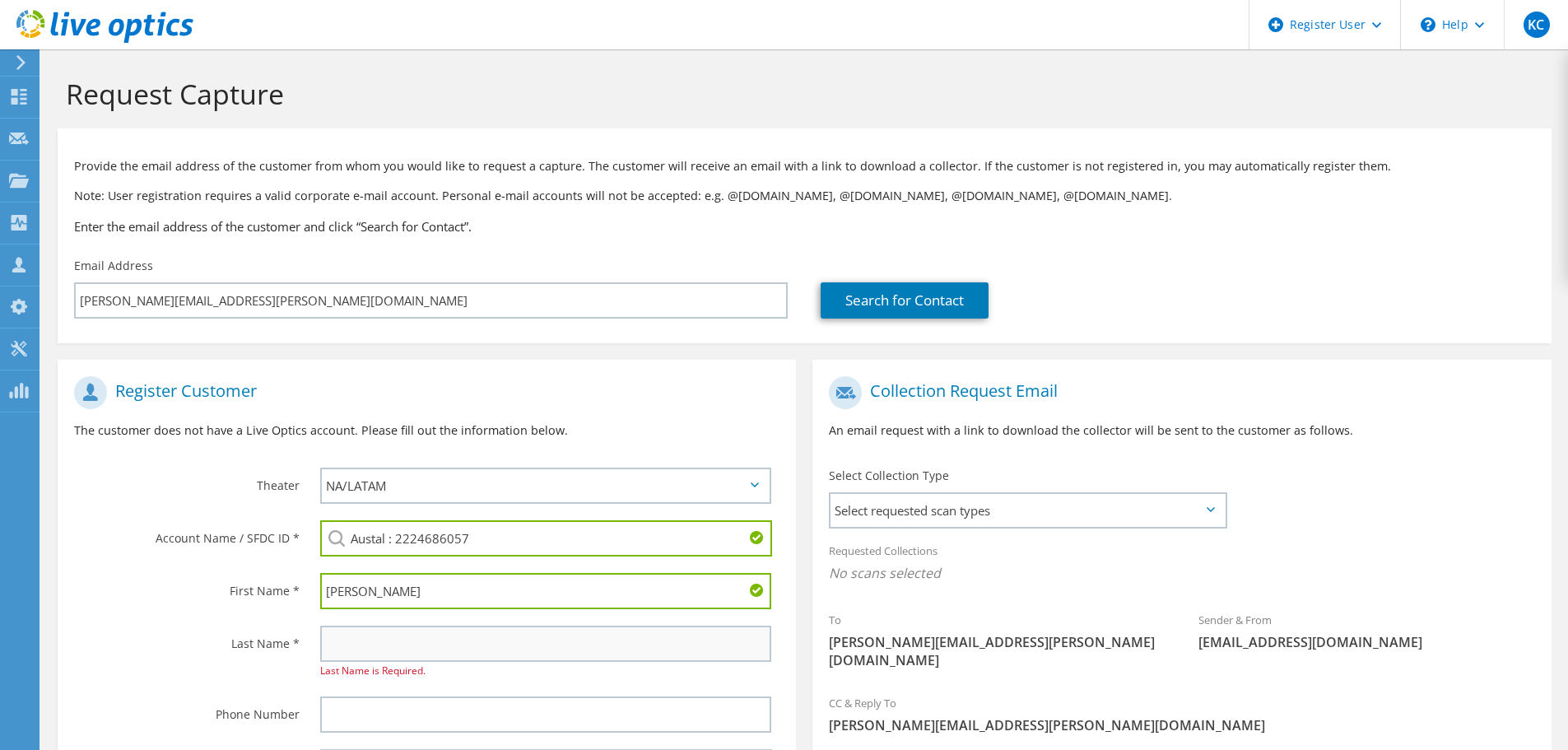
type input "Rafael"
click at [370, 655] on input "text" at bounding box center [545, 644] width 451 height 36
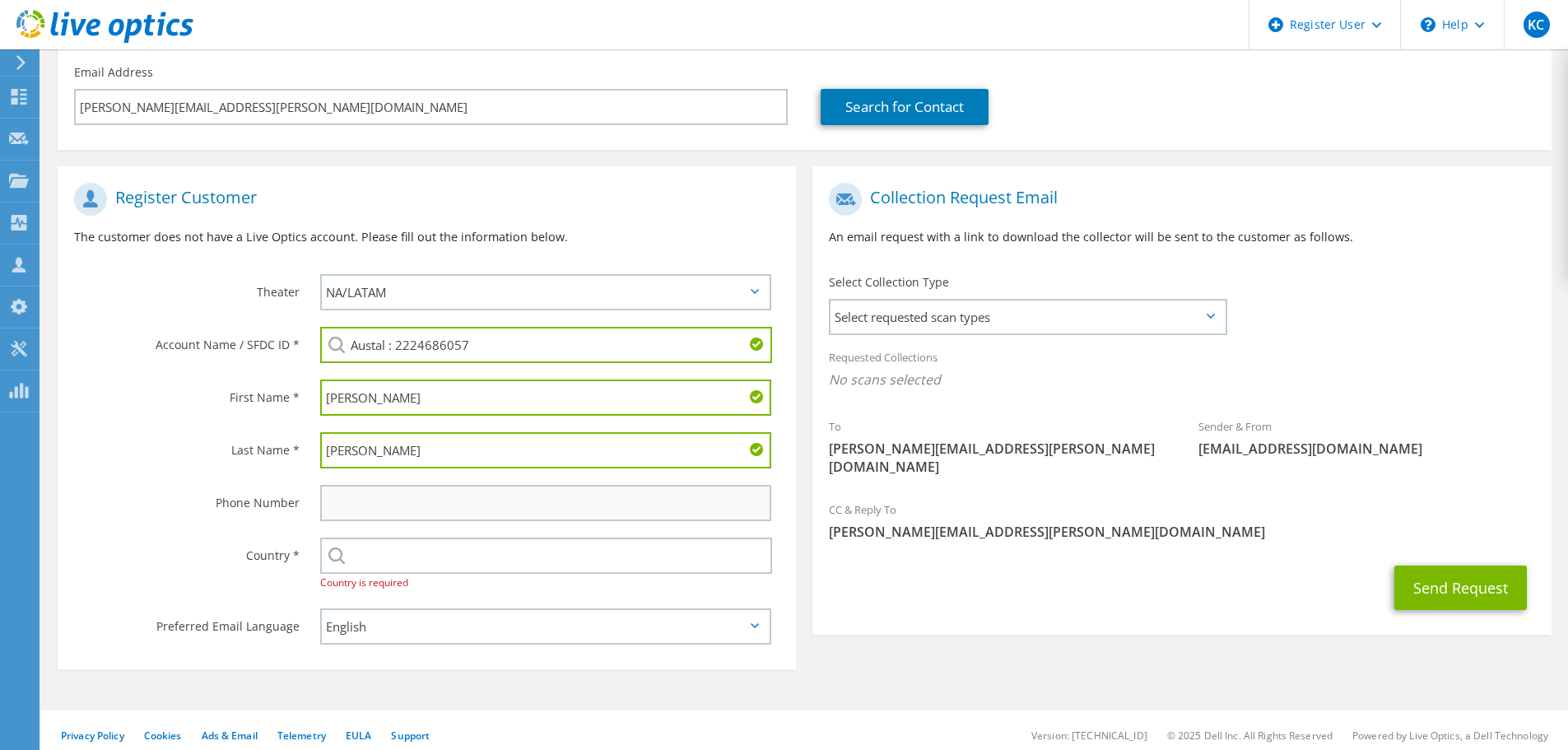
scroll to position [203, 0]
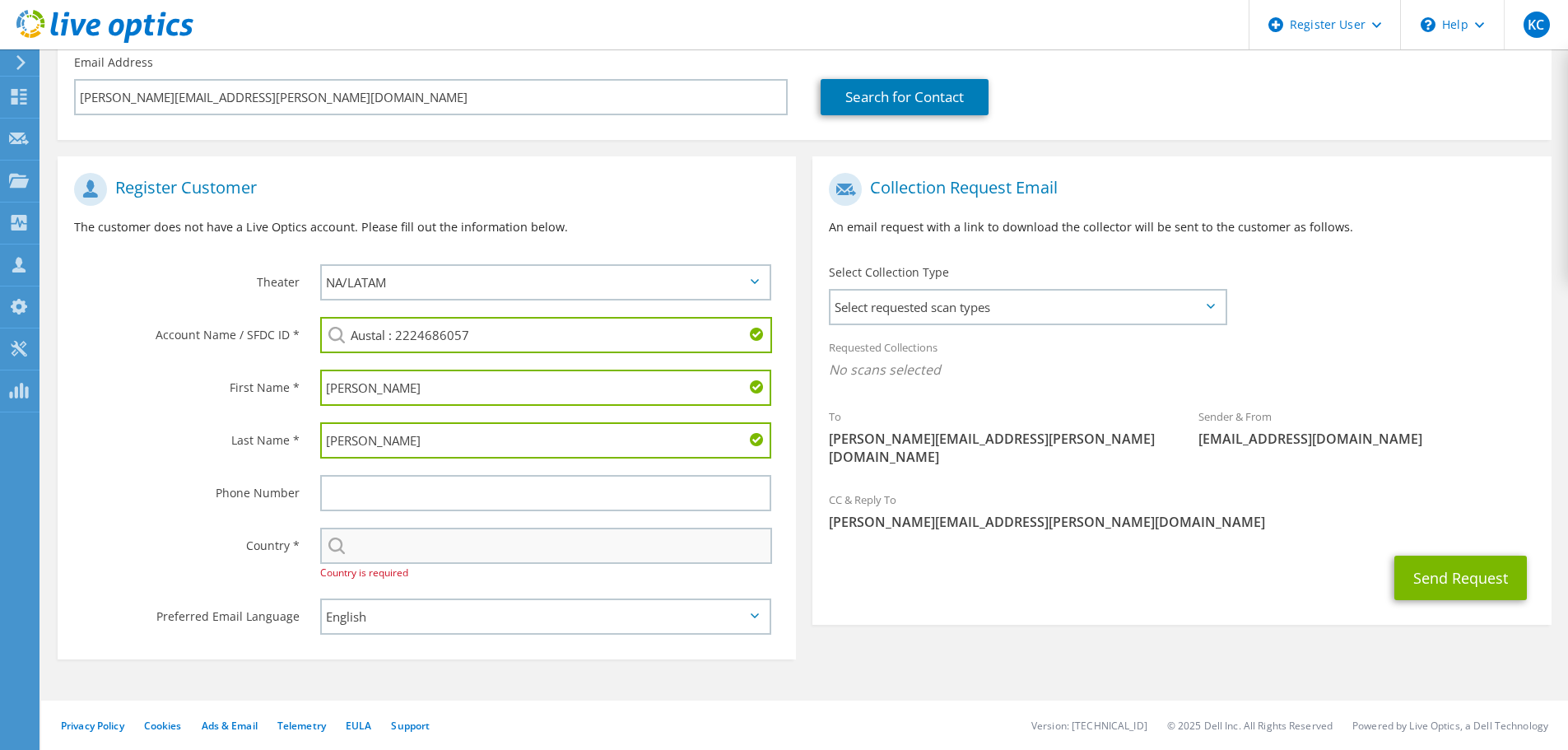
type input "Mejia"
click at [370, 550] on input "text" at bounding box center [546, 546] width 452 height 36
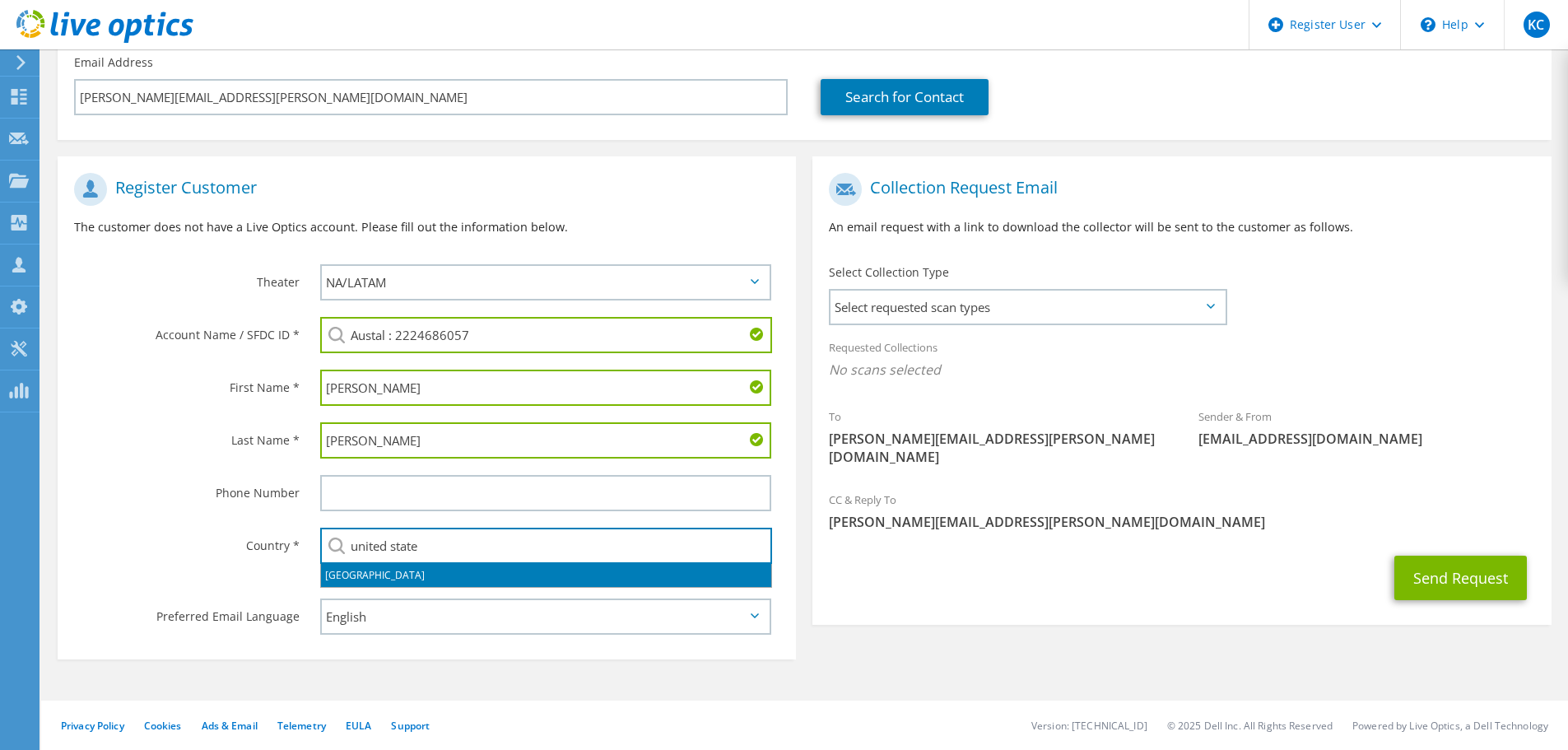
click at [379, 573] on li "[GEOGRAPHIC_DATA]" at bounding box center [546, 575] width 450 height 23
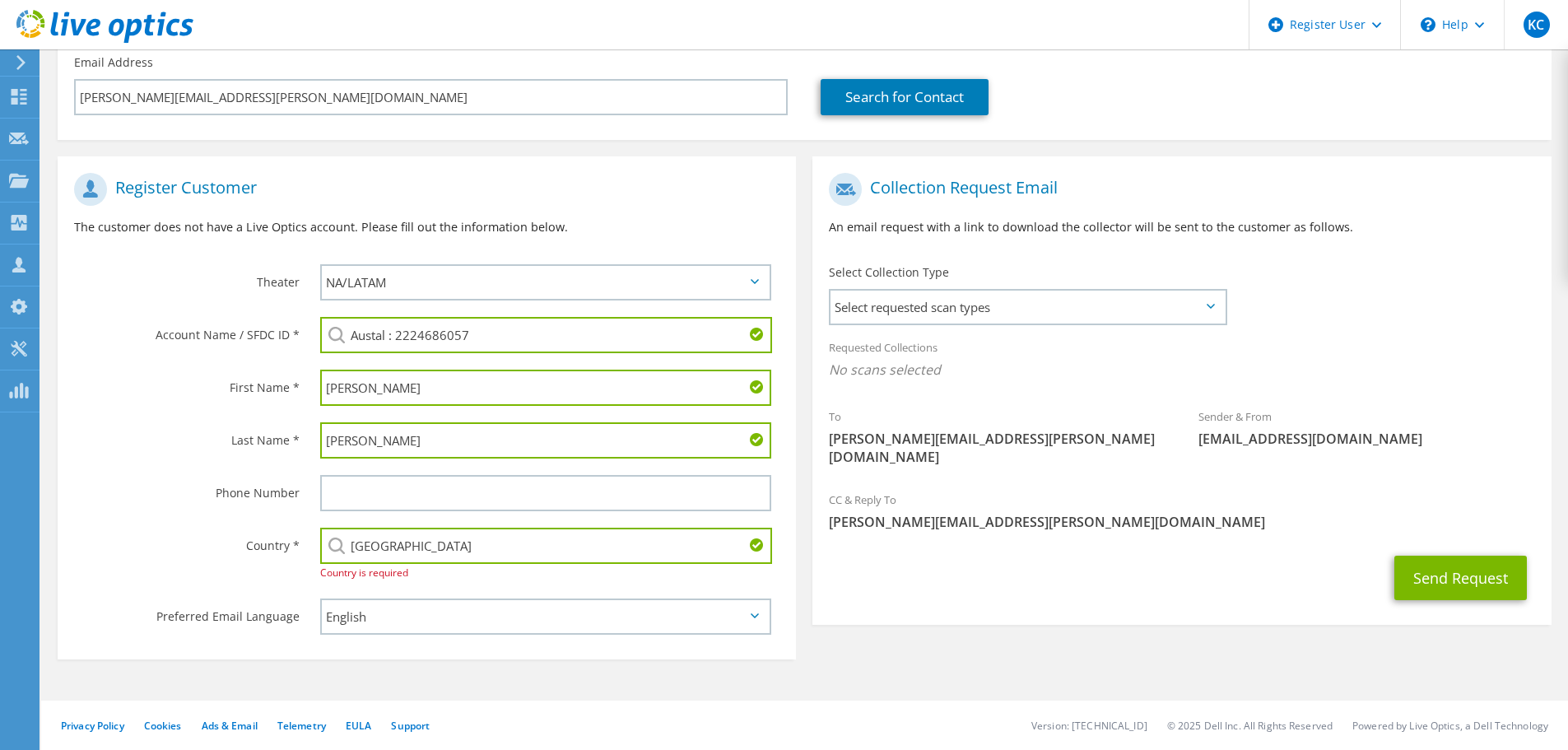
type input "[GEOGRAPHIC_DATA]"
click at [232, 515] on div "Phone Number" at bounding box center [181, 493] width 246 height 51
click at [1179, 281] on div "Select Collection Type Select requested scan types Server Virtualization Optica…" at bounding box center [1028, 293] width 398 height 58
click at [1186, 317] on span "Select requested scan types" at bounding box center [1028, 307] width 394 height 33
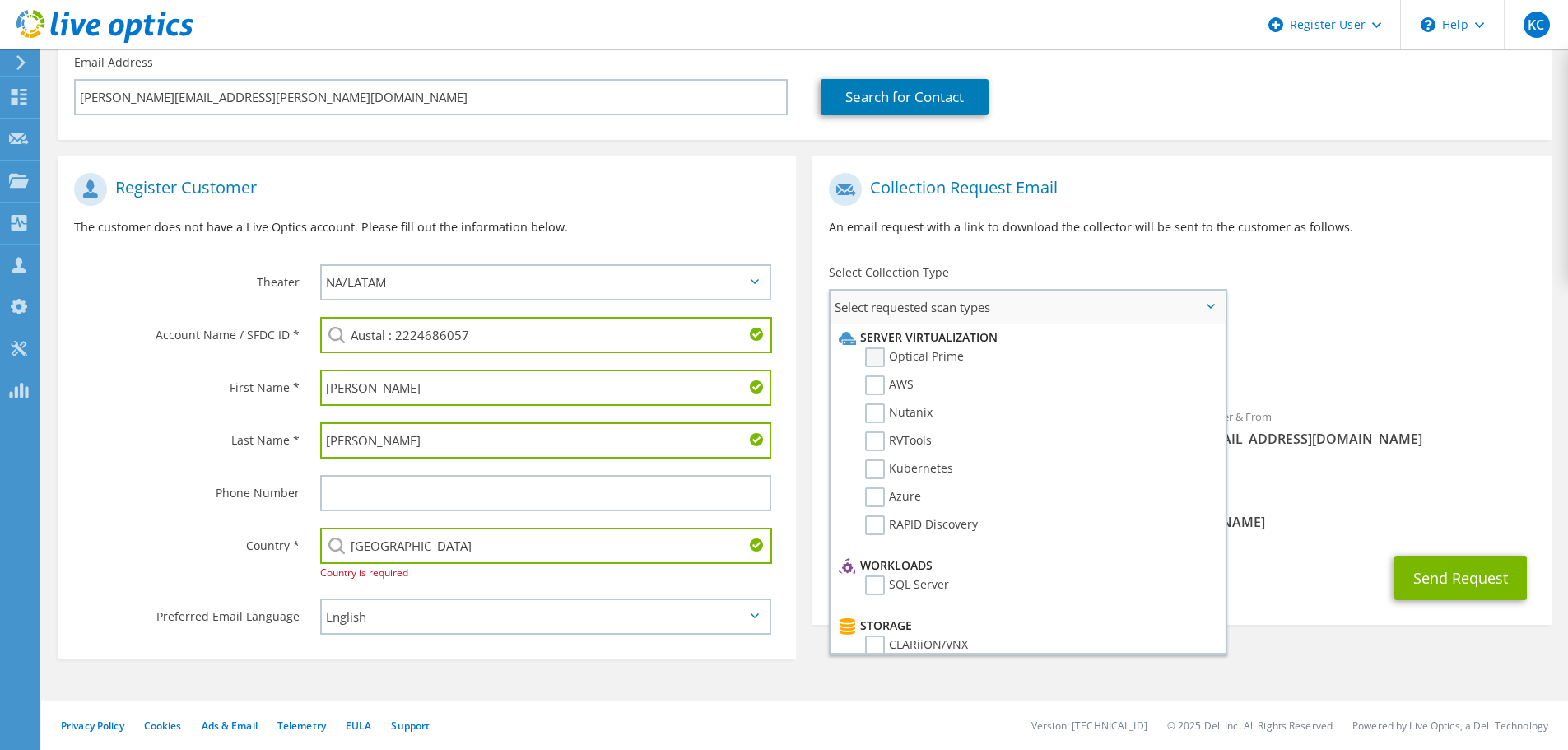
click at [884, 356] on label "Optical Prime" at bounding box center [915, 357] width 99 height 20
click at [0, 0] on input "Optical Prime" at bounding box center [0, 0] width 0 height 0
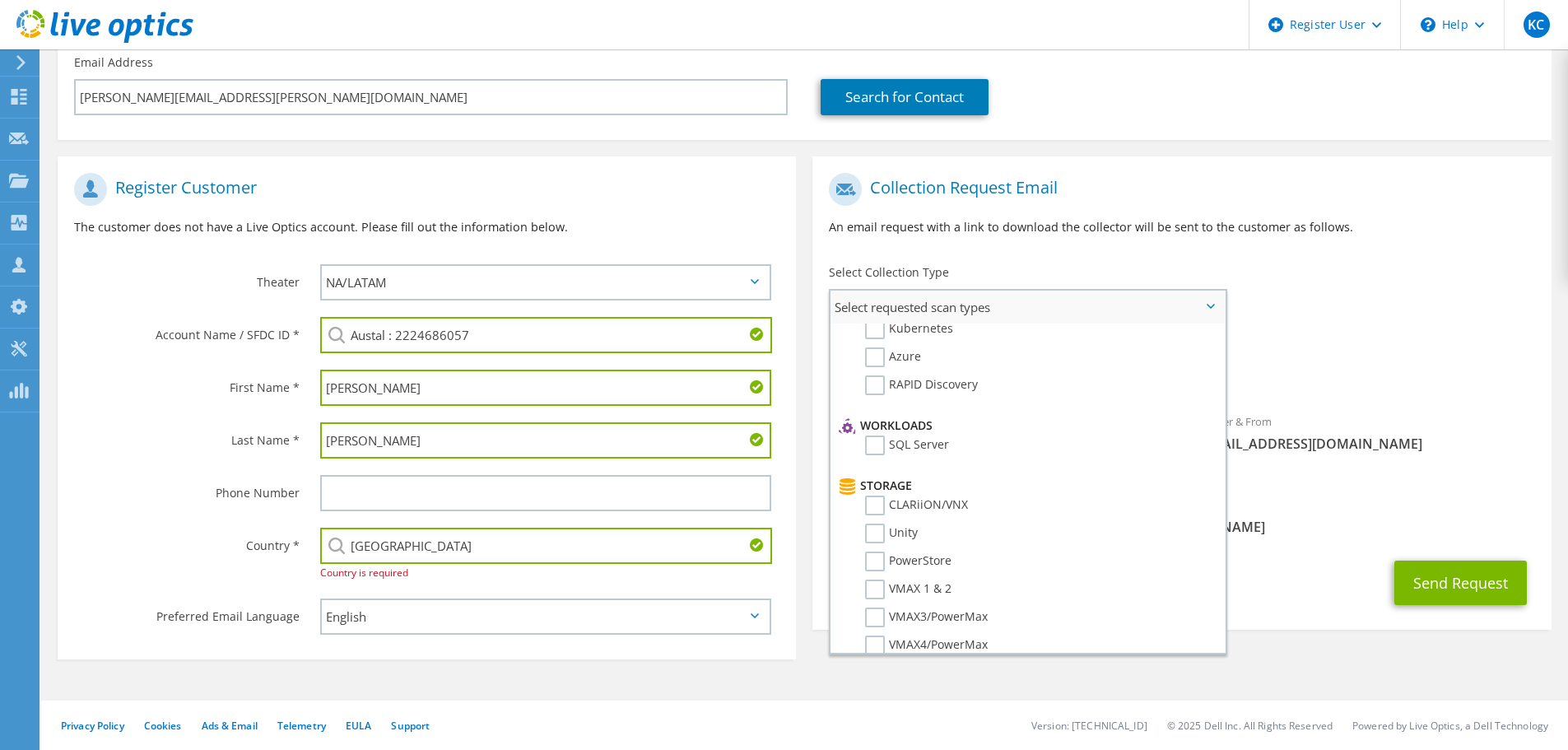
scroll to position [165, 0]
click at [874, 508] on label "Unity" at bounding box center [892, 509] width 53 height 20
click at [0, 0] on input "Unity" at bounding box center [0, 0] width 0 height 0
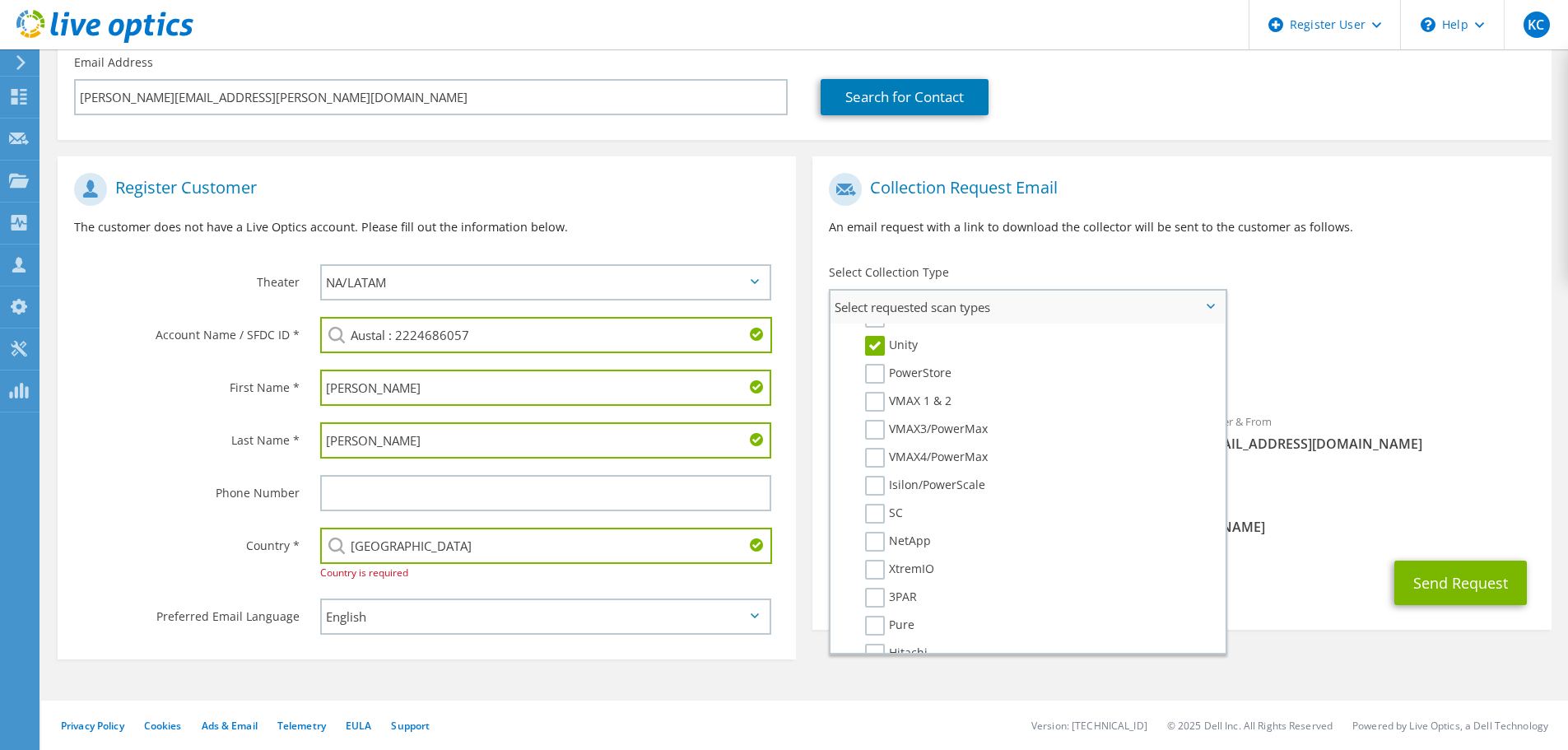
scroll to position [329, 0]
click at [882, 490] on label "Isilon/PowerScale" at bounding box center [925, 484] width 120 height 20
click at [0, 0] on input "Isilon/PowerScale" at bounding box center [0, 0] width 0 height 0
click at [885, 538] on label "Data Domain" at bounding box center [913, 539] width 96 height 20
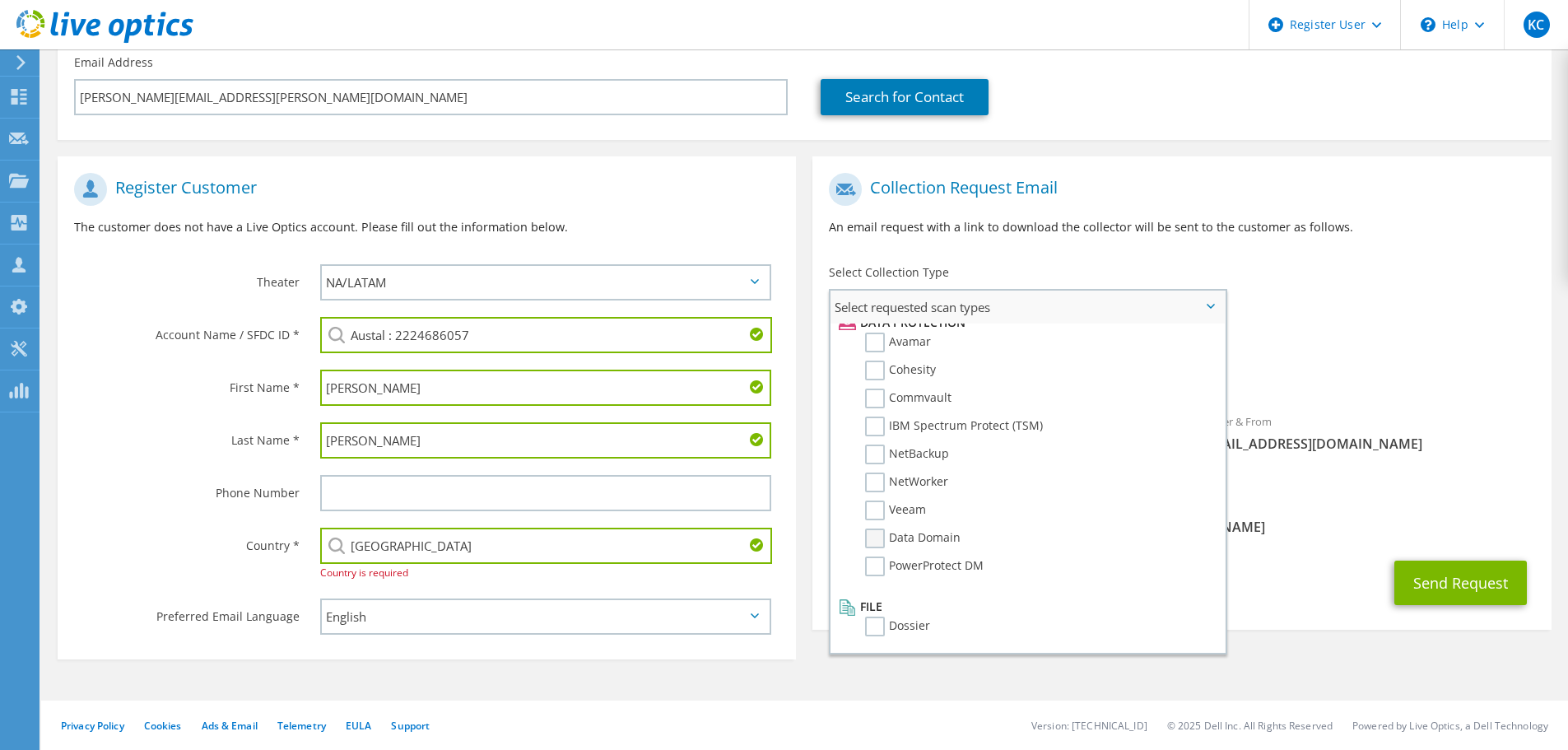
click at [0, 0] on input "Data Domain" at bounding box center [0, 0] width 0 height 0
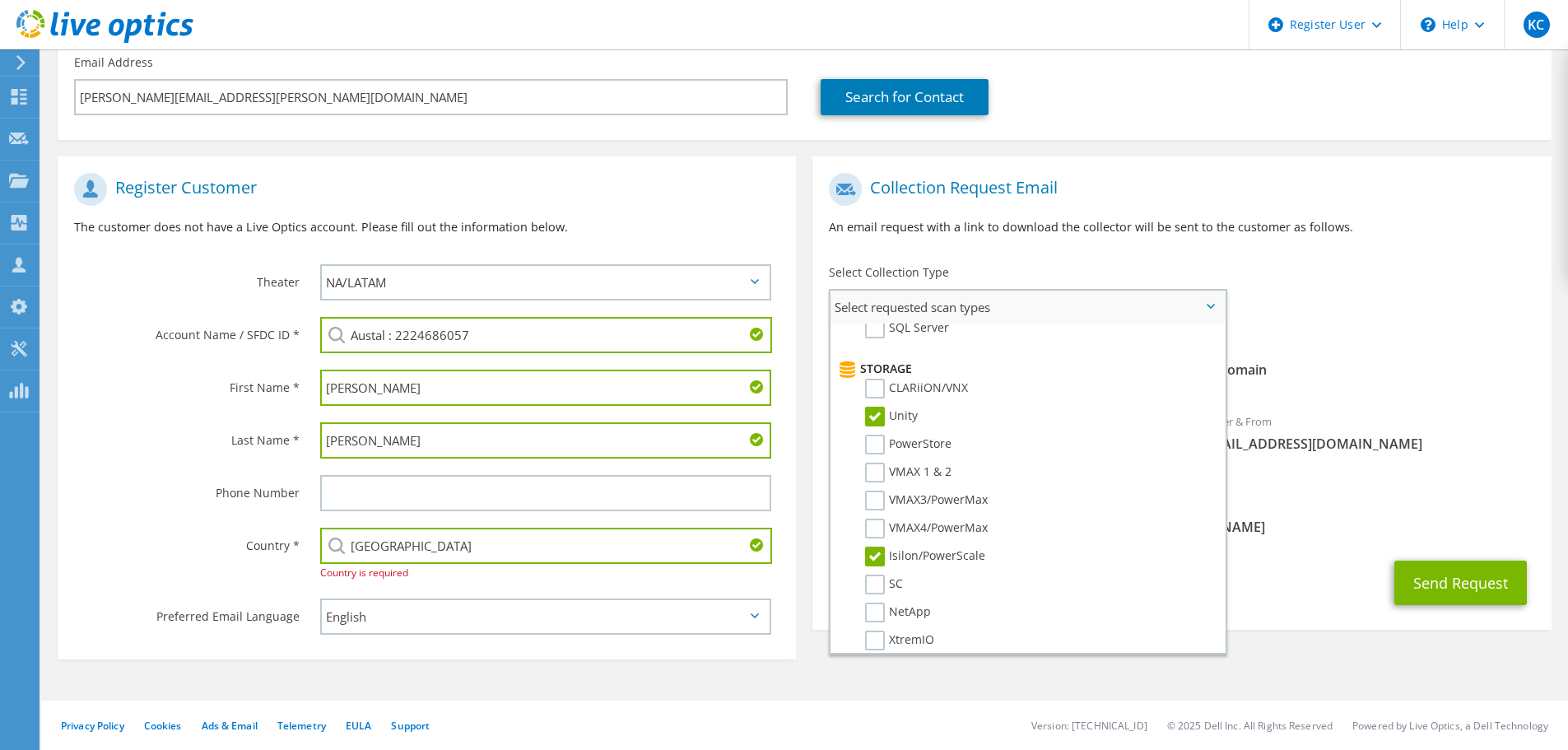
scroll to position [0, 0]
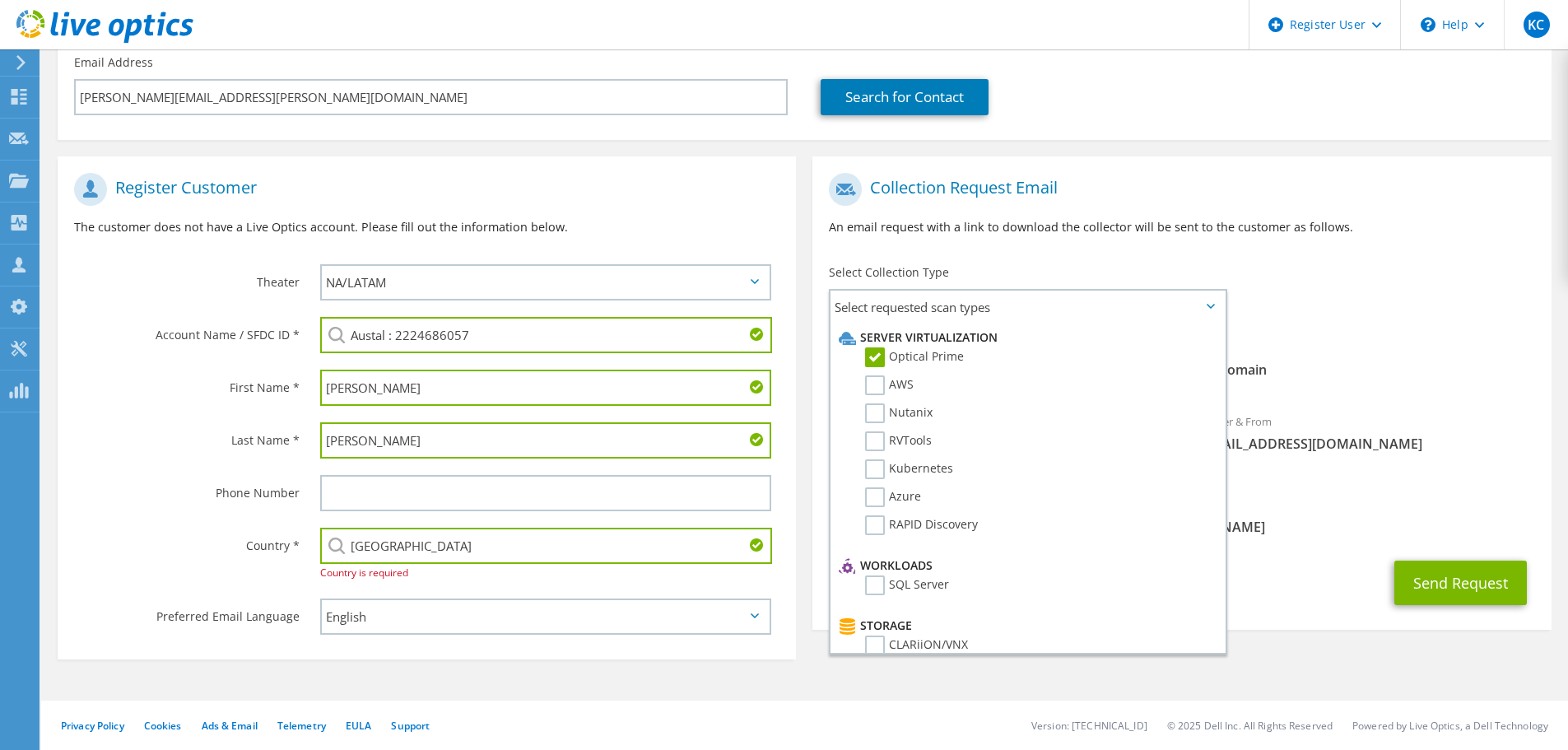
click at [1356, 304] on div "To rafael.mejia@austalusa.com Sender & From liveoptics@liveoptics.com" at bounding box center [1181, 326] width 738 height 323
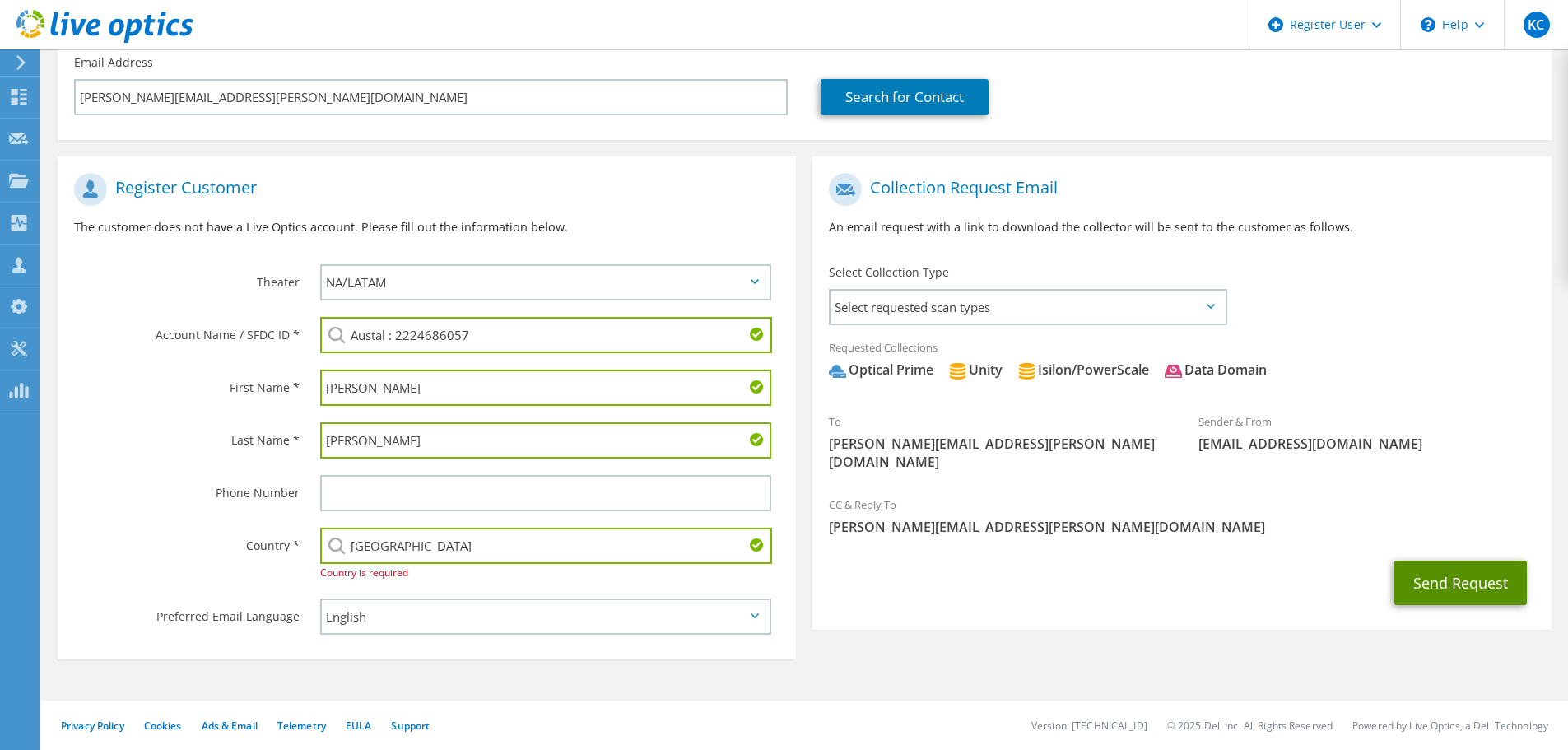
click at [1421, 572] on button "Send Request" at bounding box center [1460, 583] width 133 height 45
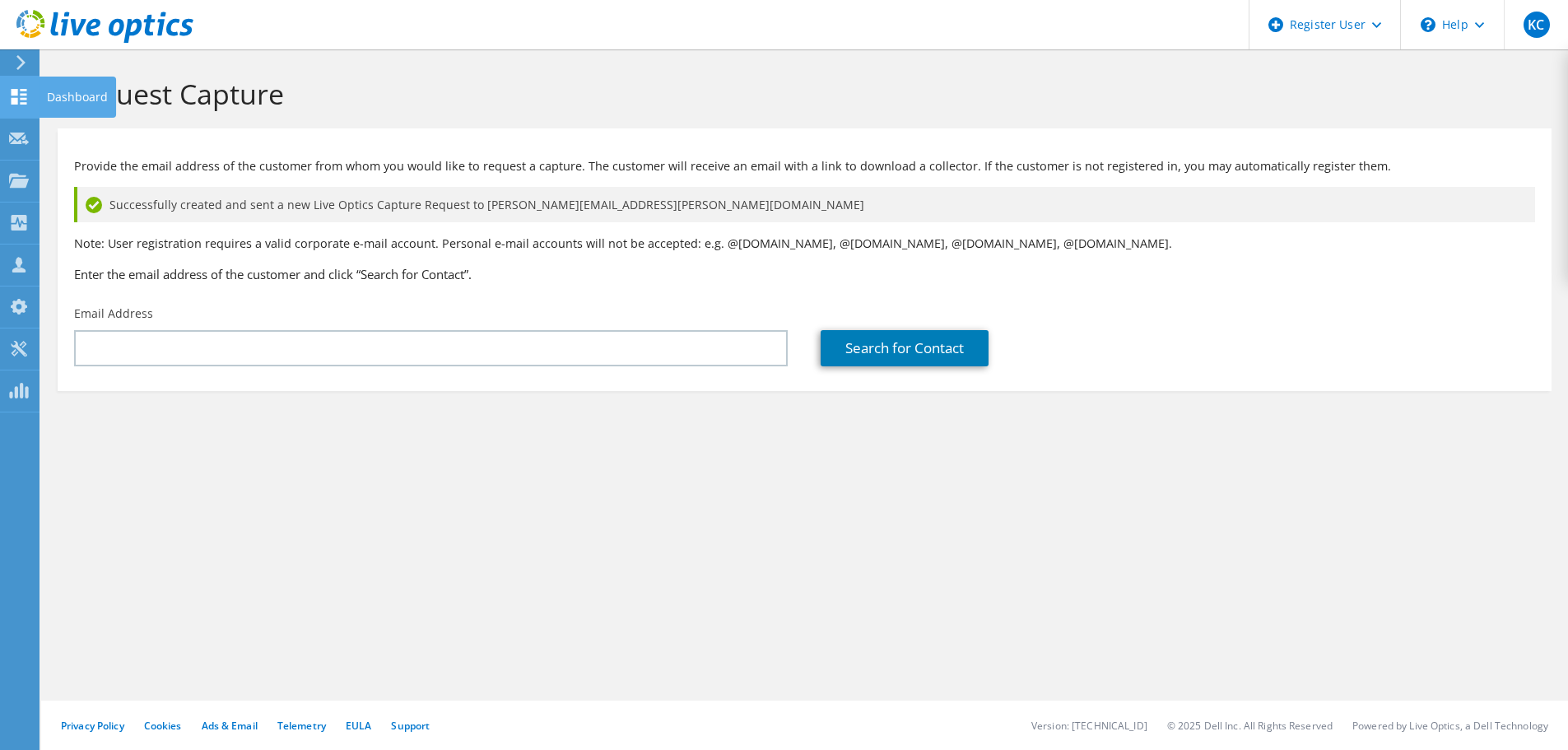
click at [27, 107] on div at bounding box center [19, 99] width 20 height 18
